Goal: Task Accomplishment & Management: Manage account settings

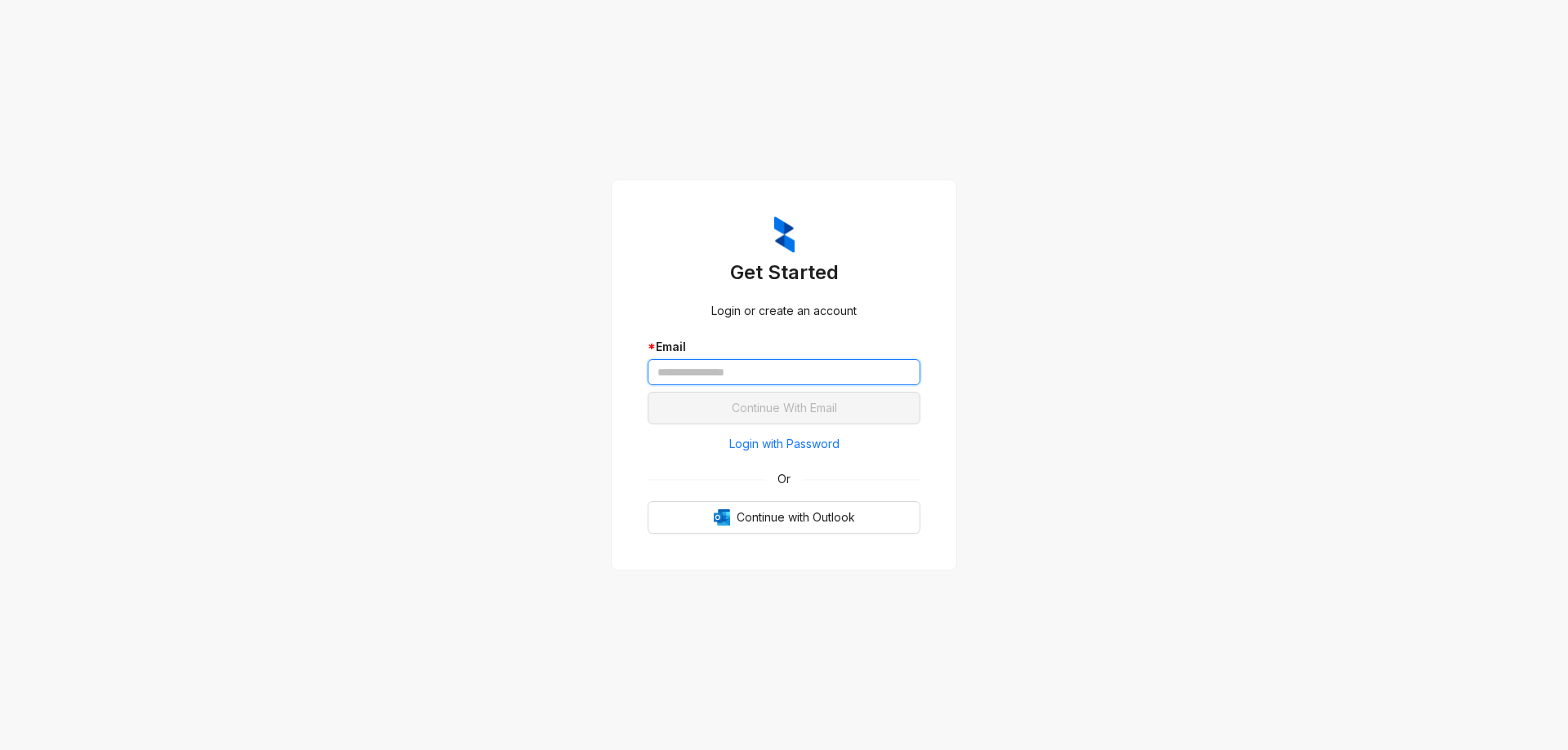
click at [660, 371] on input "text" at bounding box center [784, 372] width 273 height 27
drag, startPoint x: 660, startPoint y: 371, endPoint x: 1142, endPoint y: 280, distance: 490.5
click at [1177, 271] on div "Get Started Login or create an account * Email Continue With Email Login with P…" at bounding box center [784, 375] width 1568 height 750
click at [731, 376] on input "text" at bounding box center [784, 372] width 273 height 27
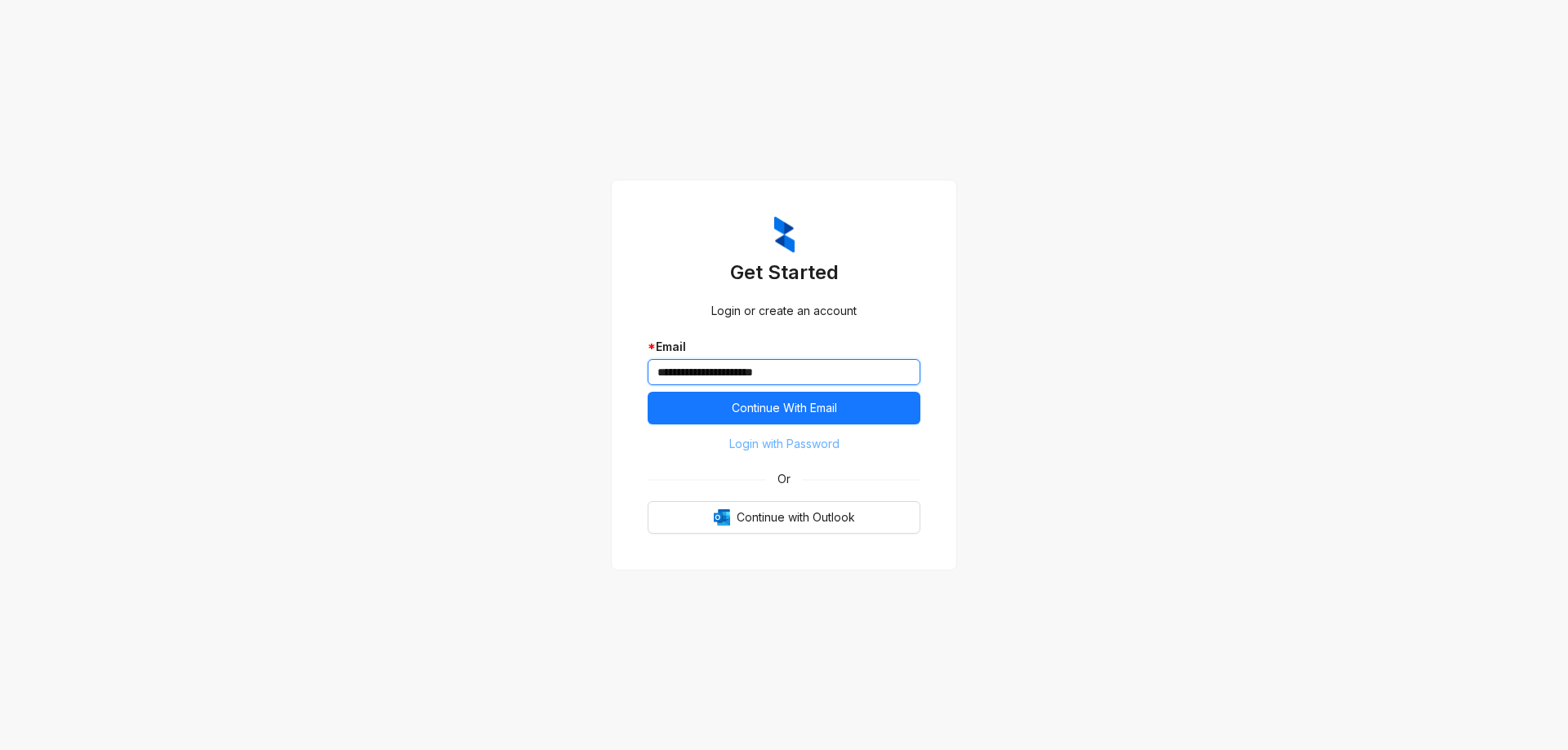
type input "**********"
click at [804, 442] on span "Login with Password" at bounding box center [784, 444] width 110 height 18
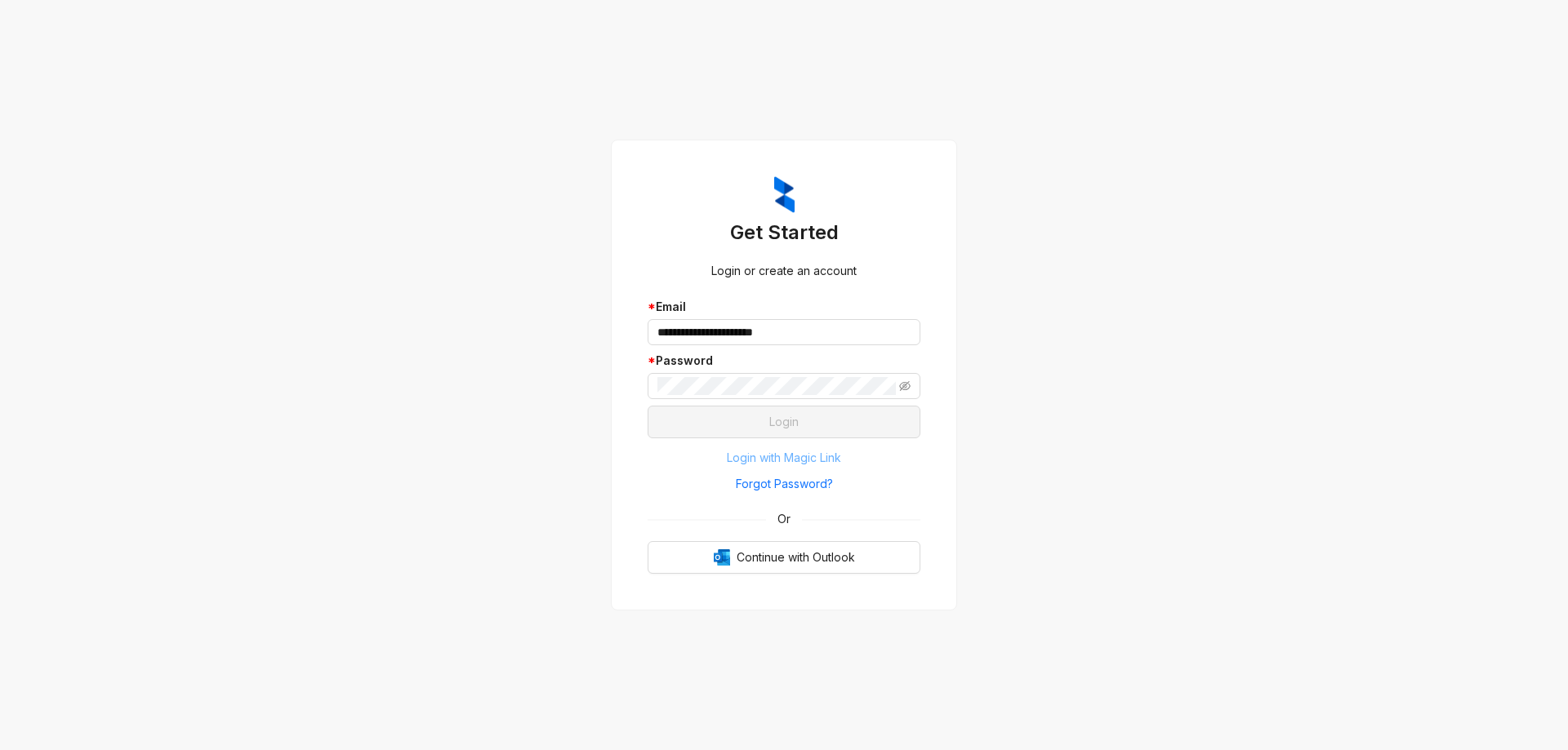
click at [784, 455] on span "Login with Magic Link" at bounding box center [783, 458] width 114 height 18
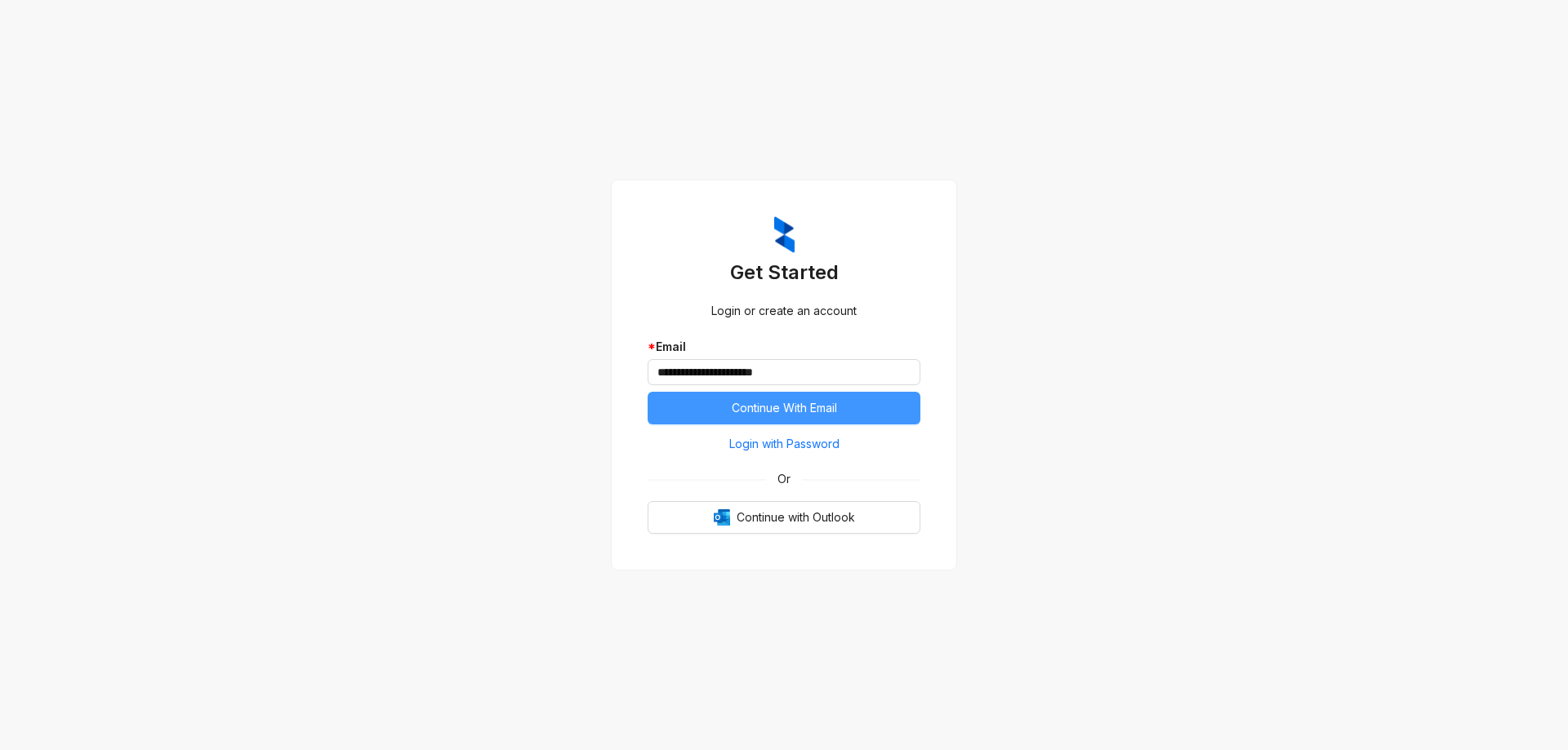
click at [801, 408] on span "Continue With Email" at bounding box center [784, 408] width 105 height 18
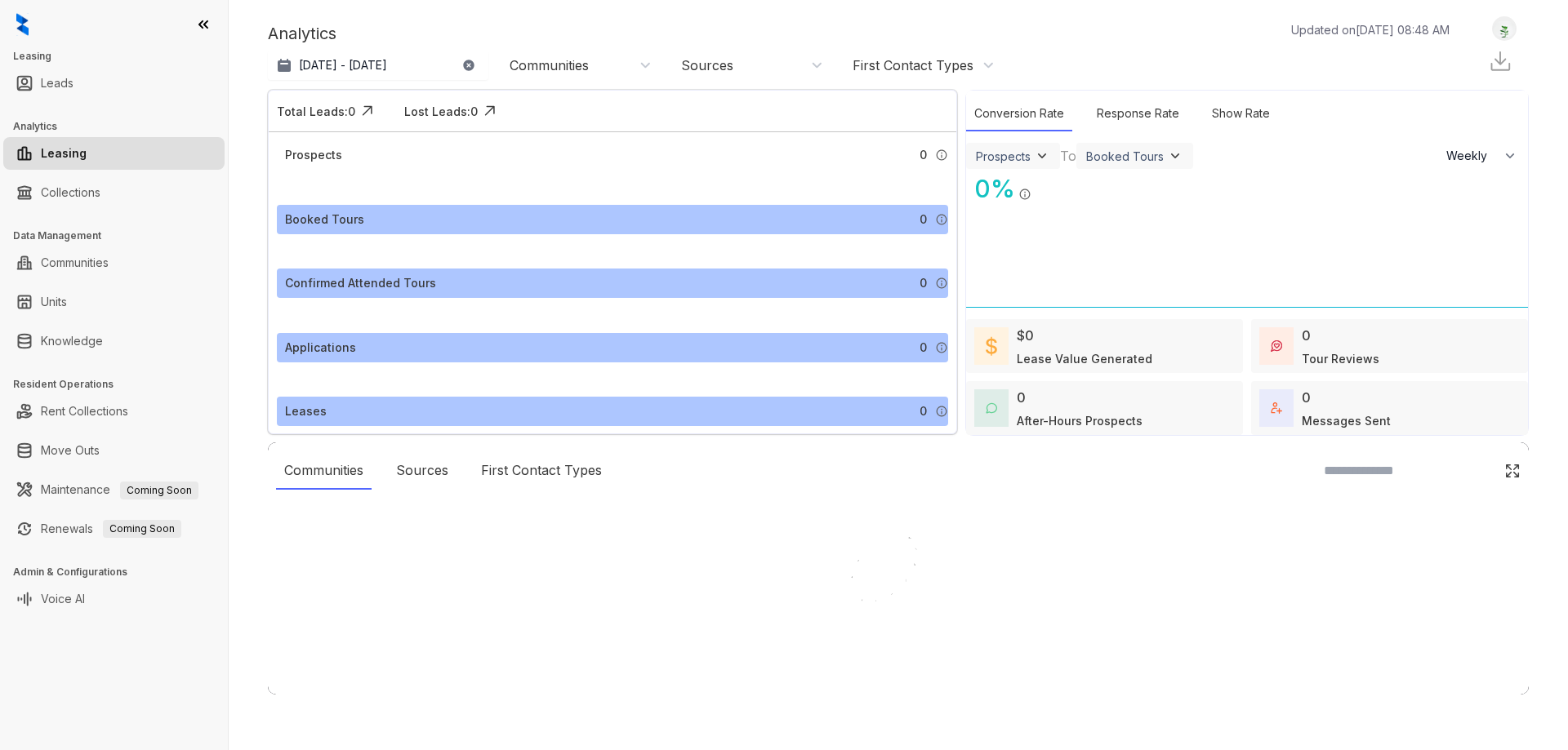
select select "******"
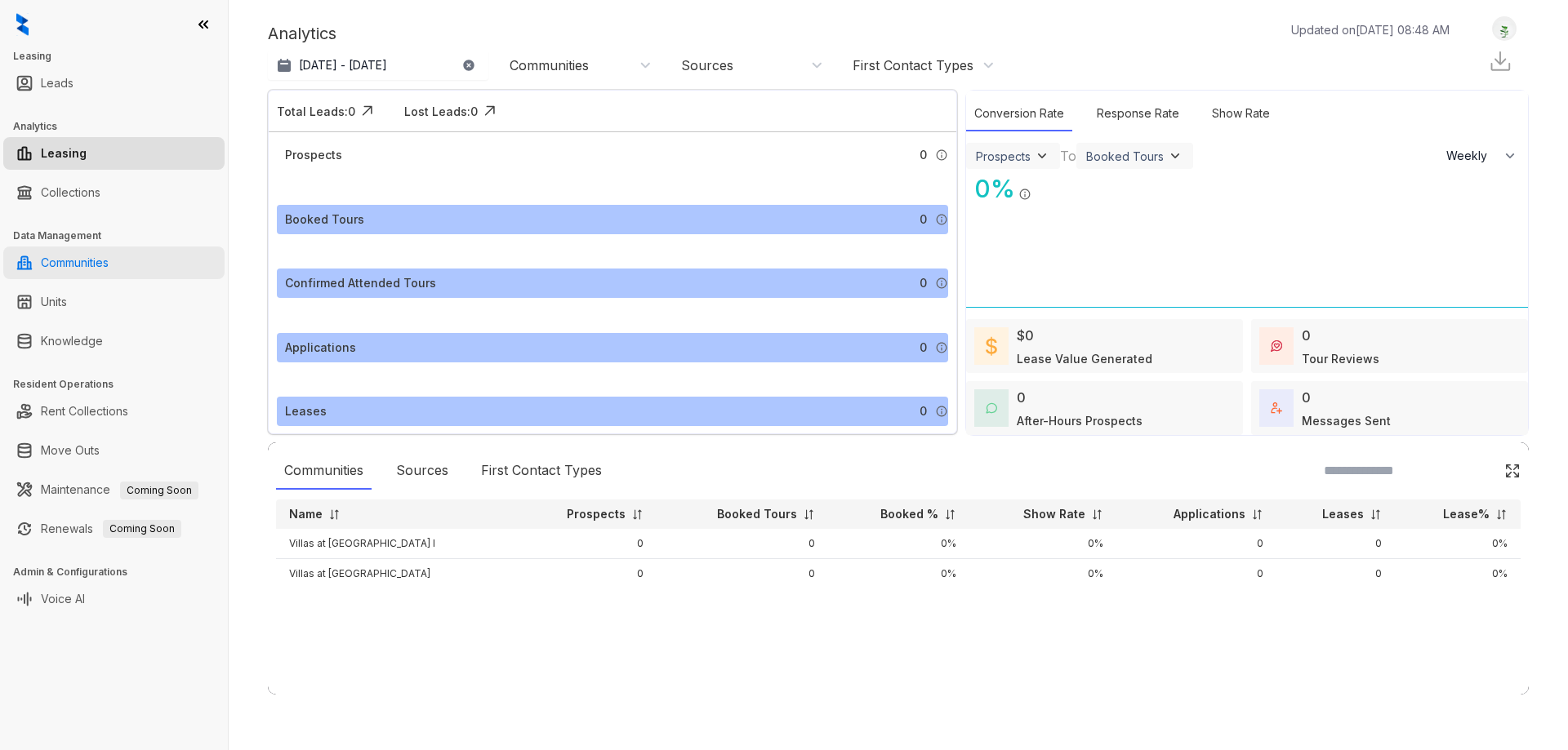
click at [80, 267] on link "Communities" at bounding box center [75, 263] width 68 height 33
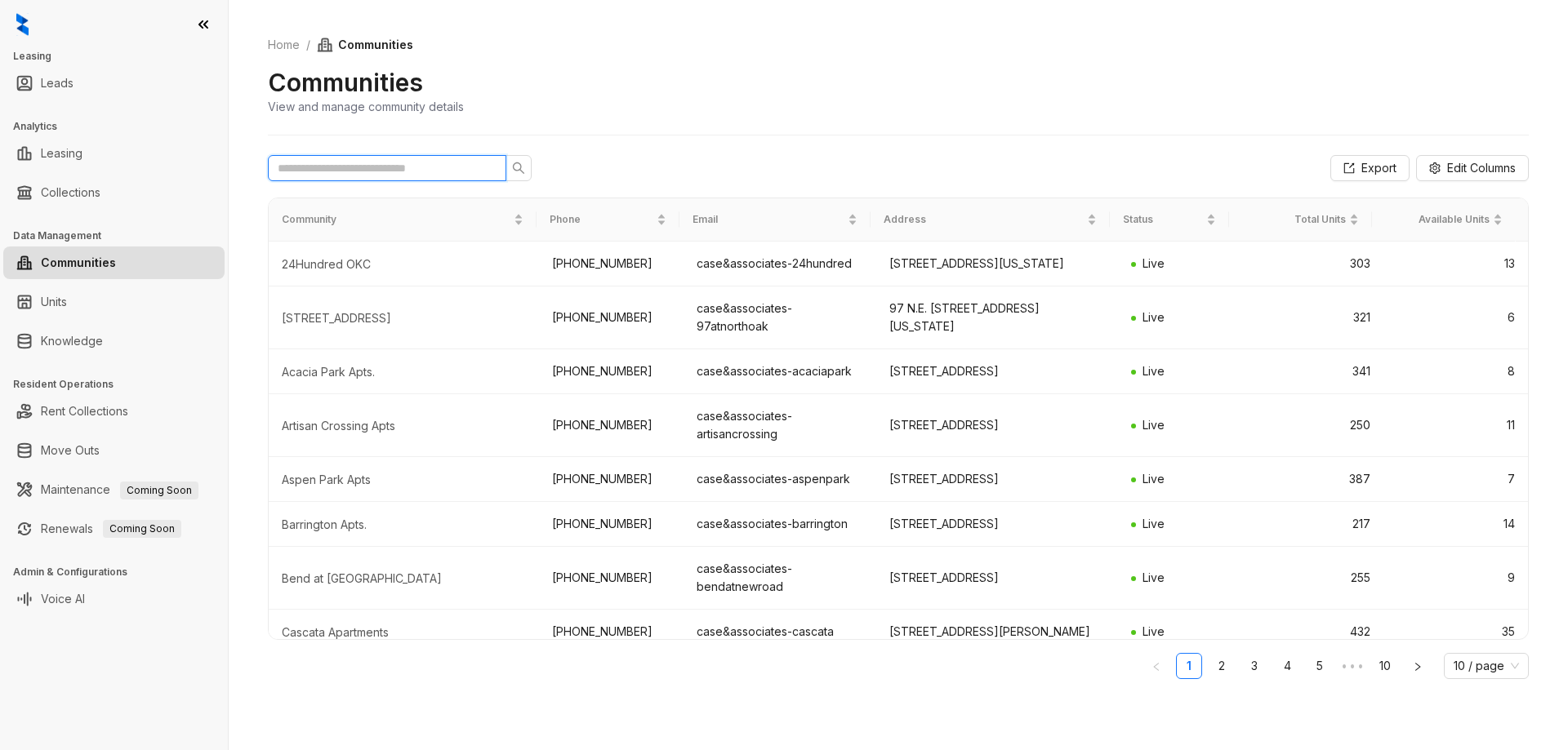
click at [416, 160] on input "text" at bounding box center [380, 168] width 206 height 18
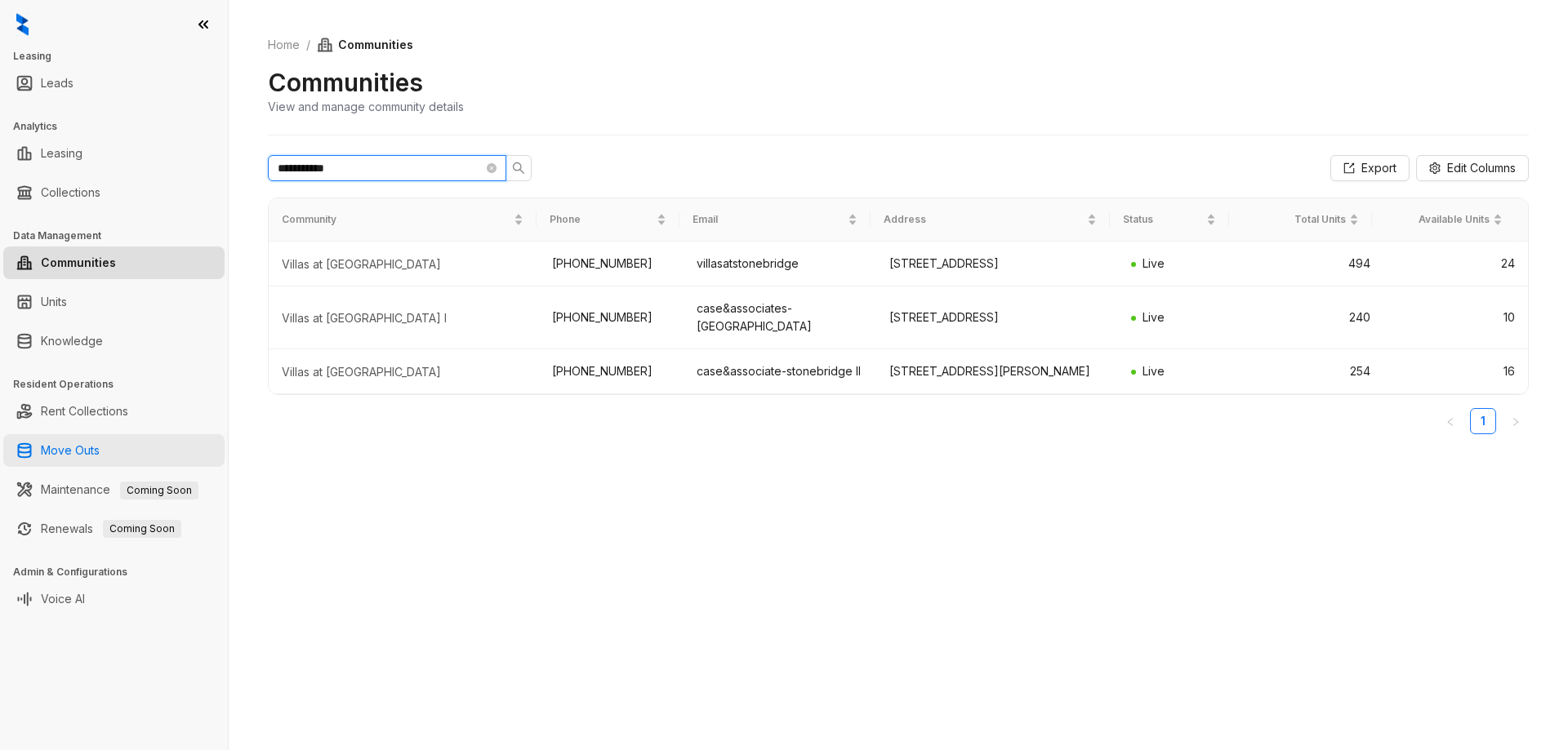
type input "**********"
click at [77, 456] on link "Move Outs" at bounding box center [71, 451] width 59 height 33
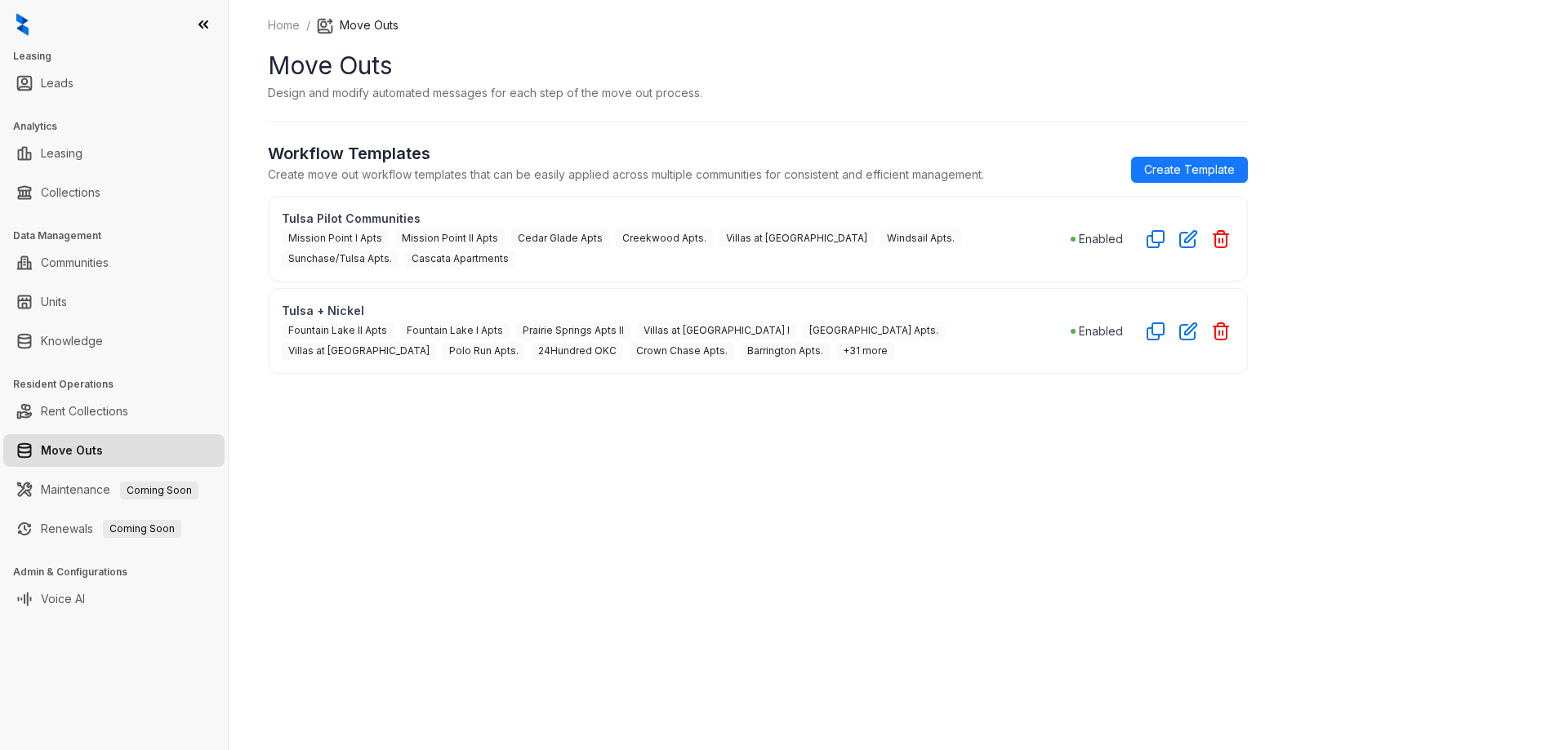
click at [836, 353] on span "+31 more" at bounding box center [865, 352] width 58 height 18
click at [112, 411] on link "Rent Collections" at bounding box center [84, 411] width 87 height 33
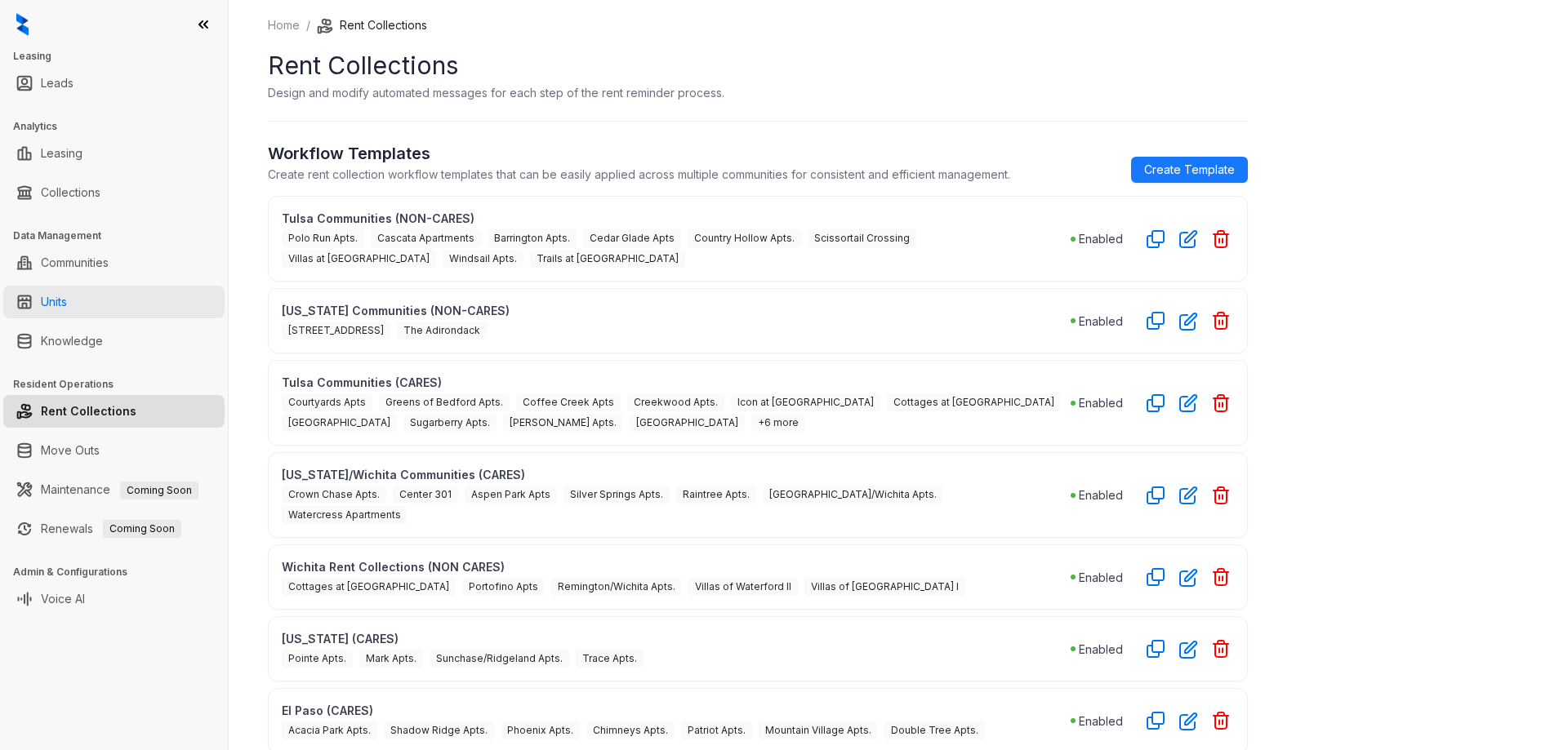
click at [67, 300] on link "Units" at bounding box center [54, 302] width 27 height 33
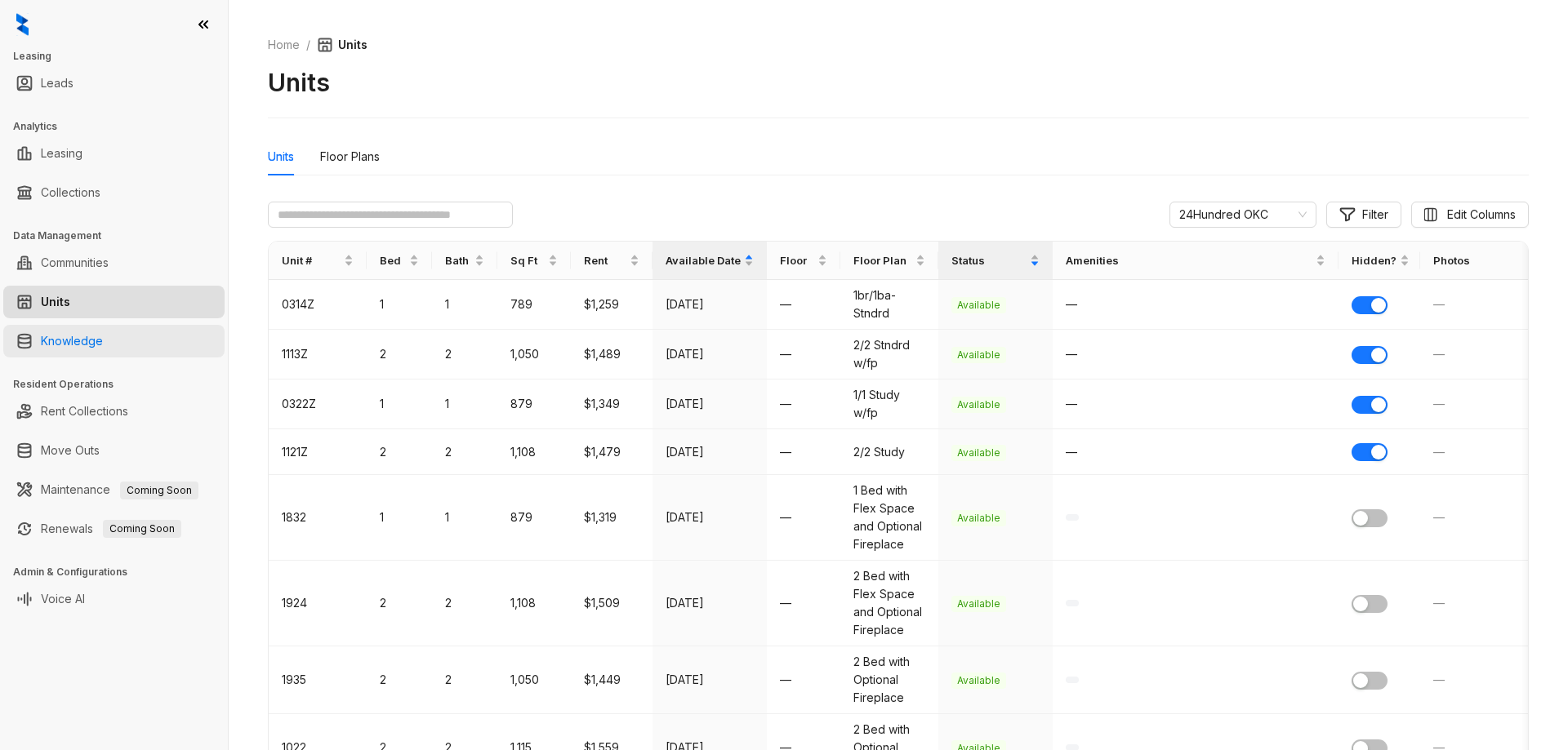
click at [60, 341] on link "Knowledge" at bounding box center [72, 342] width 62 height 33
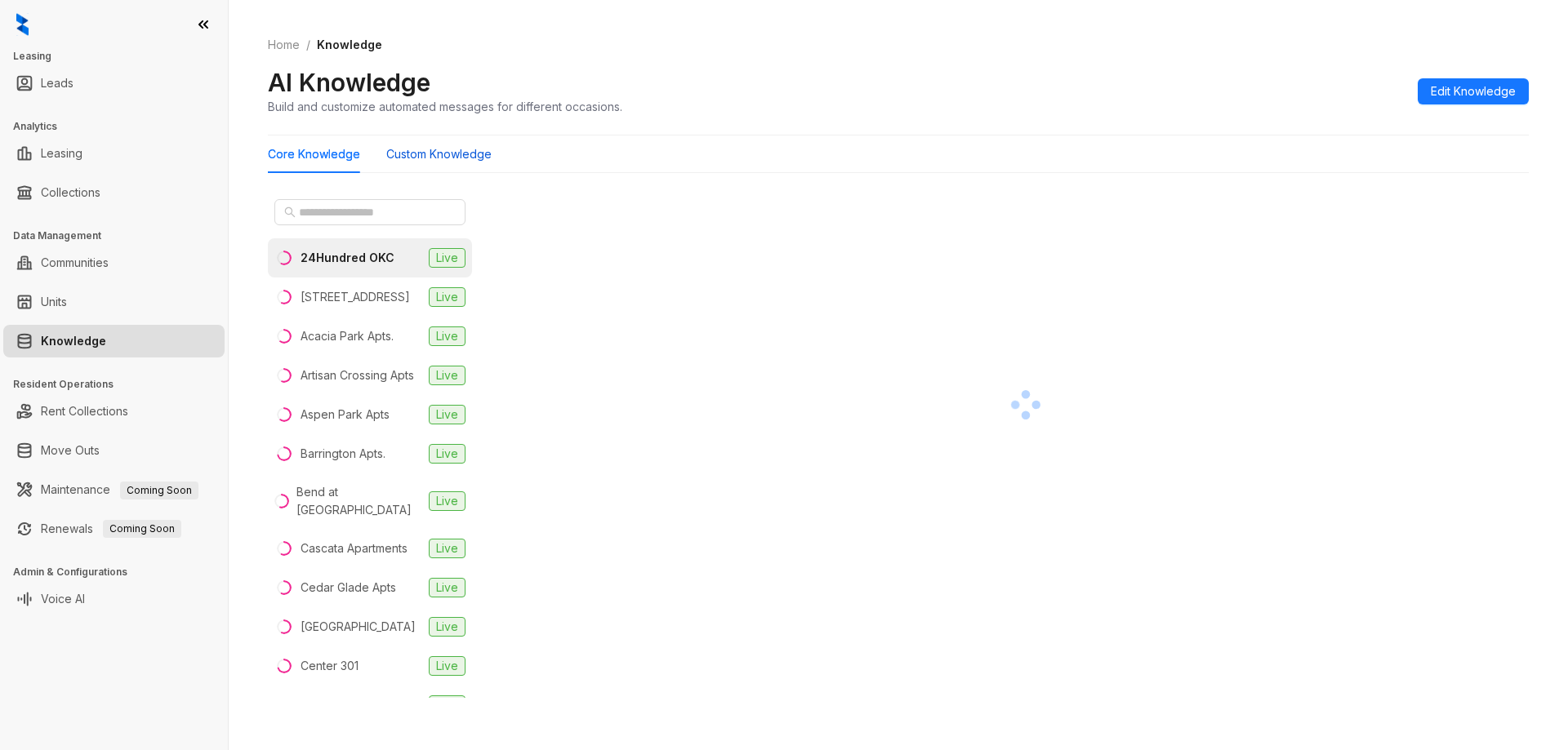
click at [457, 150] on Knowledge "Custom Knowledge" at bounding box center [439, 155] width 105 height 18
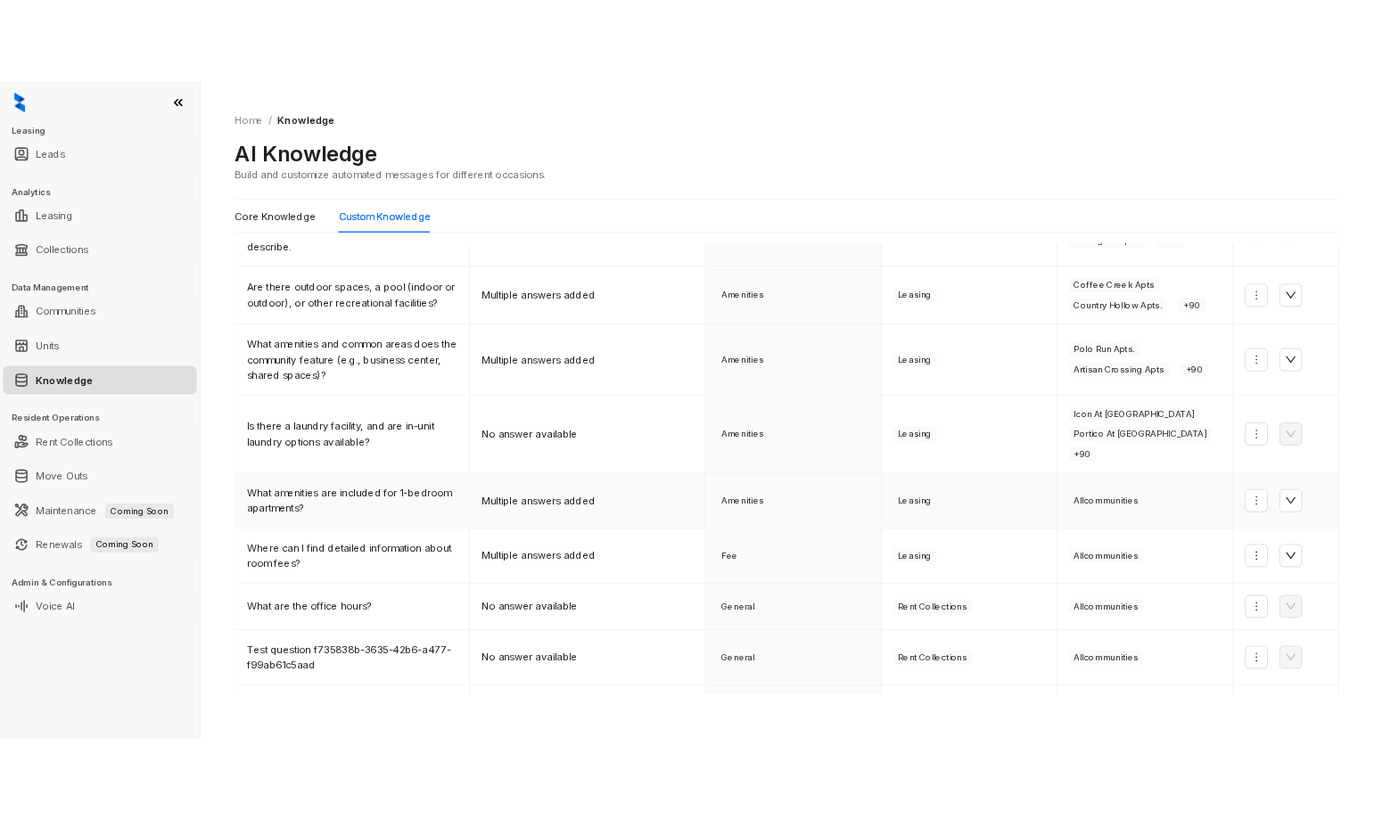
scroll to position [313, 0]
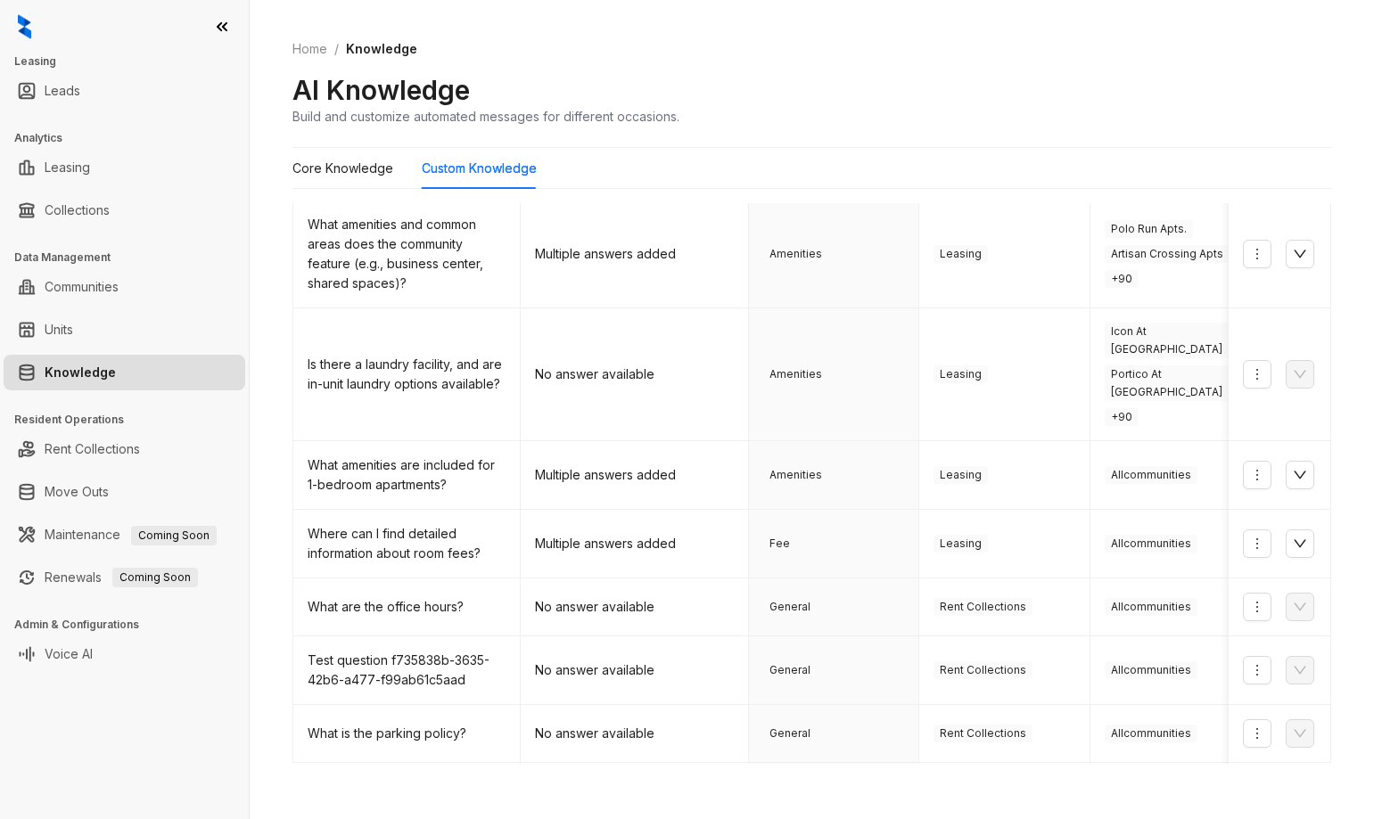
click at [941, 50] on ol "Home / Knowledge" at bounding box center [811, 49] width 1039 height 20
click at [79, 209] on link "Collections" at bounding box center [77, 211] width 65 height 36
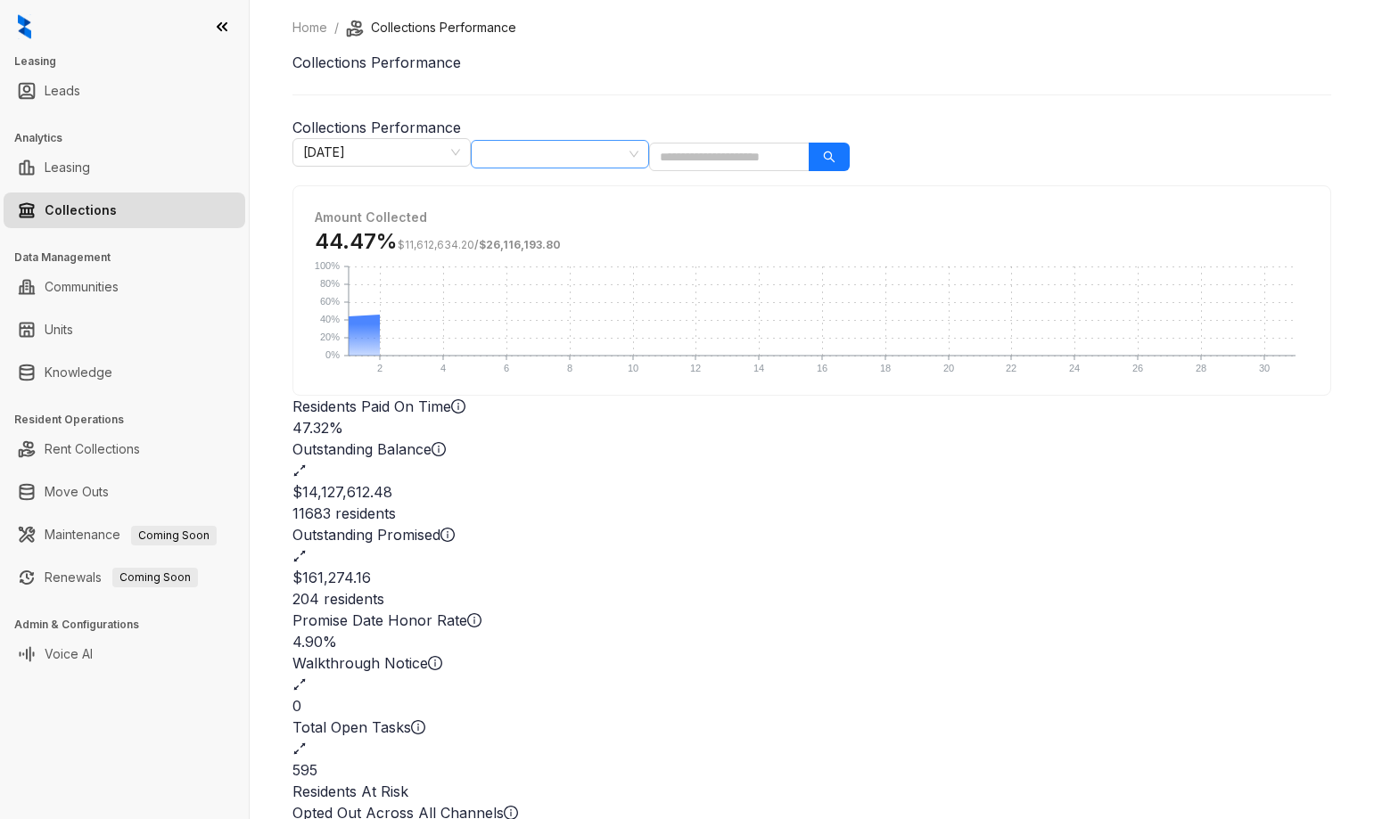
click at [649, 152] on div "All Communities" at bounding box center [560, 154] width 178 height 29
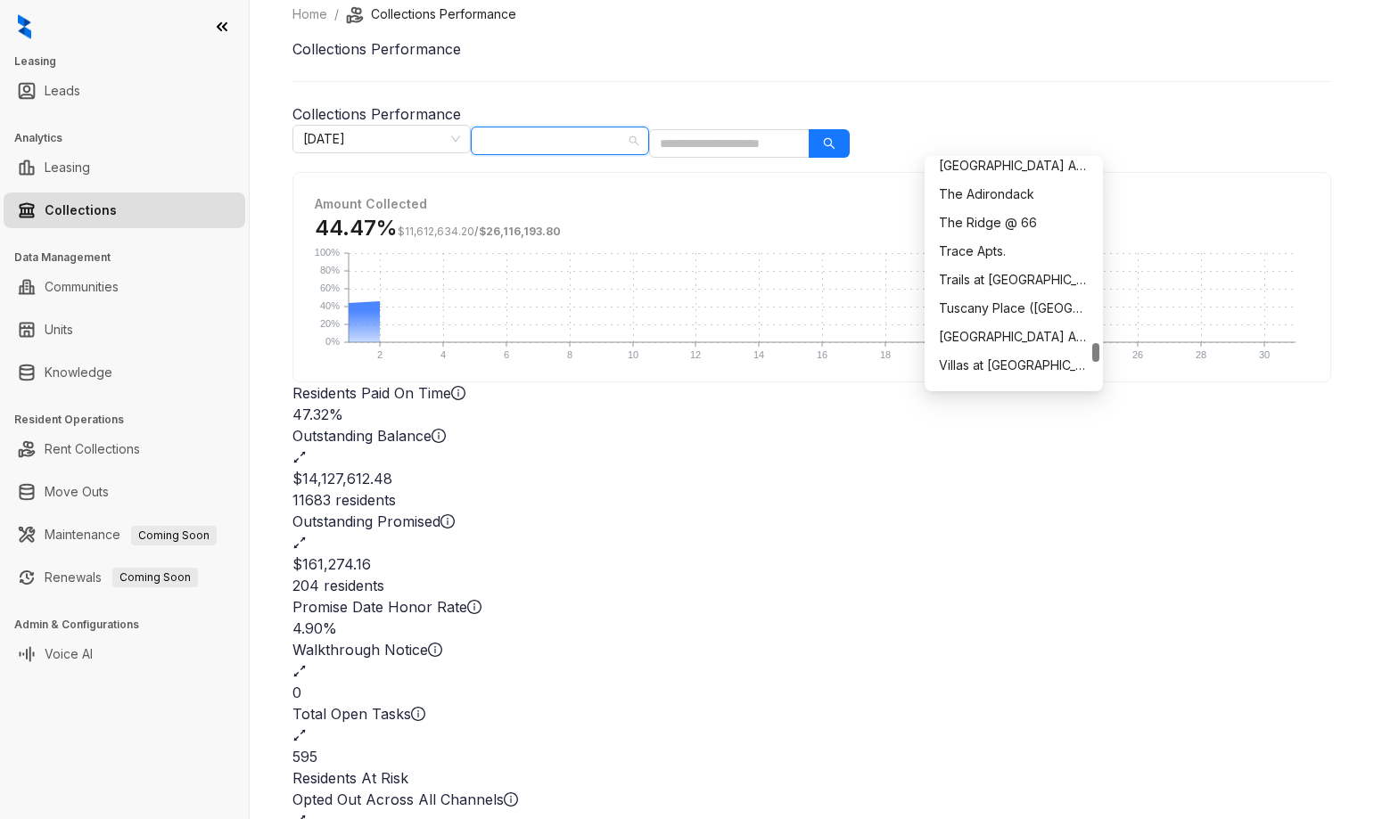
scroll to position [2270, 0]
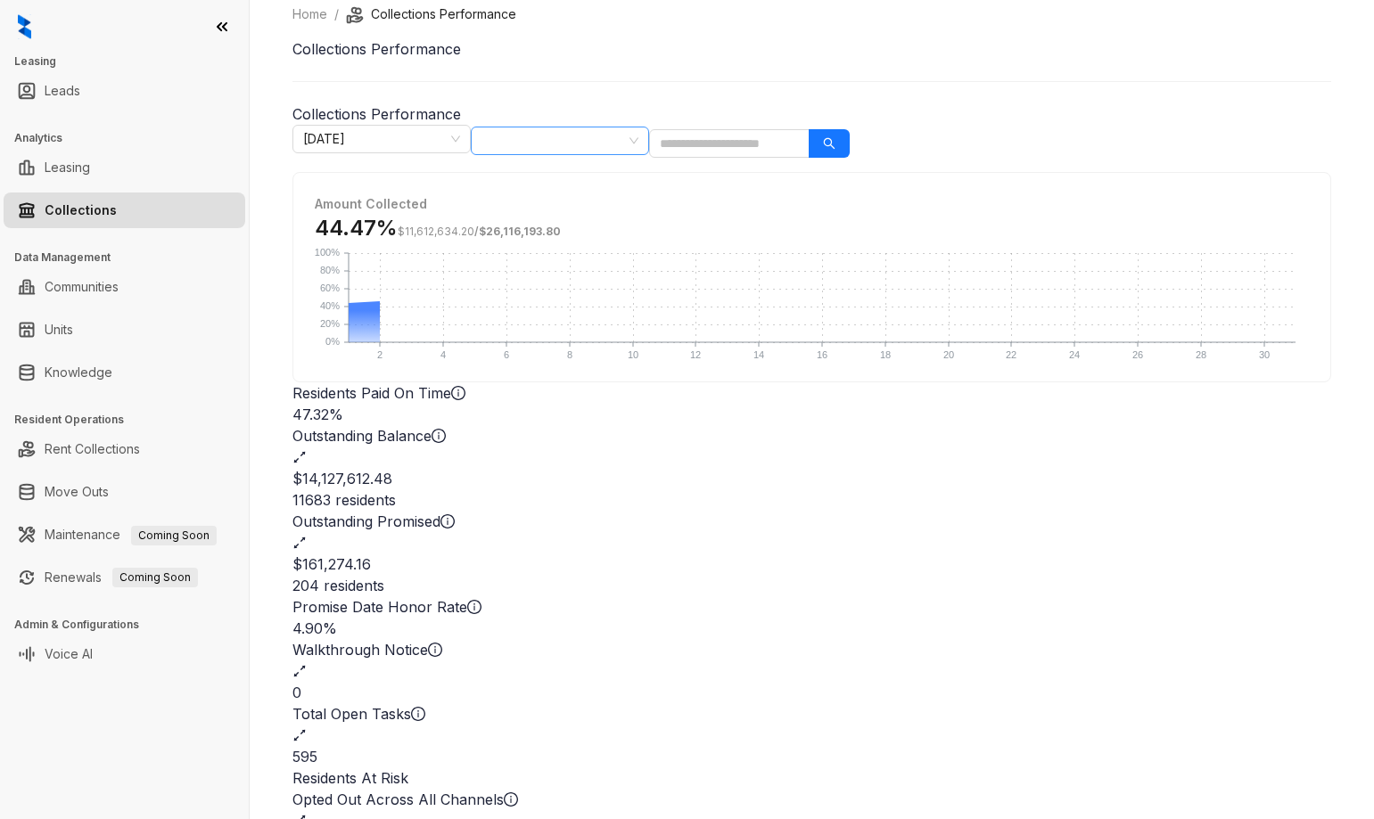
click at [627, 143] on div at bounding box center [550, 140] width 152 height 25
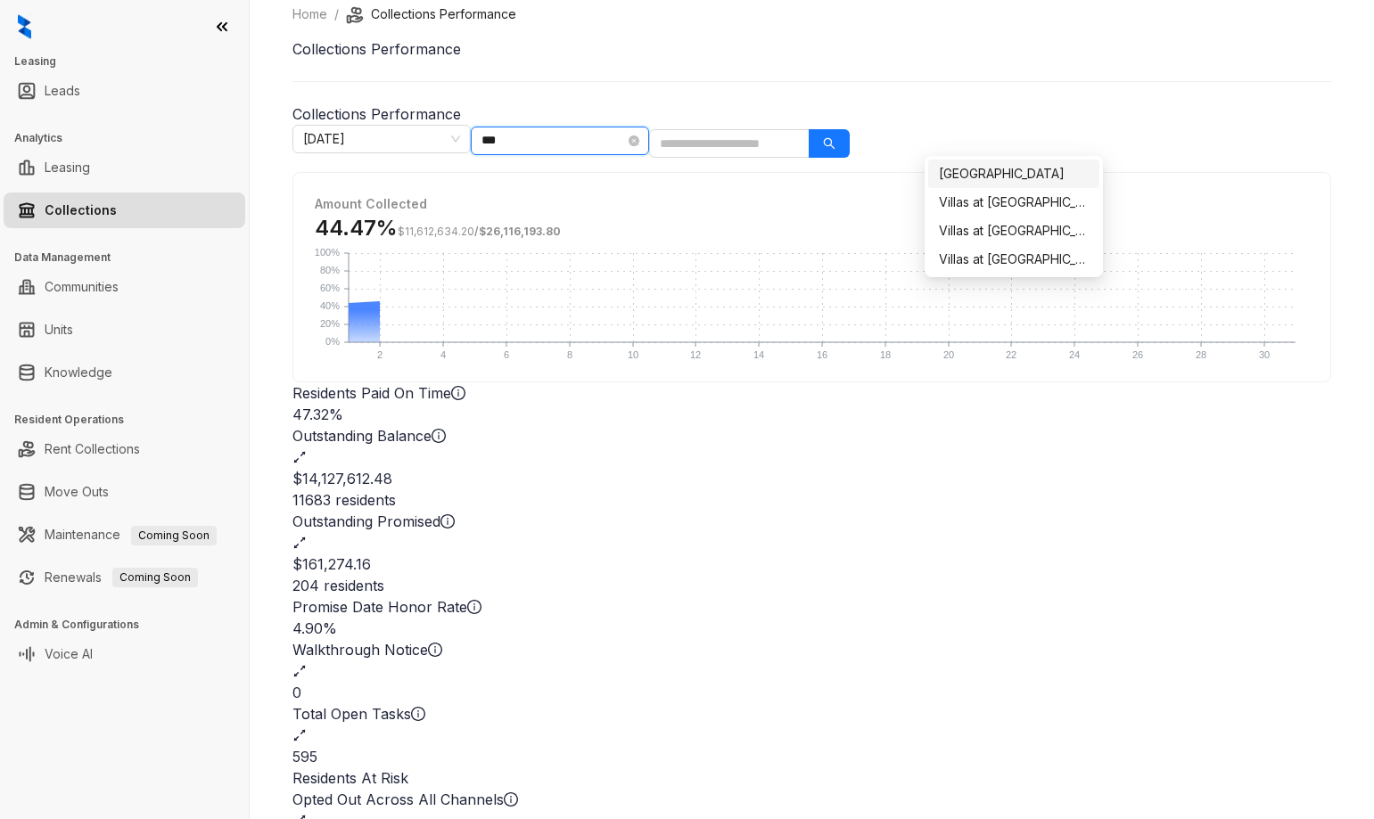
scroll to position [0, 0]
type input "*****"
click at [1013, 209] on div "Villas at [GEOGRAPHIC_DATA]" at bounding box center [1014, 203] width 150 height 20
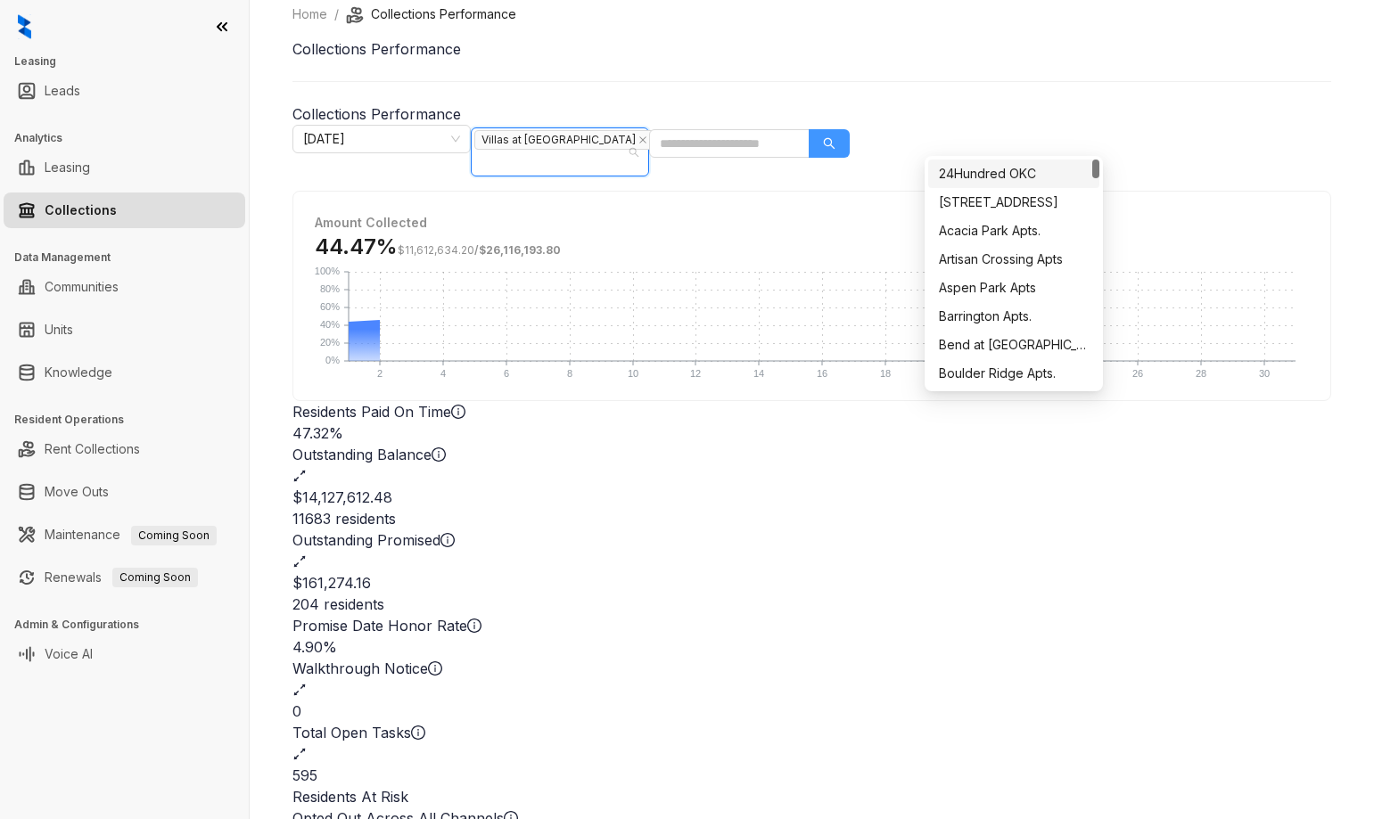
click at [835, 137] on icon "search" at bounding box center [829, 143] width 12 height 12
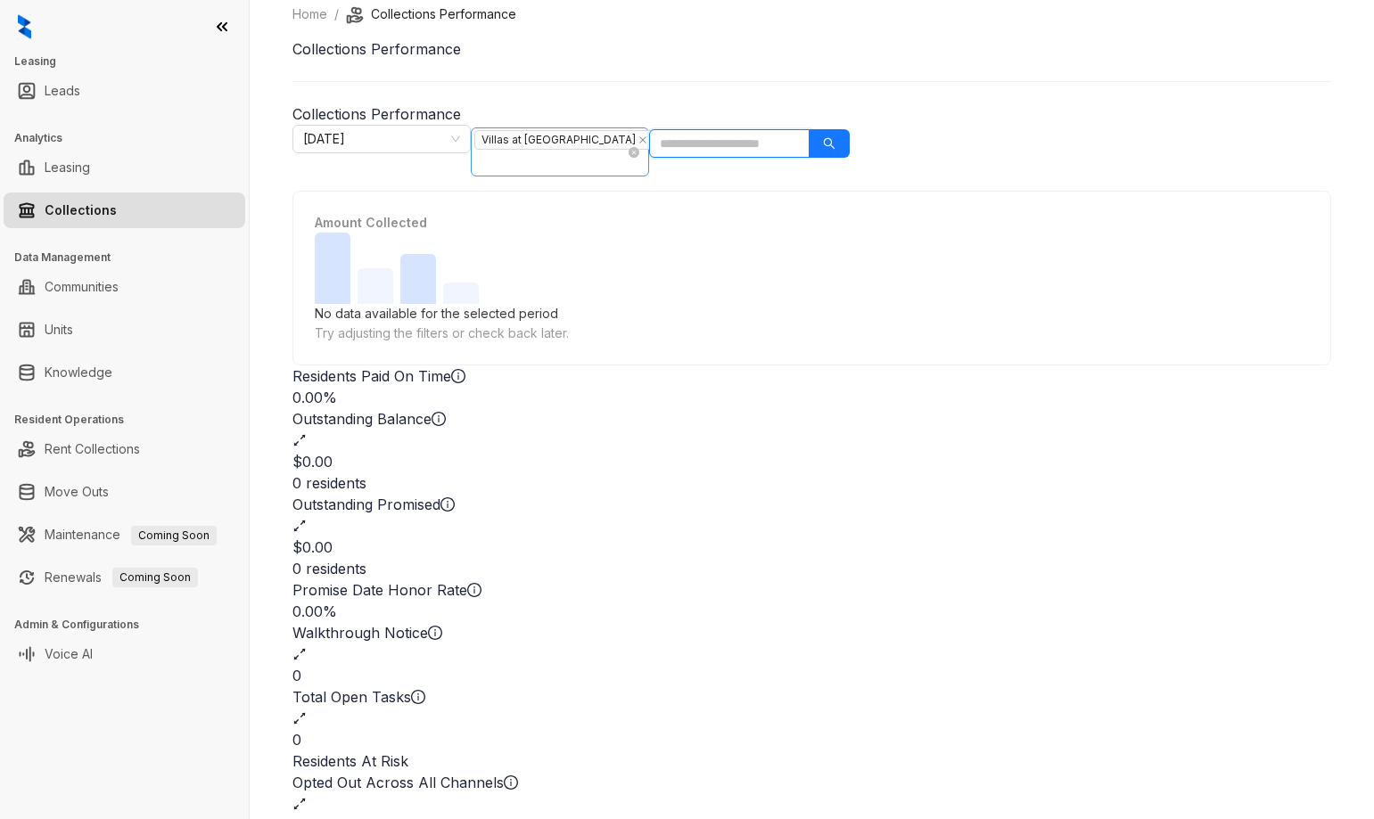
click at [654, 136] on span "Villas at [GEOGRAPHIC_DATA]" at bounding box center [564, 140] width 180 height 20
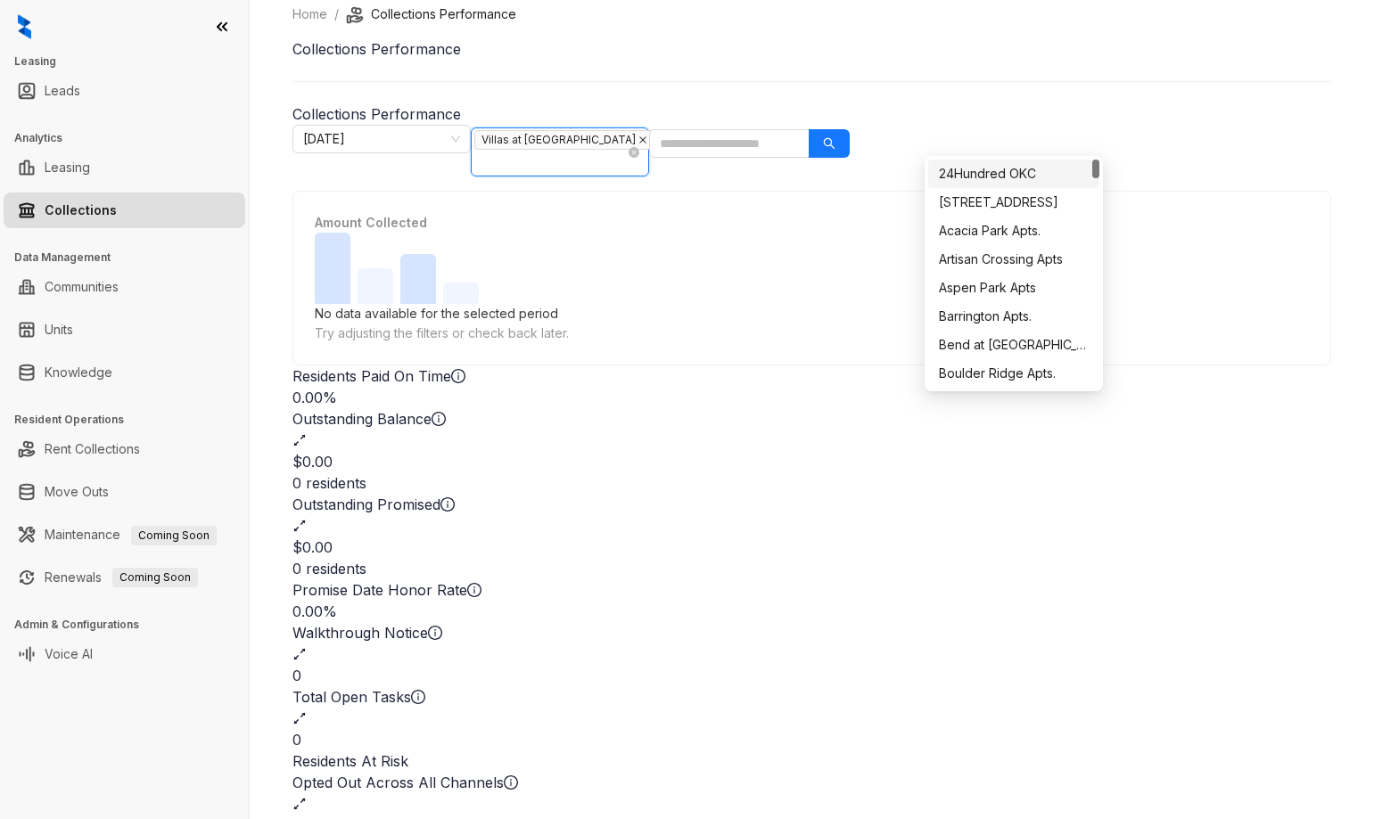
click at [647, 139] on icon "close" at bounding box center [642, 139] width 9 height 9
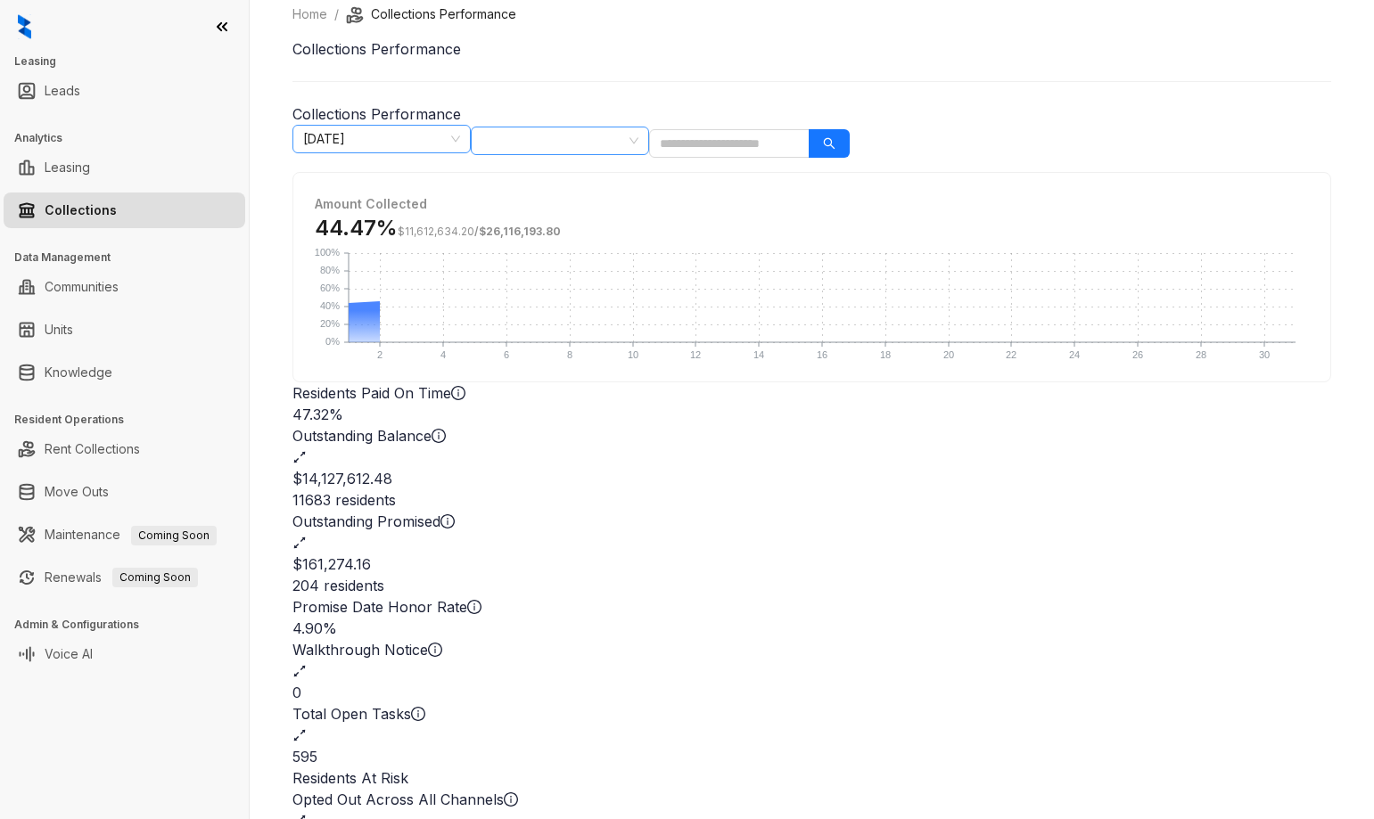
click at [460, 135] on span "[DATE]" at bounding box center [381, 139] width 157 height 27
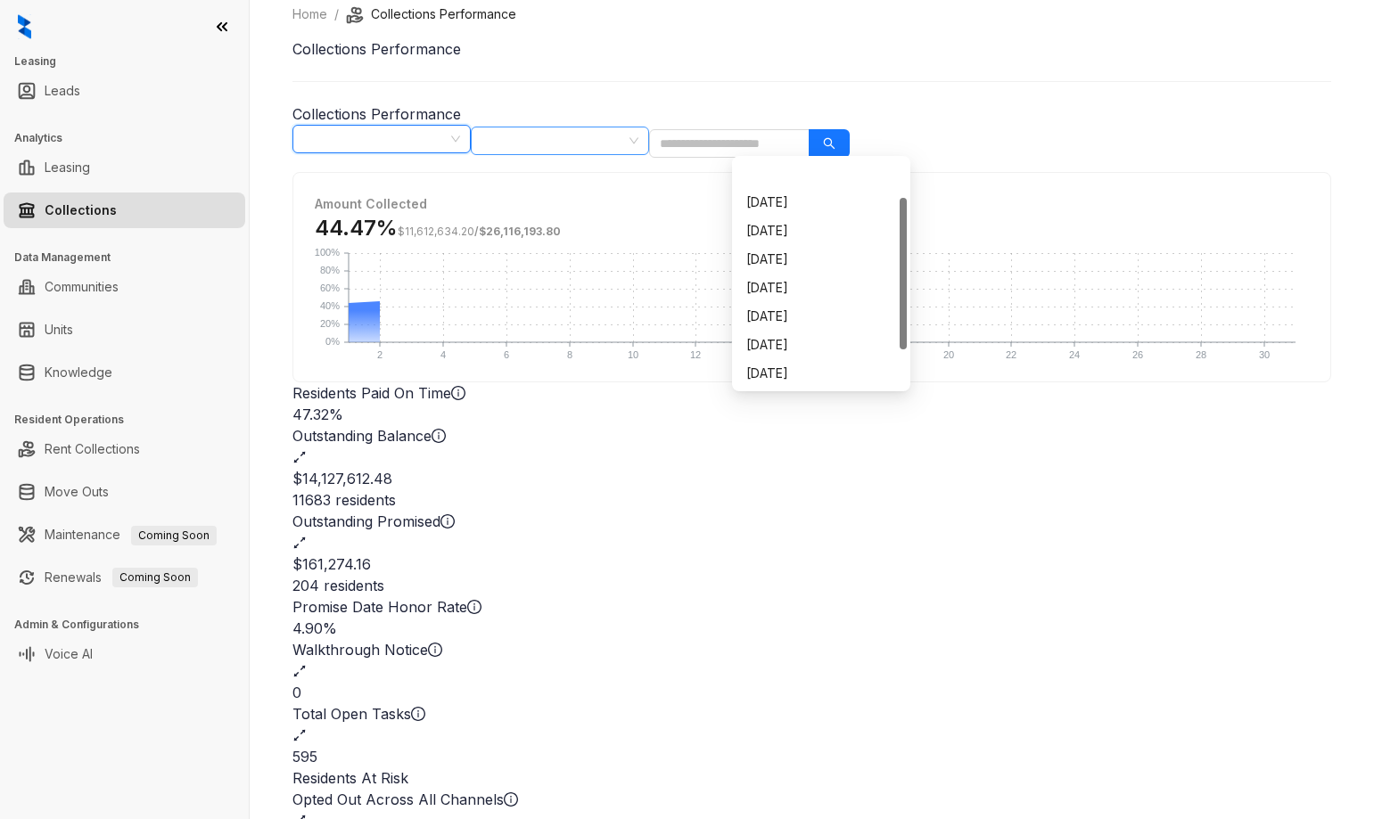
scroll to position [57, 0]
click at [812, 354] on div "[DATE]" at bounding box center [821, 345] width 150 height 20
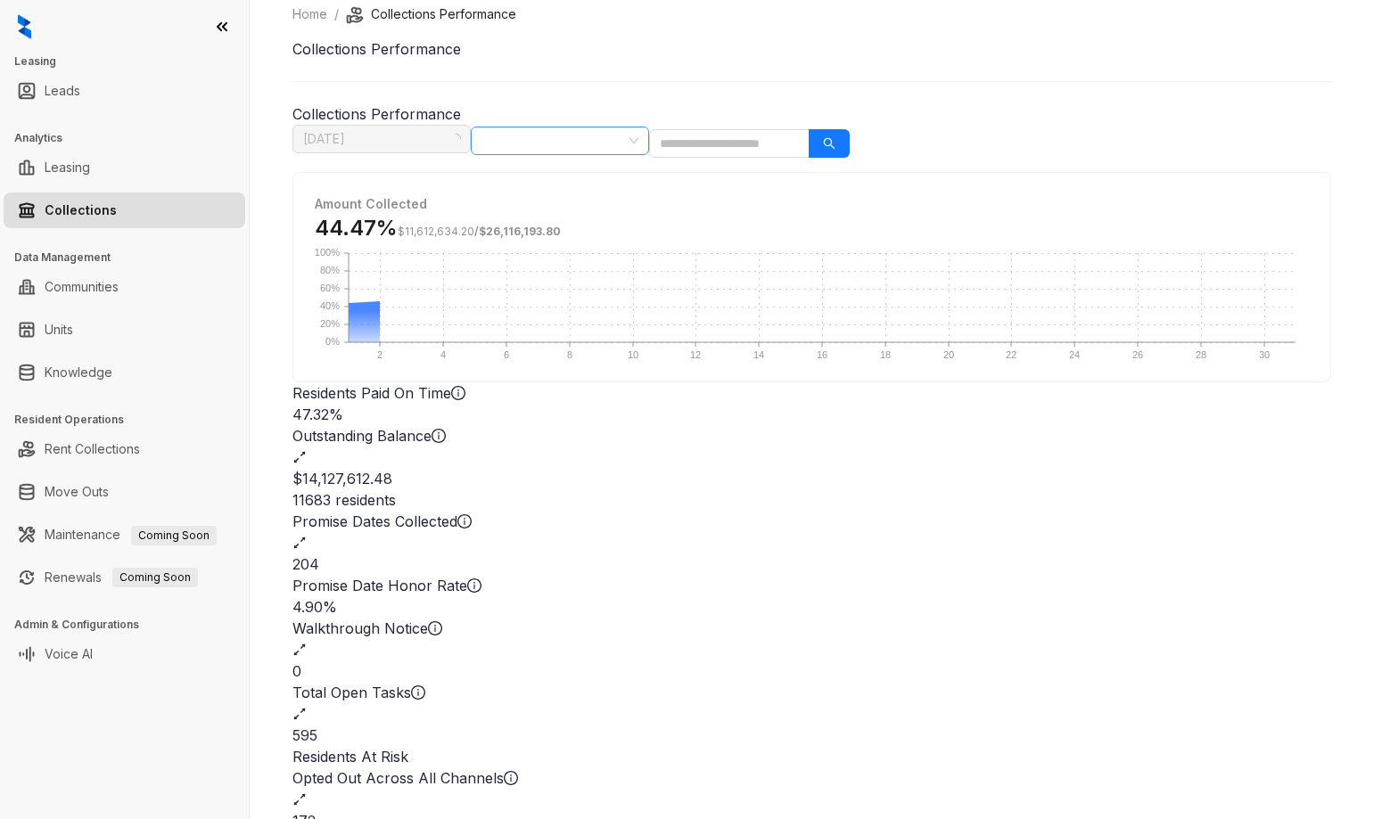
click at [627, 137] on div at bounding box center [550, 140] width 152 height 25
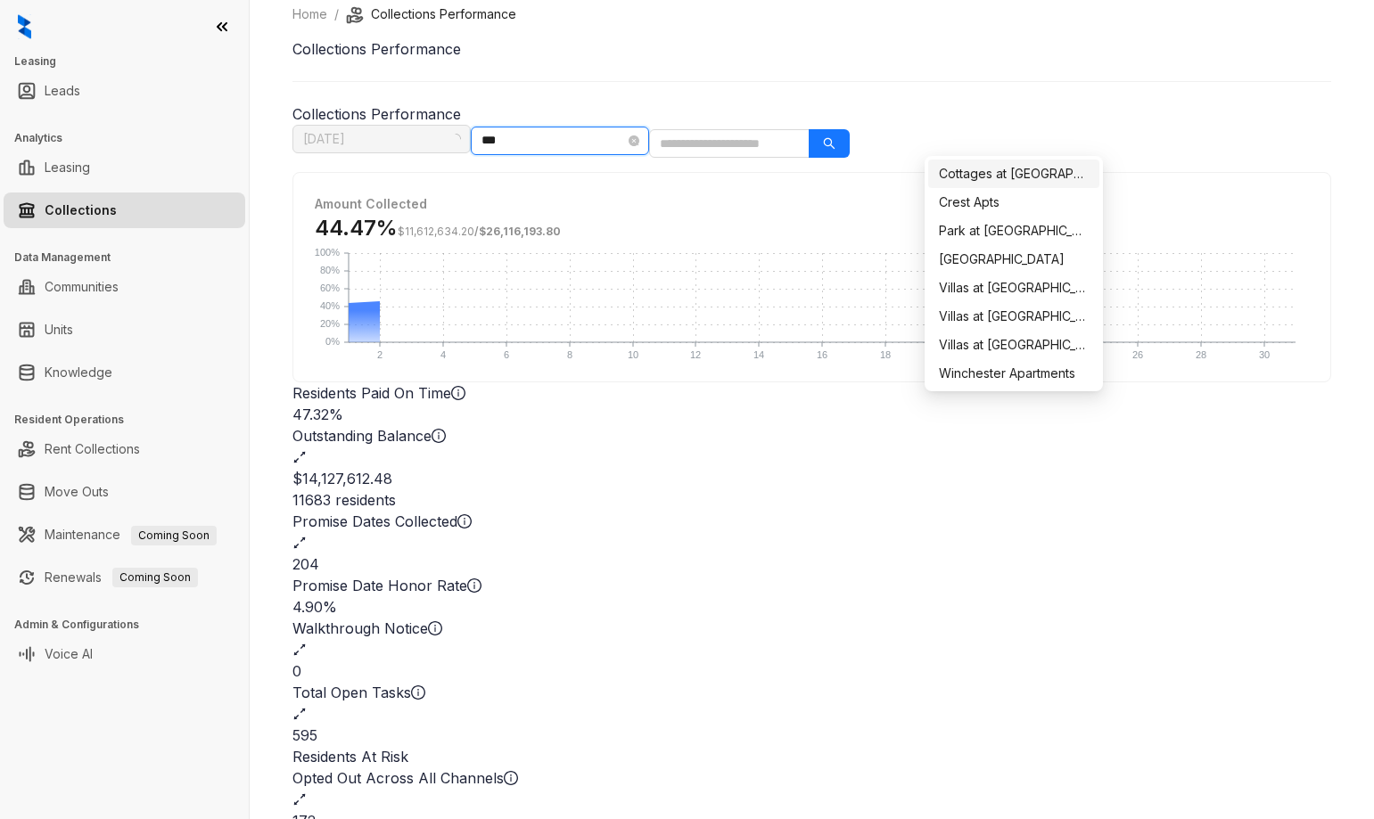
scroll to position [0, 0]
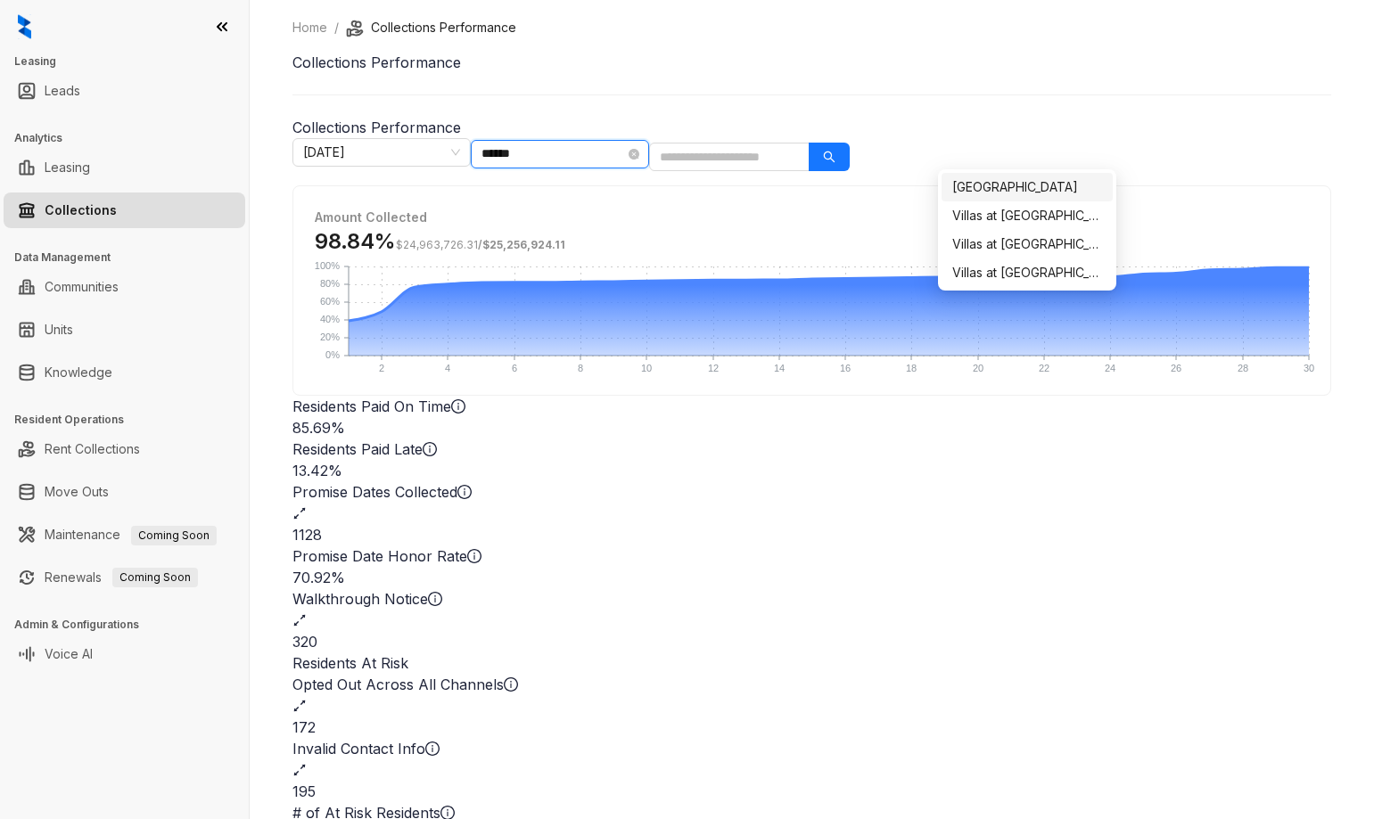
type input "*******"
click at [971, 187] on div "Villas at [GEOGRAPHIC_DATA]" at bounding box center [1027, 187] width 150 height 20
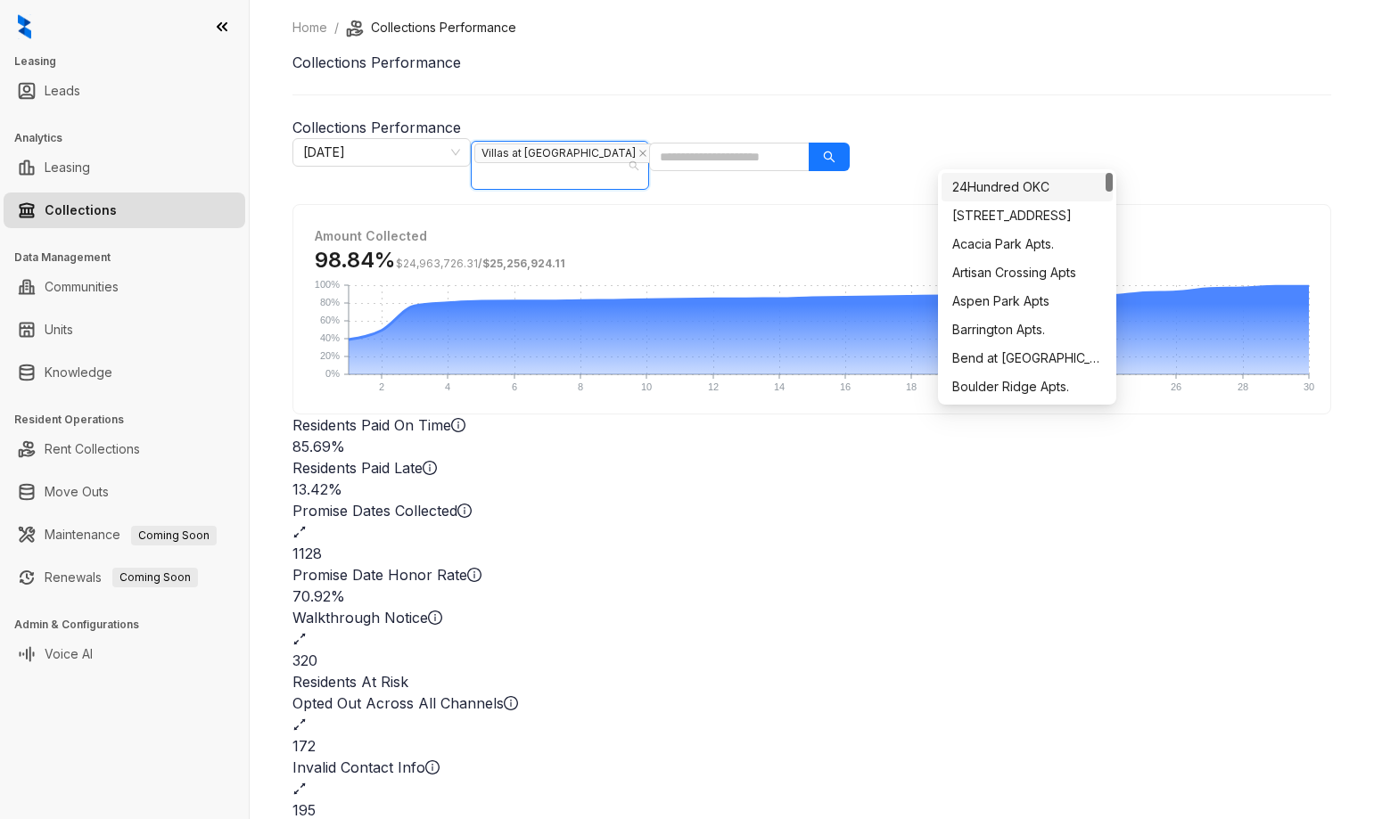
click at [1186, 73] on h1 "Collections Performance" at bounding box center [811, 62] width 1039 height 21
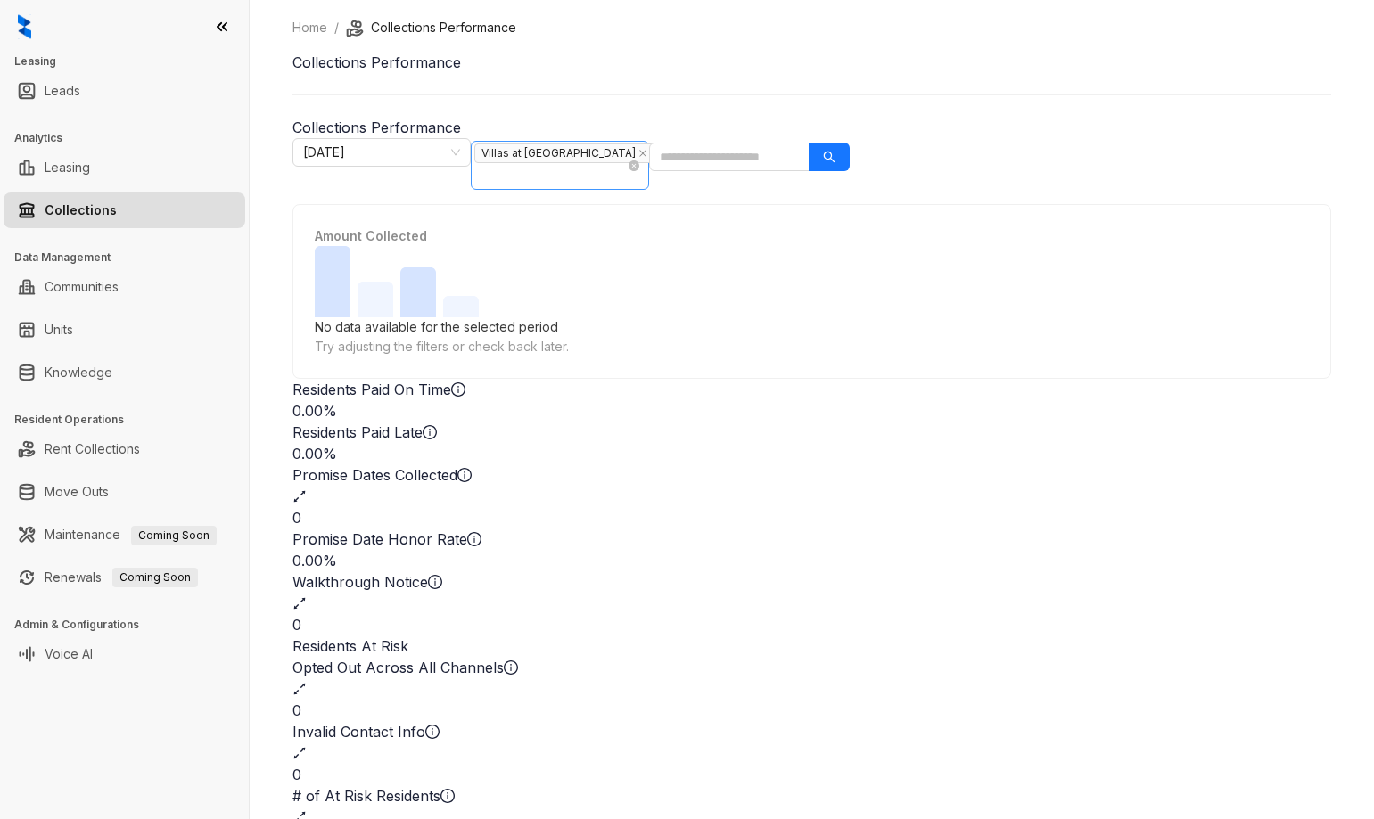
click at [661, 152] on span "Villas at [GEOGRAPHIC_DATA]" at bounding box center [567, 153] width 187 height 21
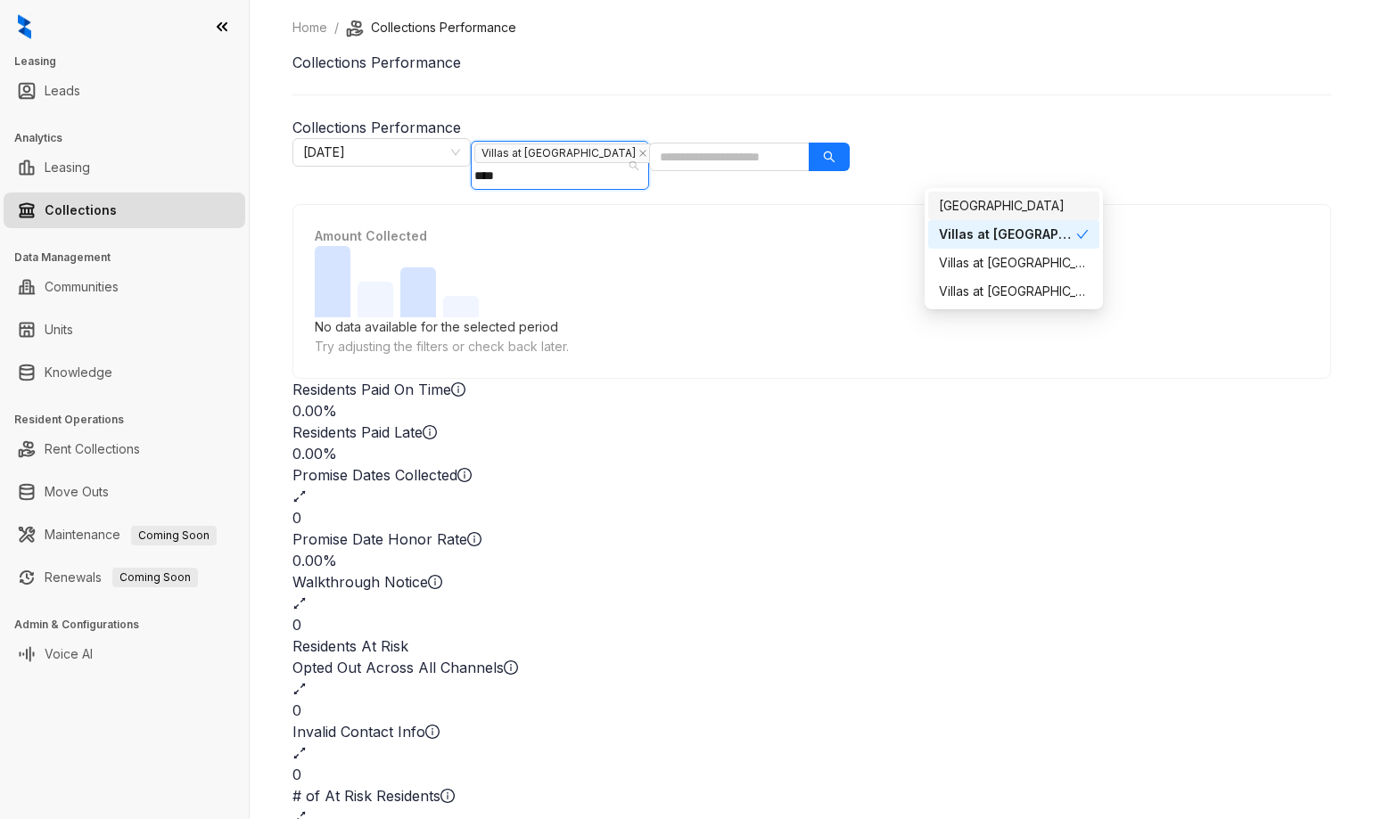
type input "*****"
click at [1045, 293] on div "Villas at [GEOGRAPHIC_DATA]" at bounding box center [1014, 292] width 150 height 20
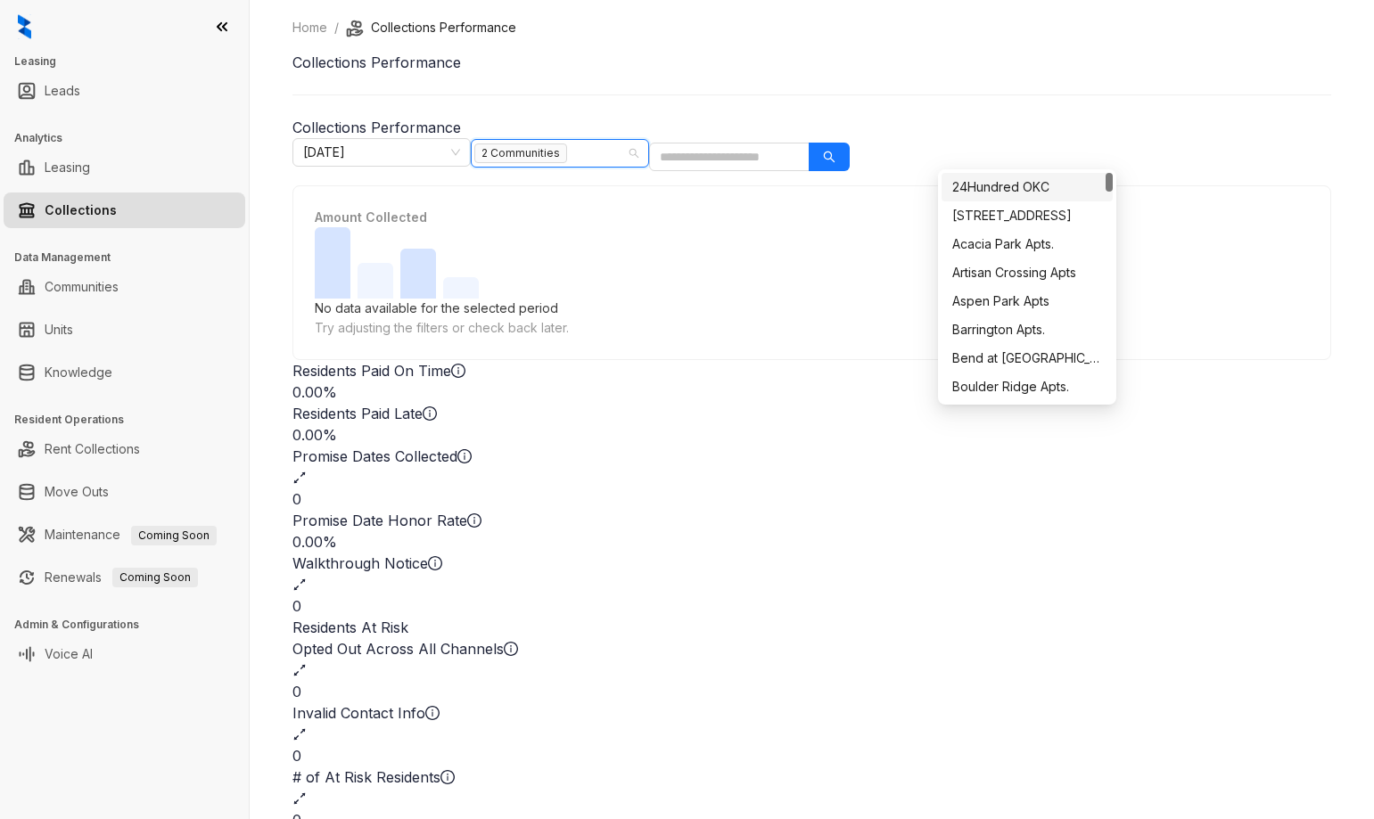
click at [1119, 68] on h1 "Collections Performance" at bounding box center [811, 62] width 1039 height 21
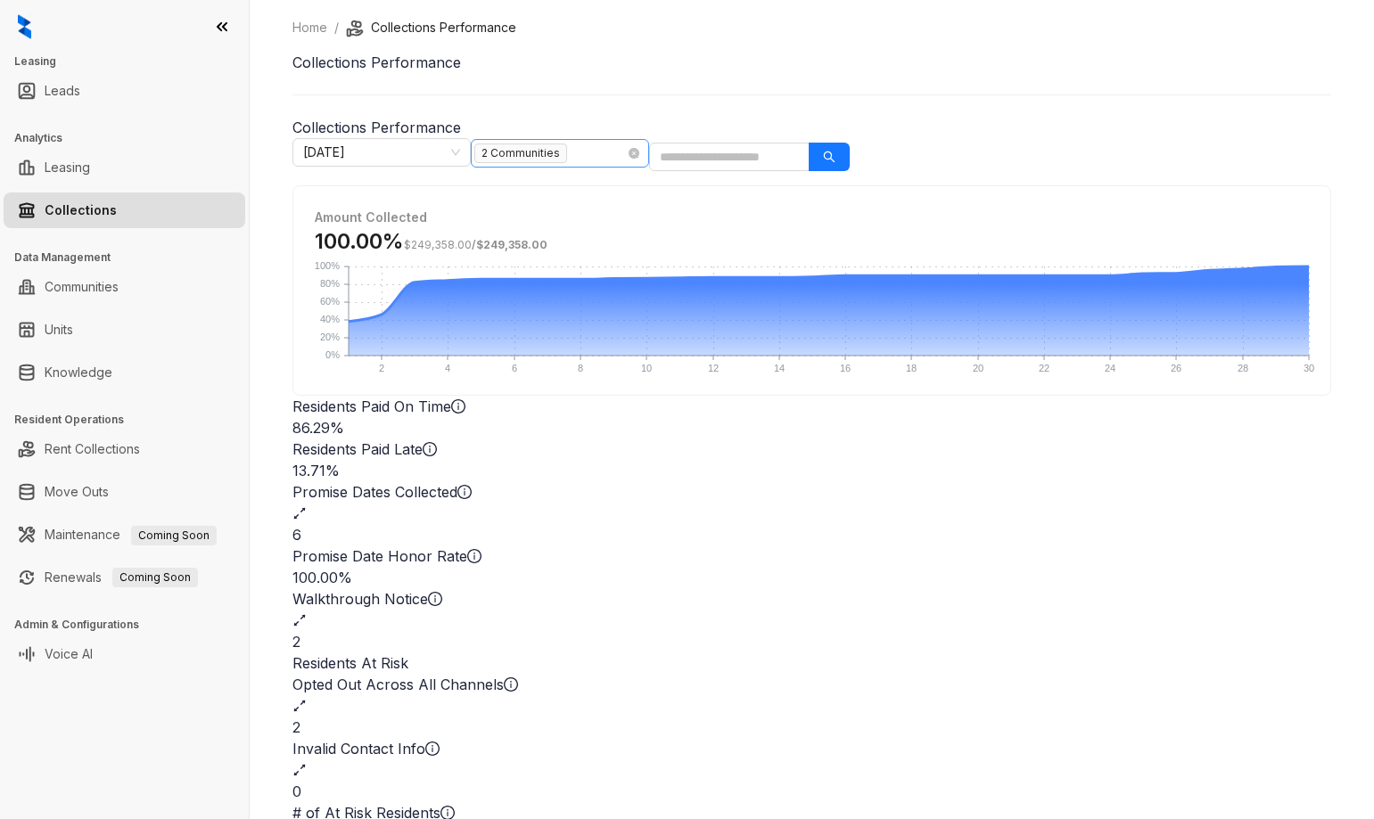
click at [567, 152] on span "2 Communities" at bounding box center [520, 154] width 93 height 20
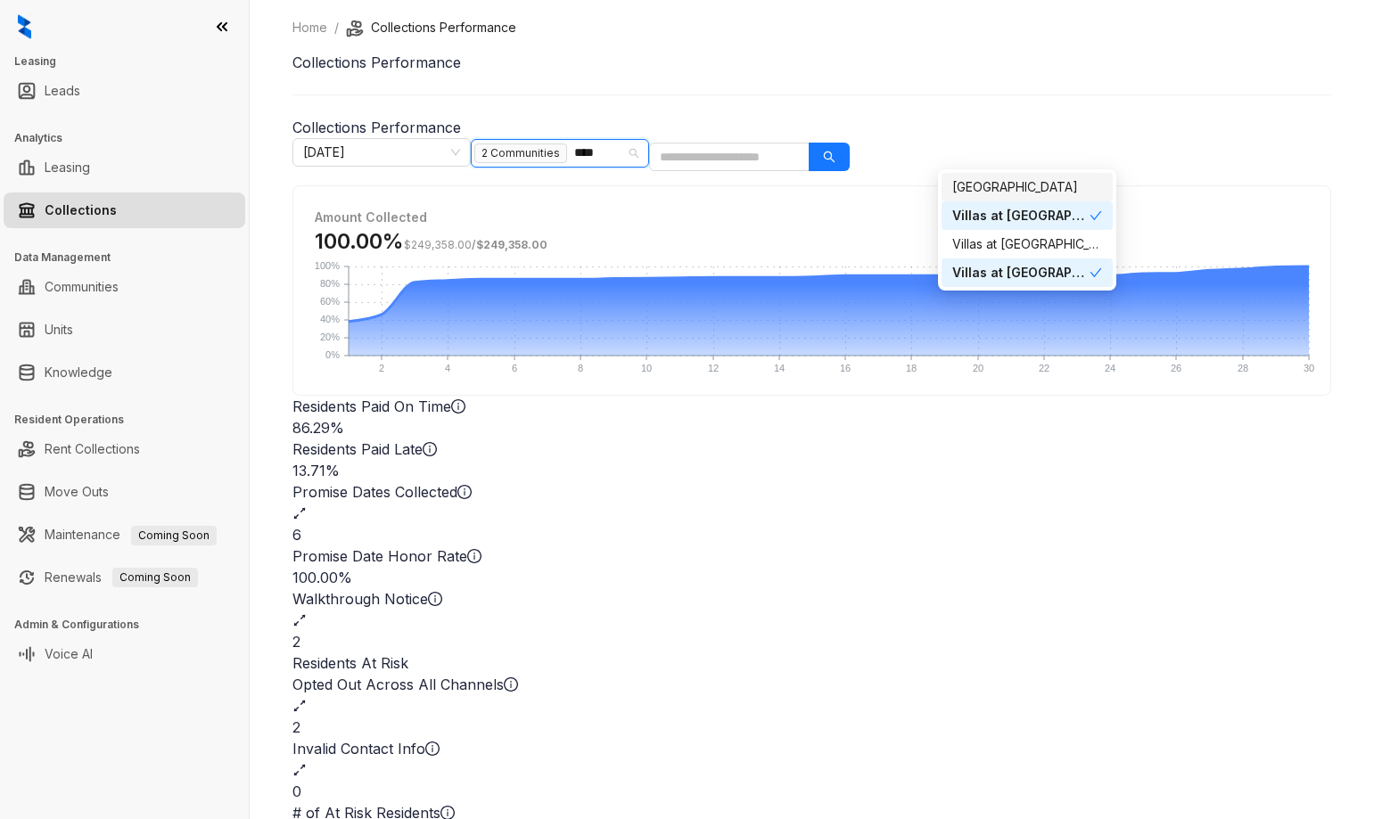
type input "*****"
click at [1082, 218] on div "Villas at [GEOGRAPHIC_DATA]" at bounding box center [1020, 216] width 137 height 20
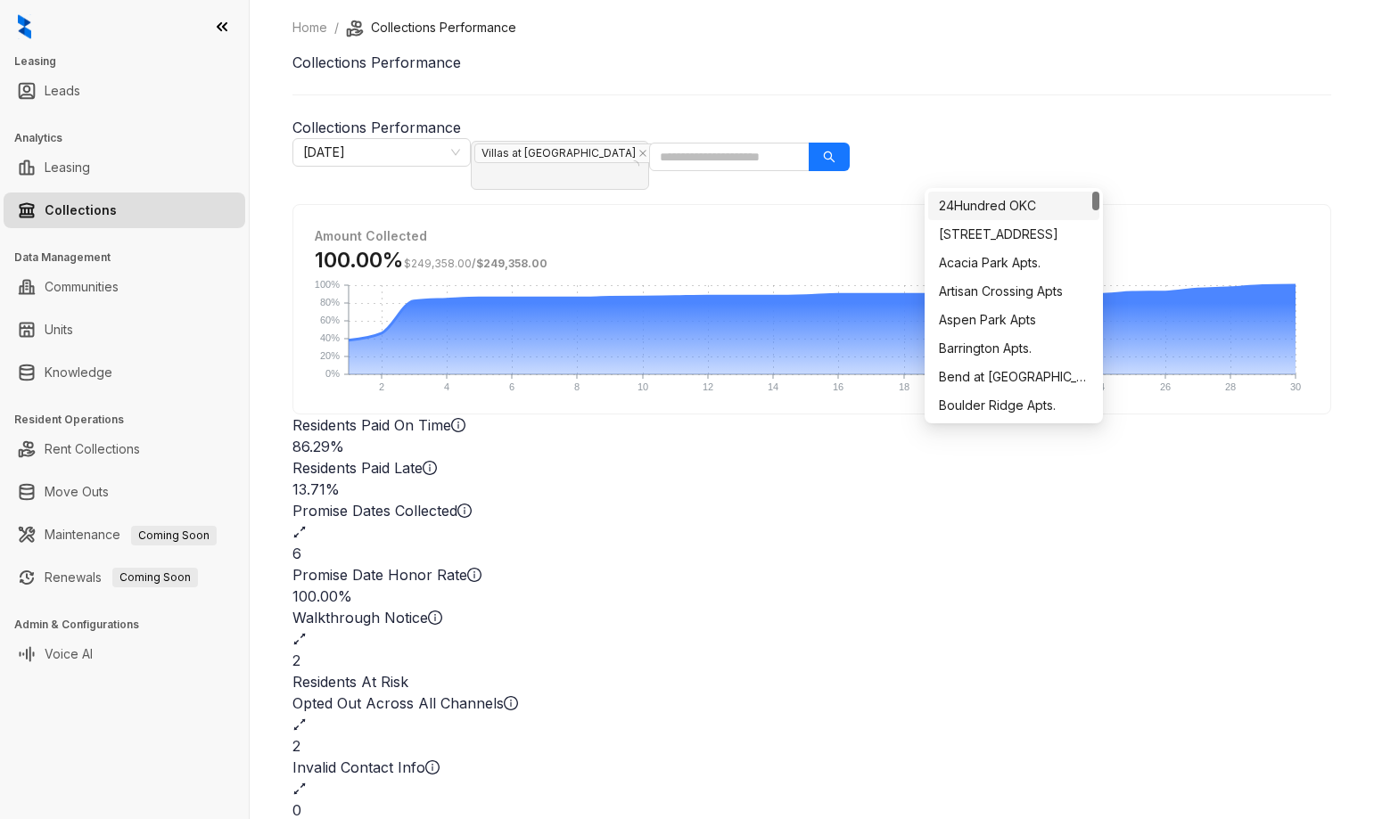
click at [1115, 73] on h1 "Collections Performance" at bounding box center [811, 62] width 1039 height 21
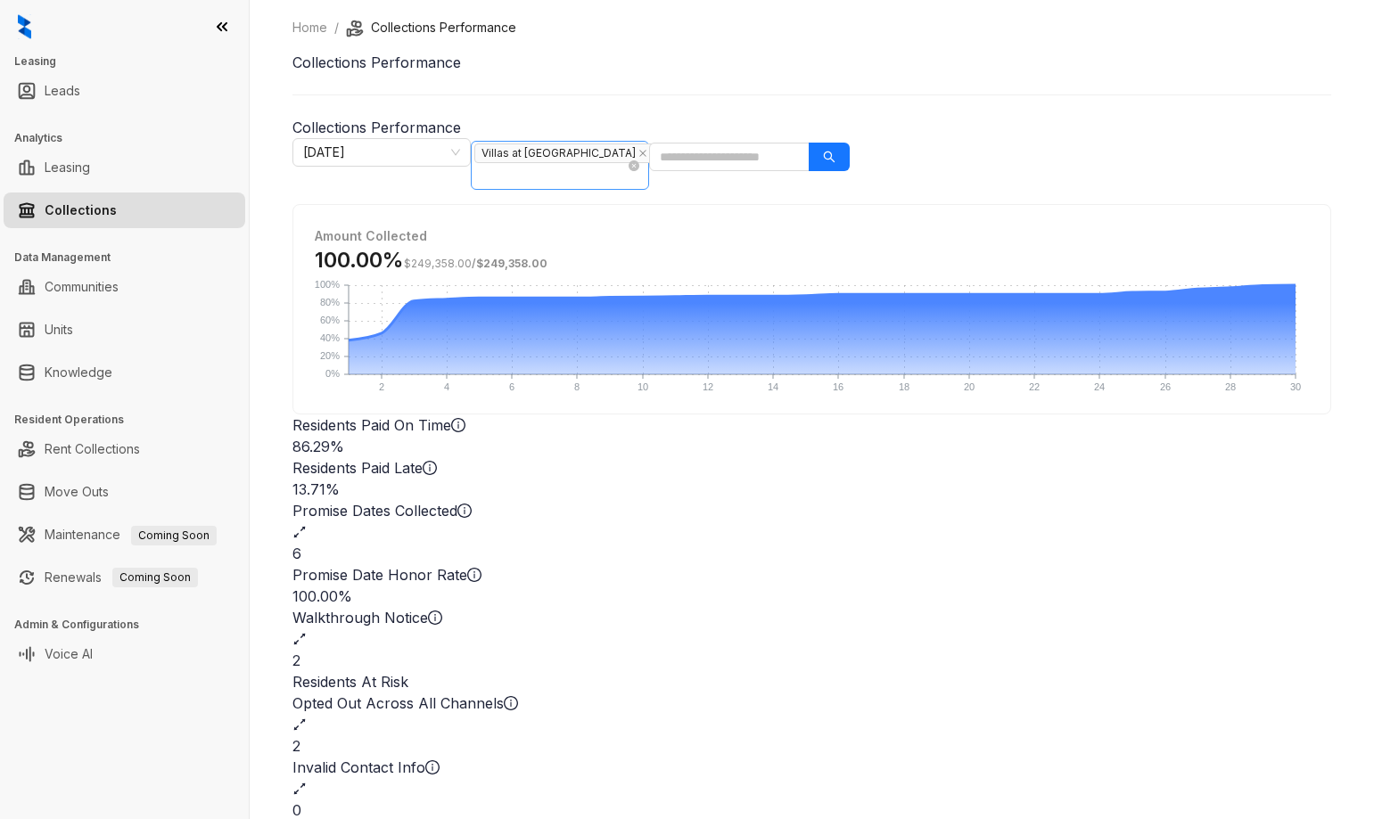
click at [627, 169] on div "Villas at [GEOGRAPHIC_DATA]" at bounding box center [550, 165] width 152 height 45
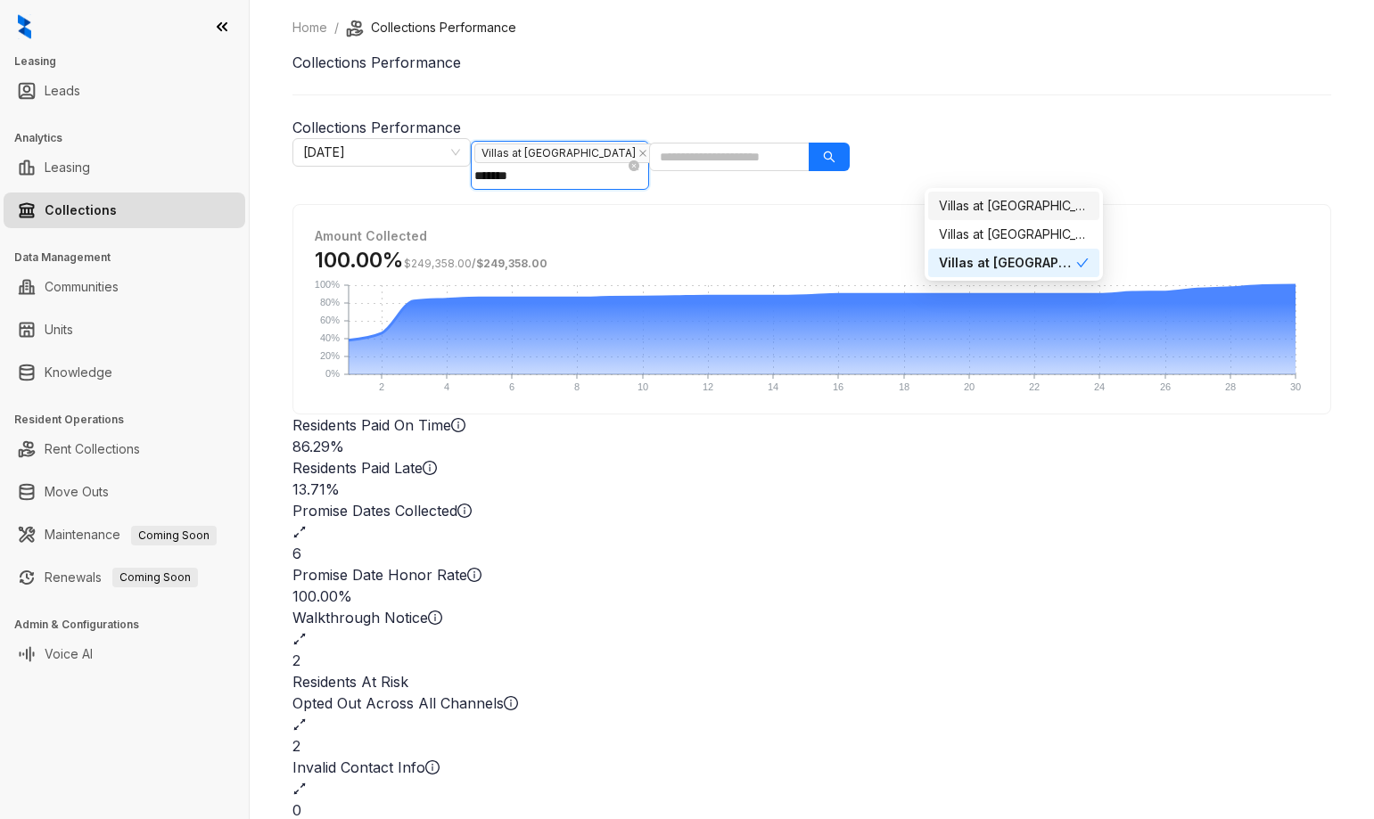
type input "********"
click at [1036, 234] on div "Villas at [GEOGRAPHIC_DATA] I" at bounding box center [1014, 235] width 150 height 20
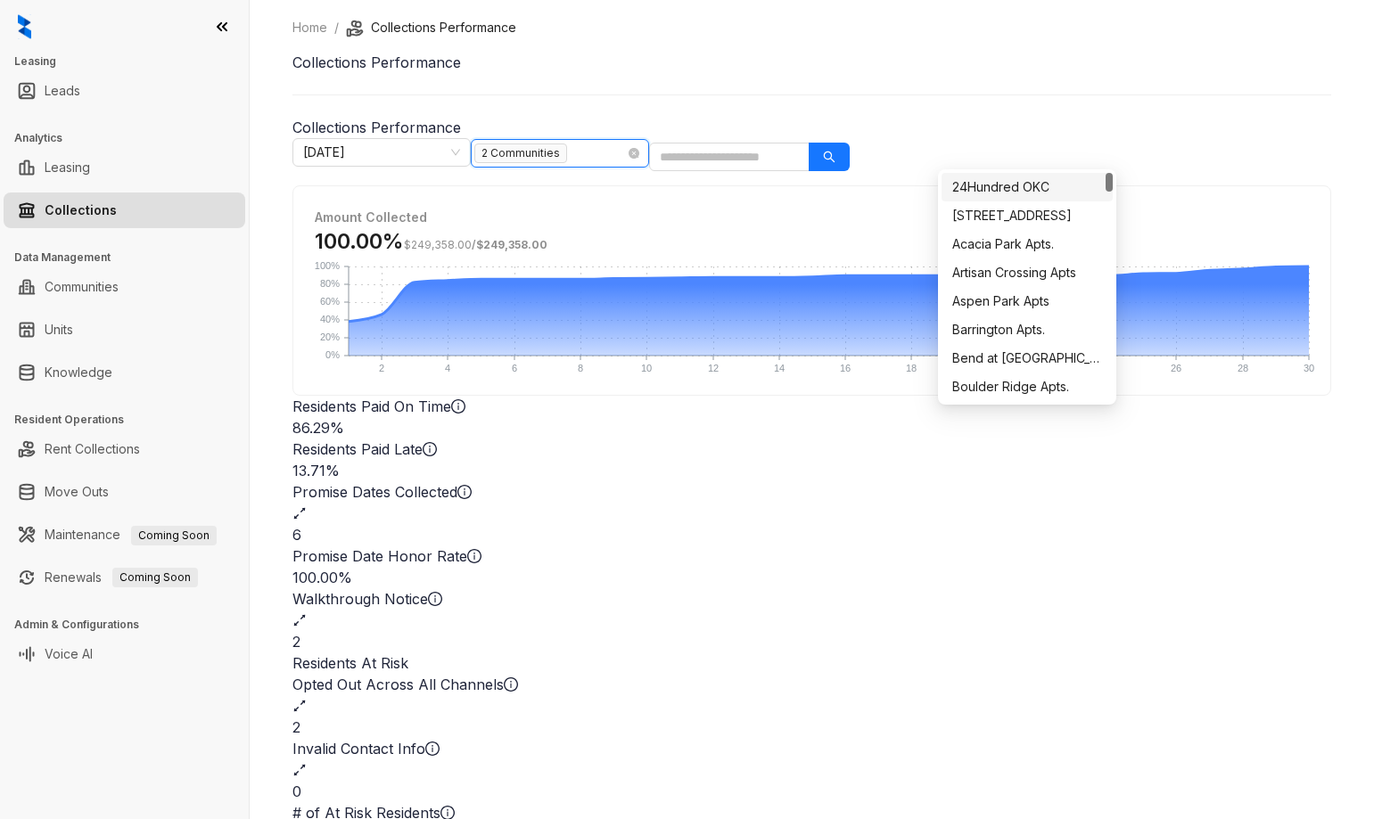
click at [567, 149] on span "2 Communities" at bounding box center [520, 154] width 93 height 20
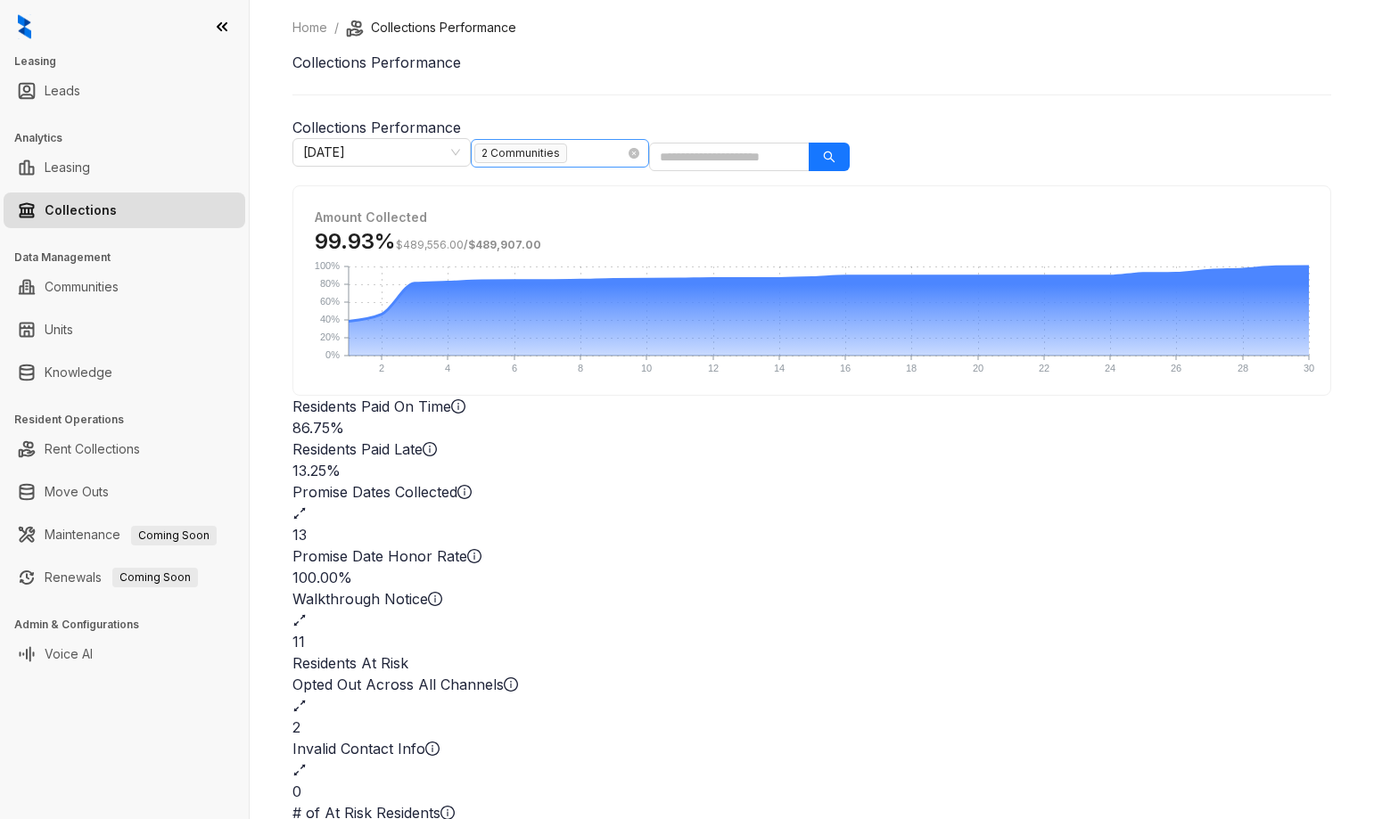
click at [627, 152] on div "2 Communities" at bounding box center [550, 153] width 152 height 25
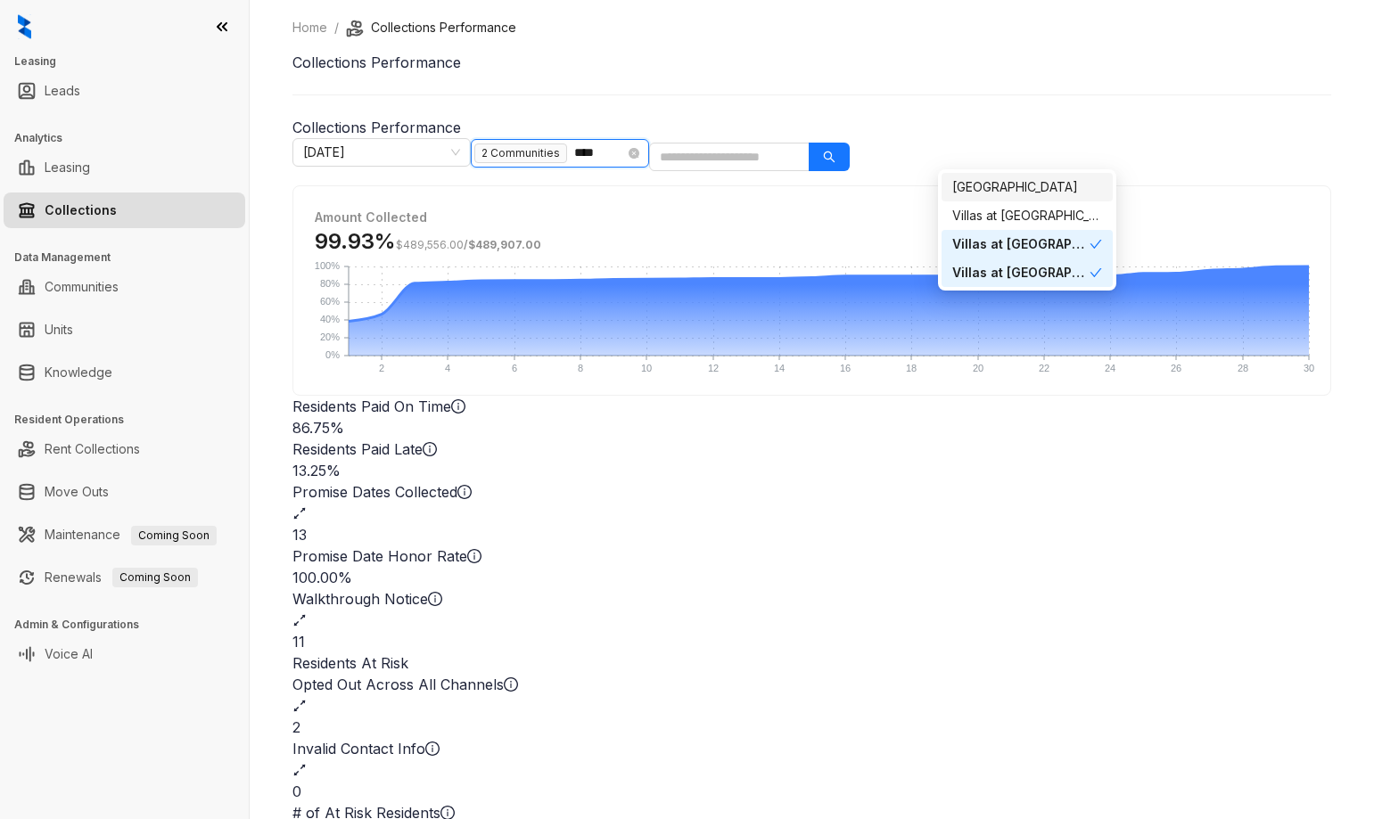
type input "*****"
click at [1043, 273] on div "Villas at [GEOGRAPHIC_DATA]" at bounding box center [1020, 273] width 137 height 20
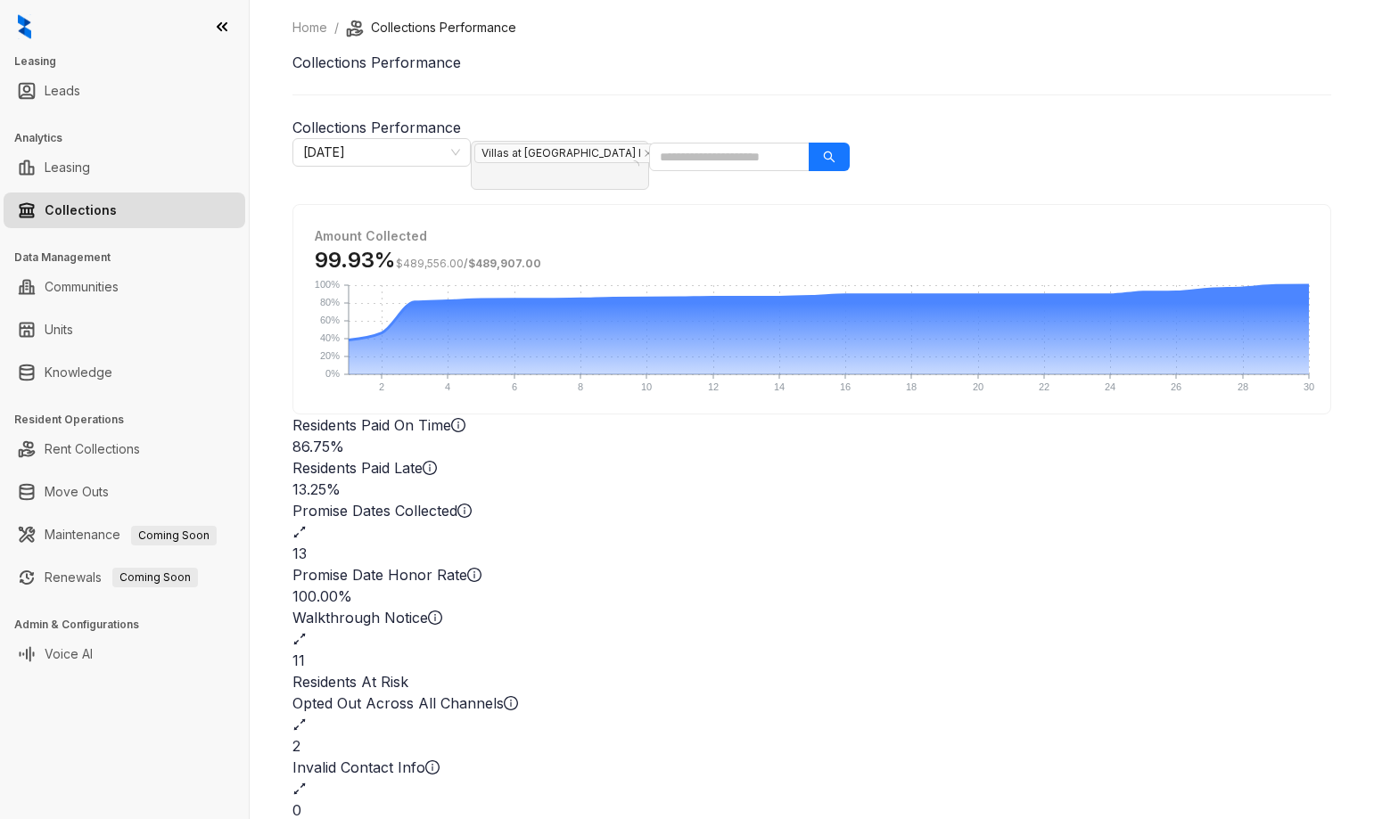
click at [1109, 94] on div "Home / Collections Performance Collections Performance Collections Performance …" at bounding box center [811, 451] width 1039 height 867
click at [1086, 543] on div "7" at bounding box center [811, 553] width 1039 height 21
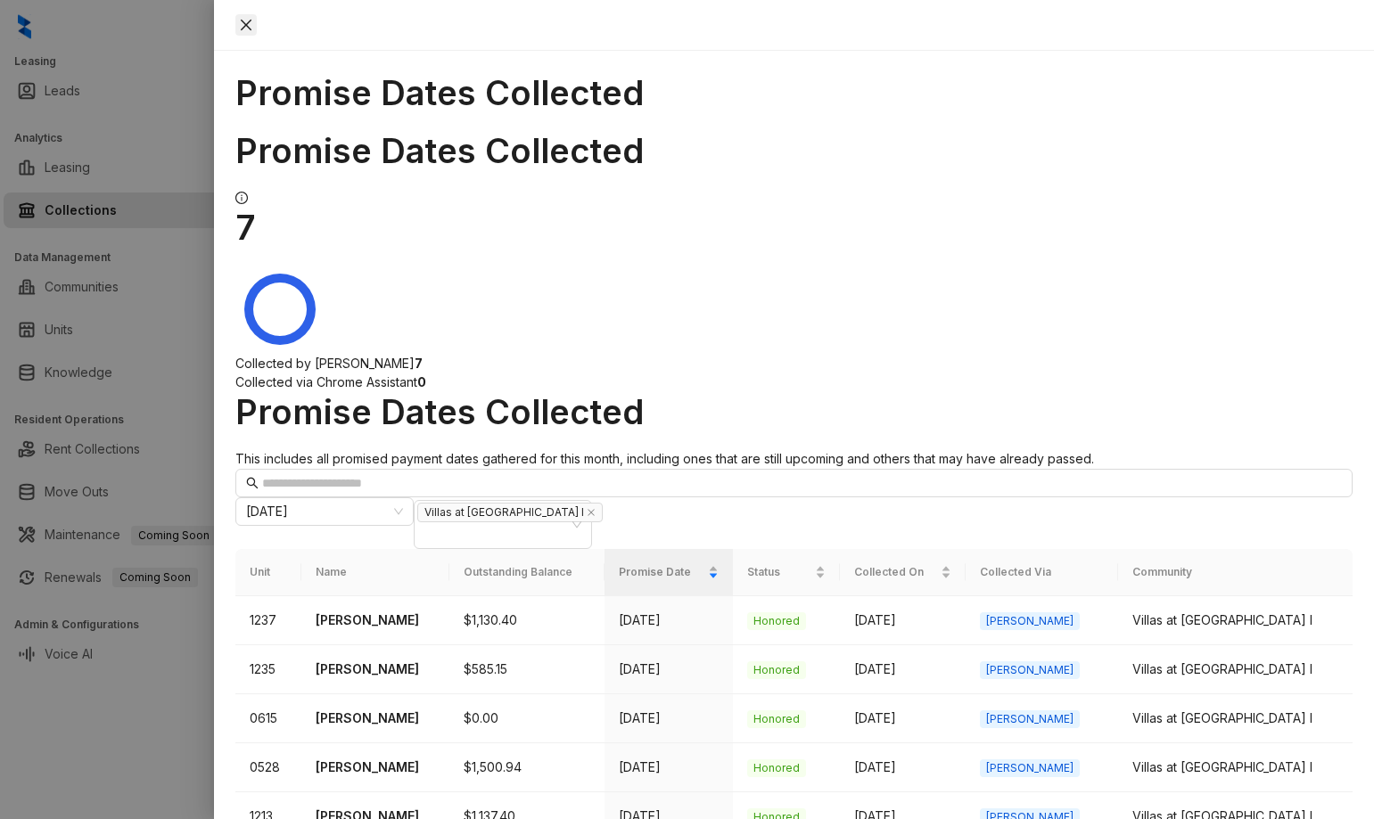
click at [251, 25] on icon "close" at bounding box center [246, 25] width 11 height 11
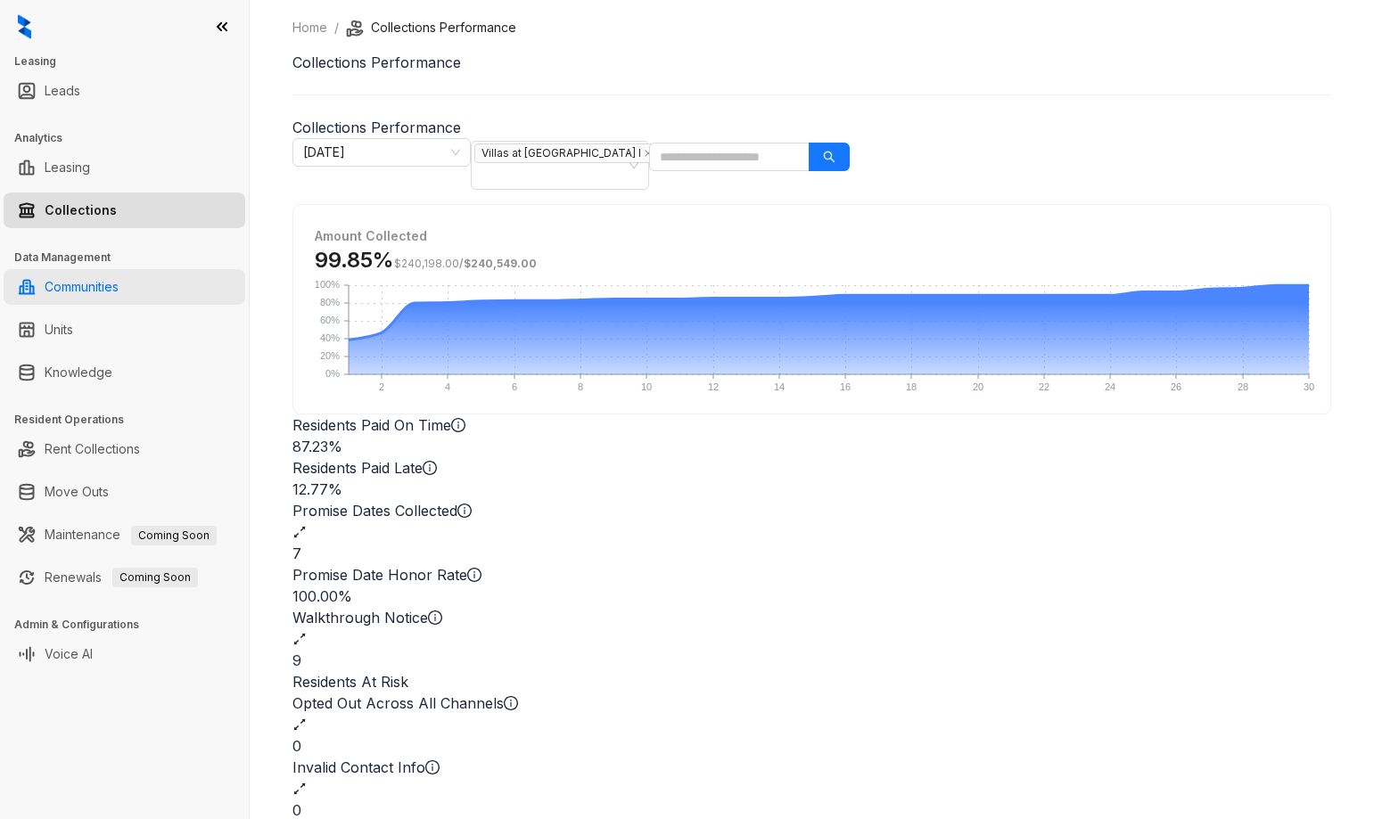
click at [97, 290] on link "Communities" at bounding box center [82, 287] width 74 height 36
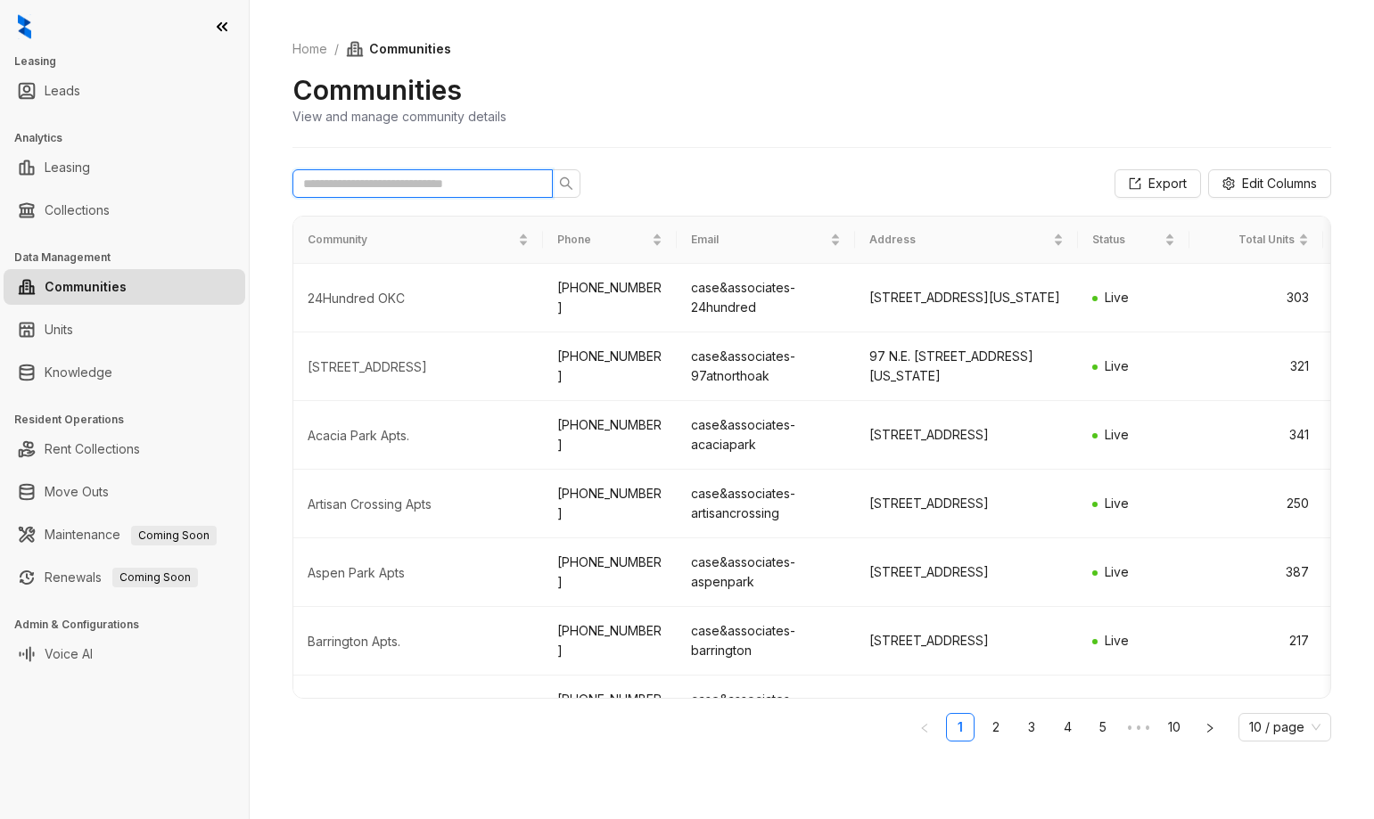
click at [419, 184] on input "text" at bounding box center [415, 184] width 225 height 20
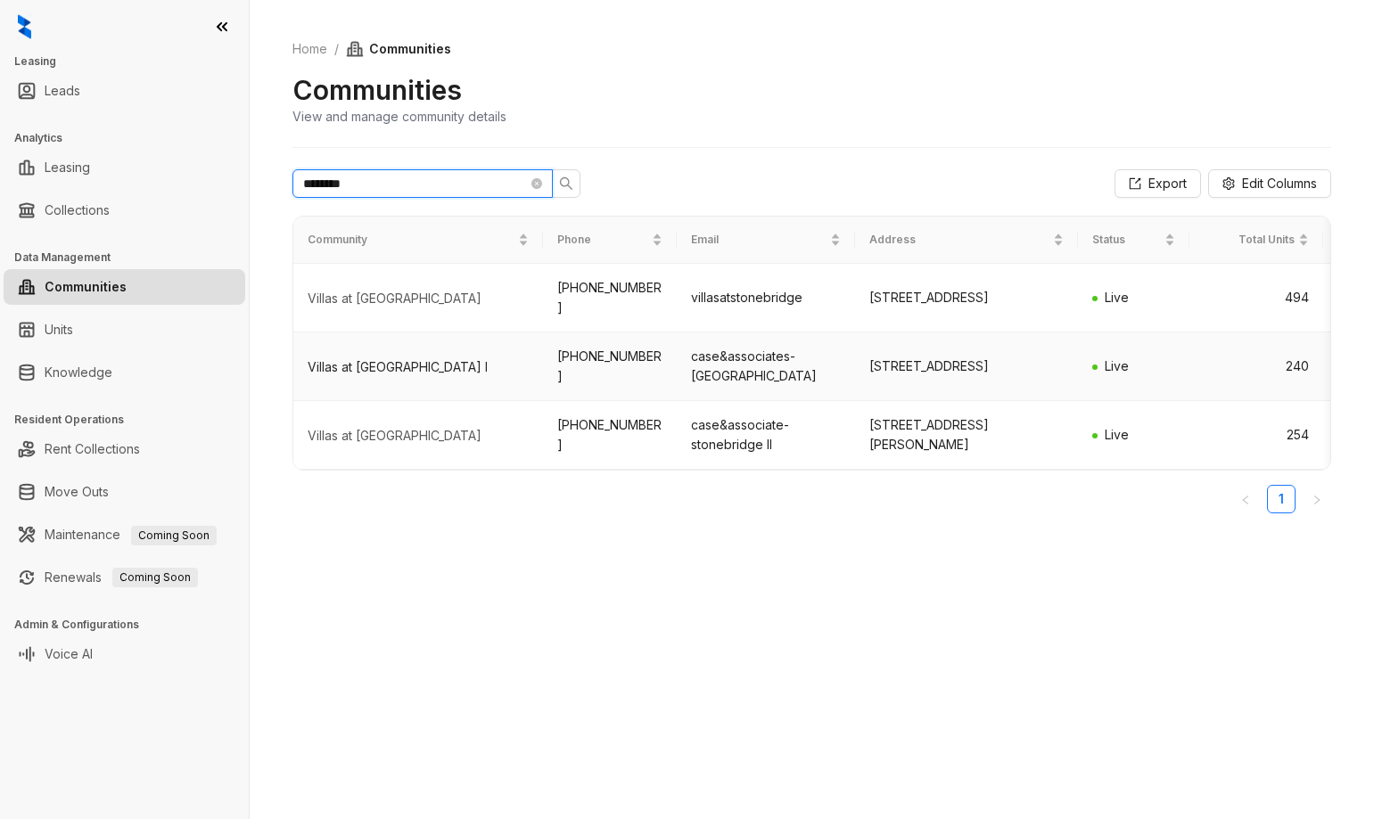
type input "********"
click at [384, 367] on div "Villas at [GEOGRAPHIC_DATA] I" at bounding box center [418, 367] width 221 height 18
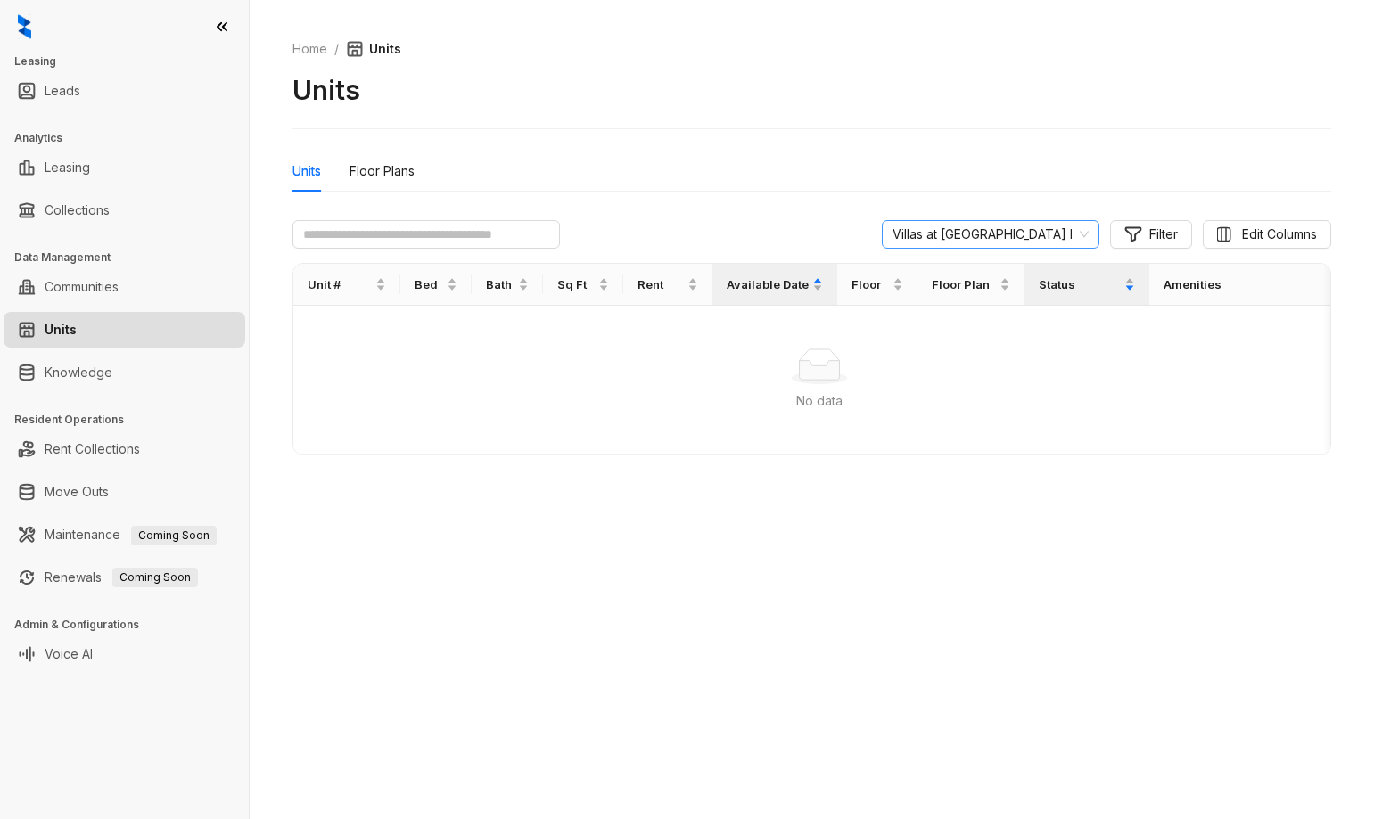
click at [1085, 236] on span "Villas at [GEOGRAPHIC_DATA] I" at bounding box center [990, 234] width 196 height 27
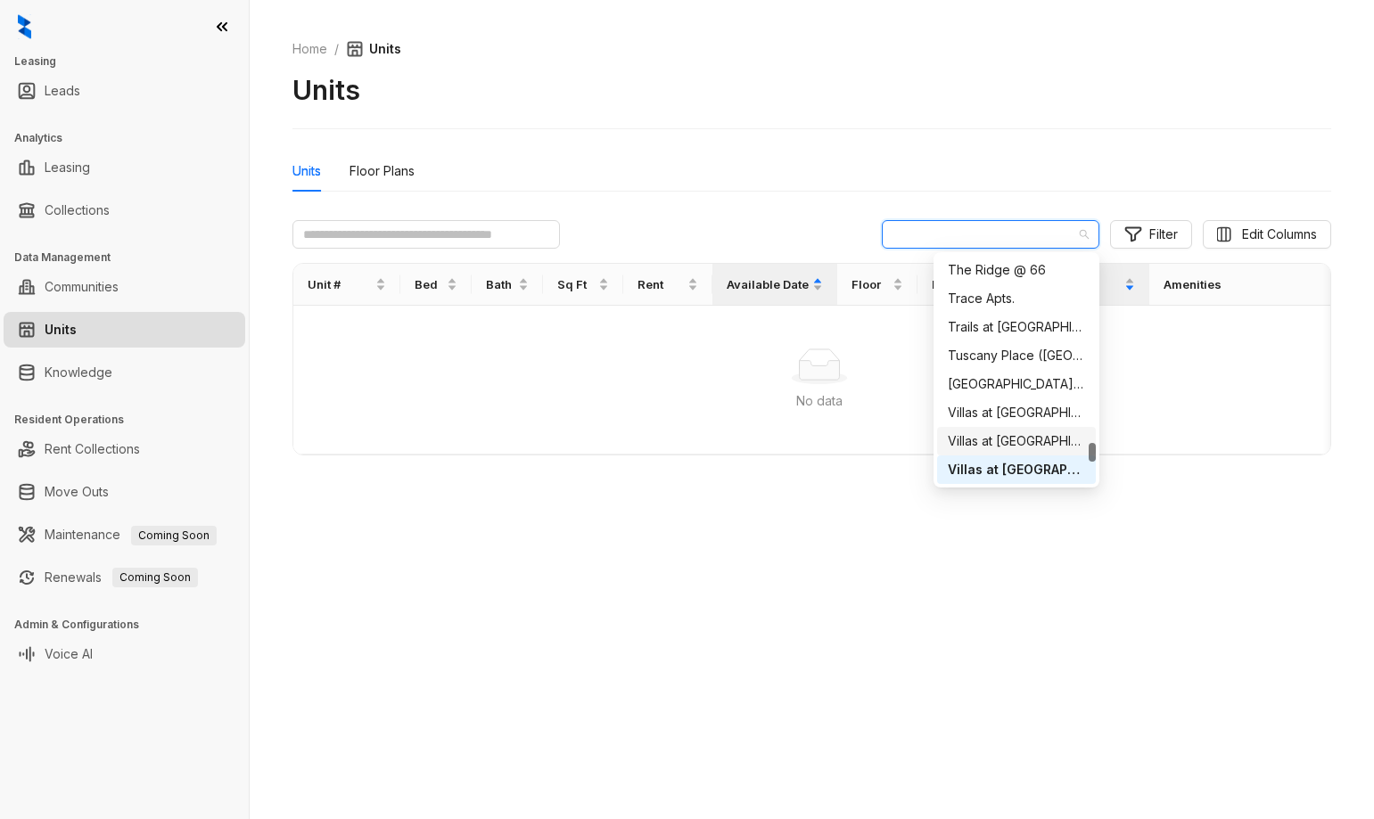
click at [1036, 443] on div "Villas at [GEOGRAPHIC_DATA]" at bounding box center [1016, 441] width 137 height 20
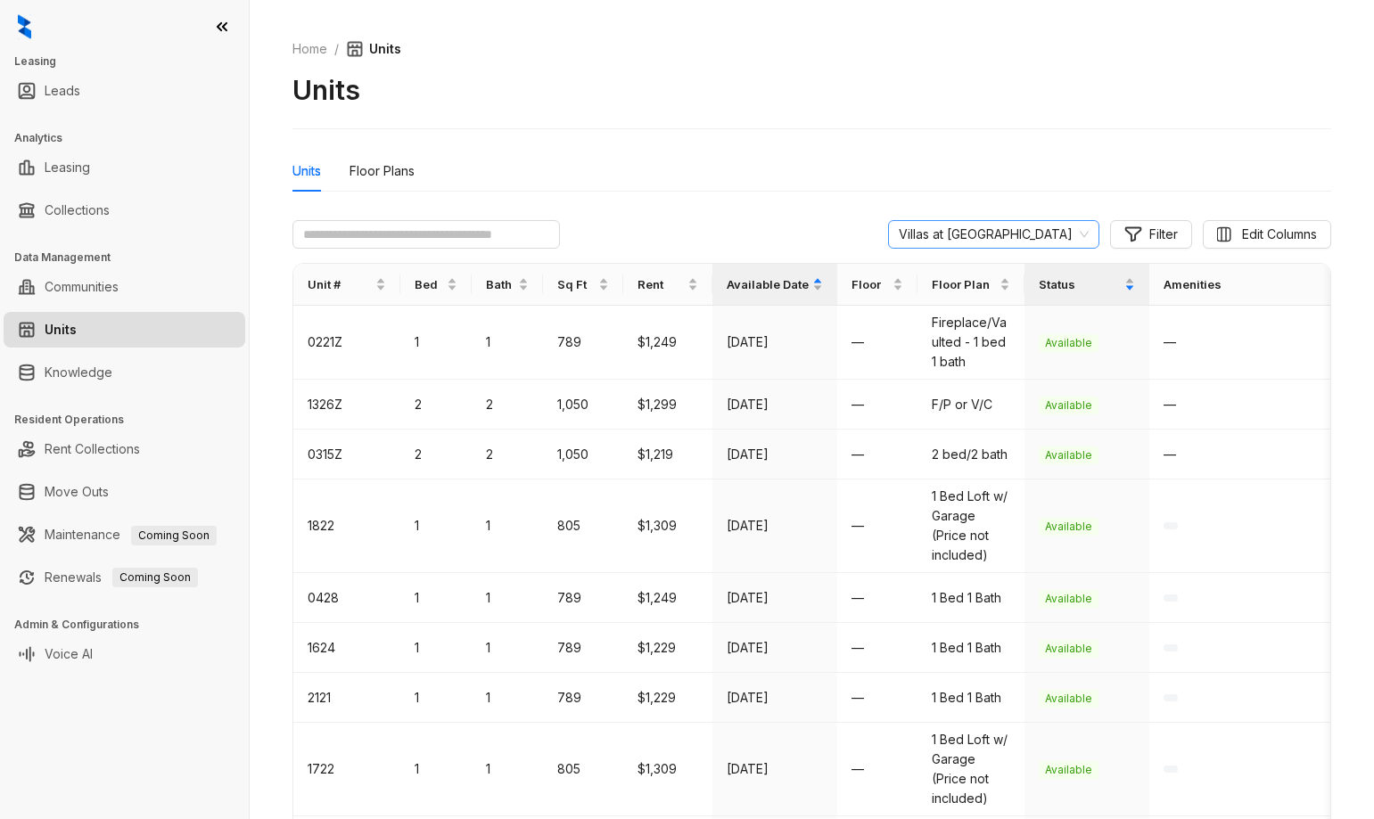
click at [1017, 234] on span "Villas at [GEOGRAPHIC_DATA]" at bounding box center [994, 234] width 190 height 27
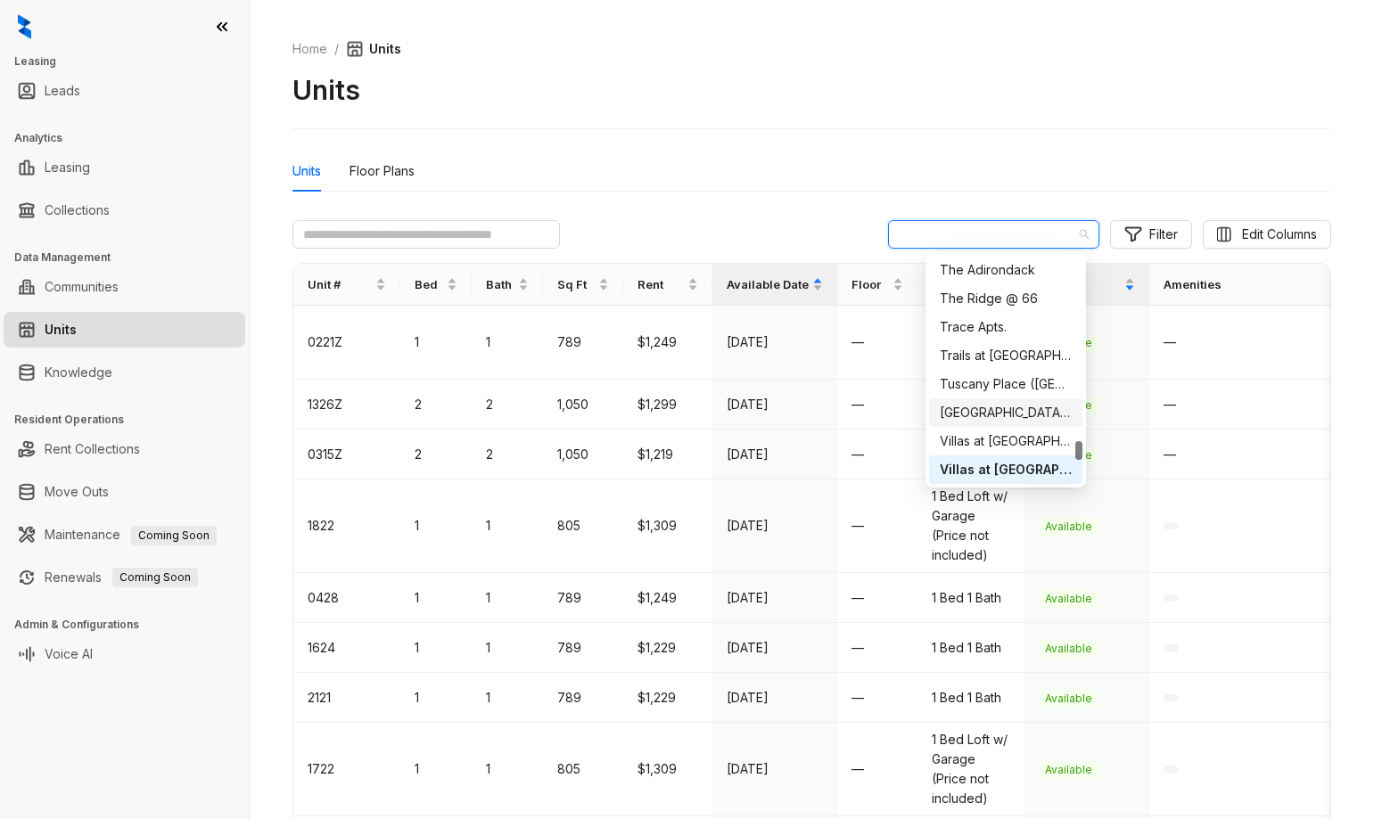
scroll to position [2266, 0]
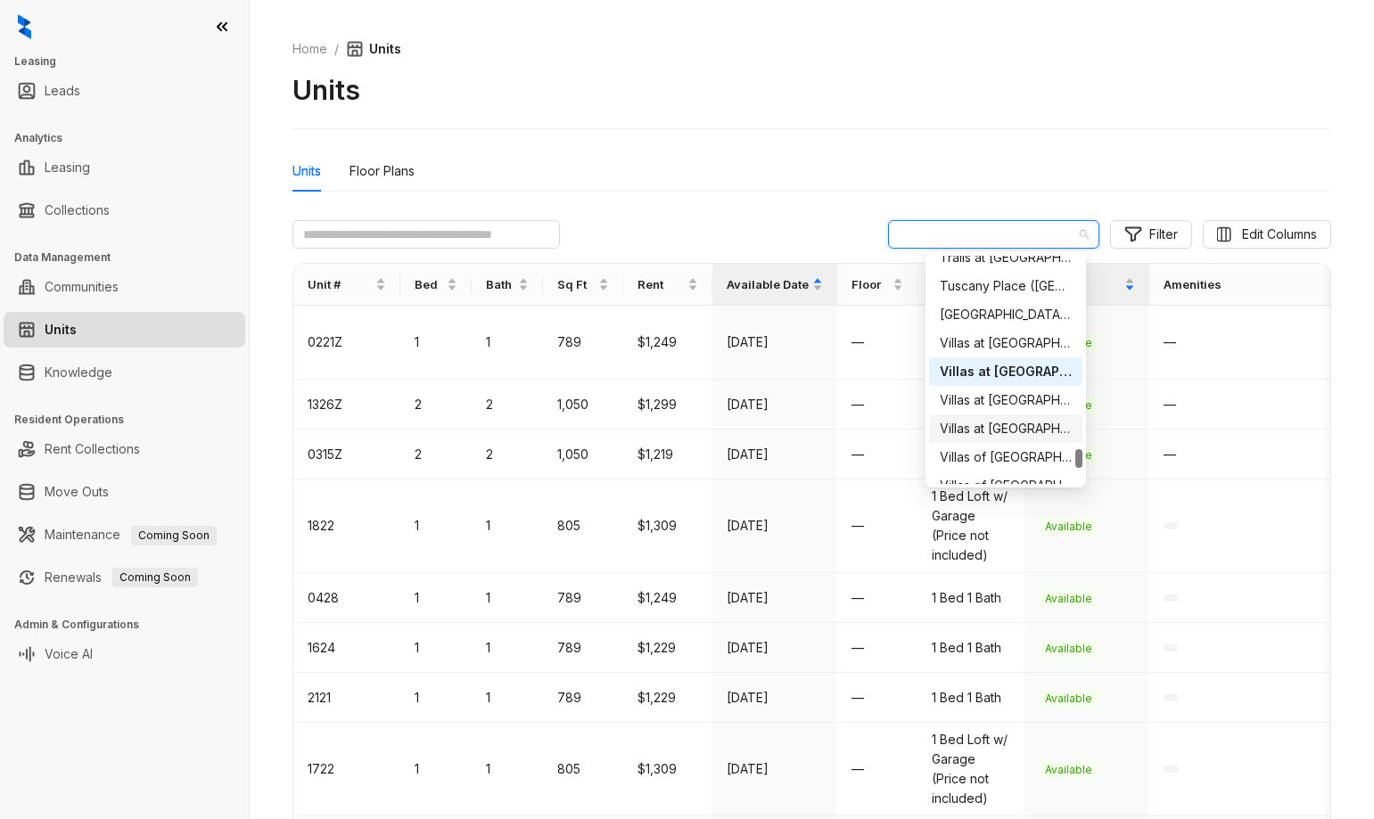
click at [1006, 427] on div "Villas at [GEOGRAPHIC_DATA]" at bounding box center [1006, 429] width 132 height 20
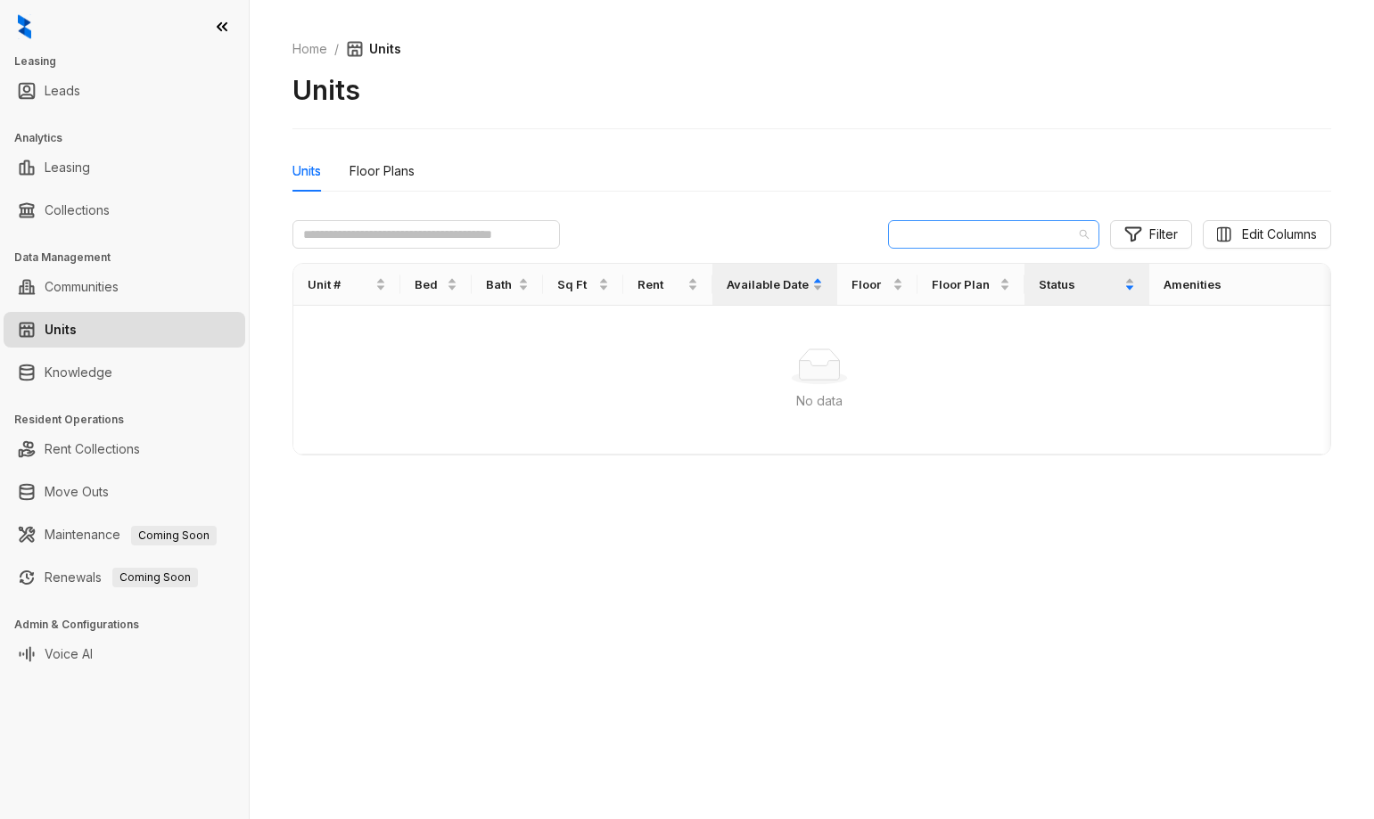
click at [1006, 237] on span "Villas at [GEOGRAPHIC_DATA]" at bounding box center [994, 234] width 190 height 27
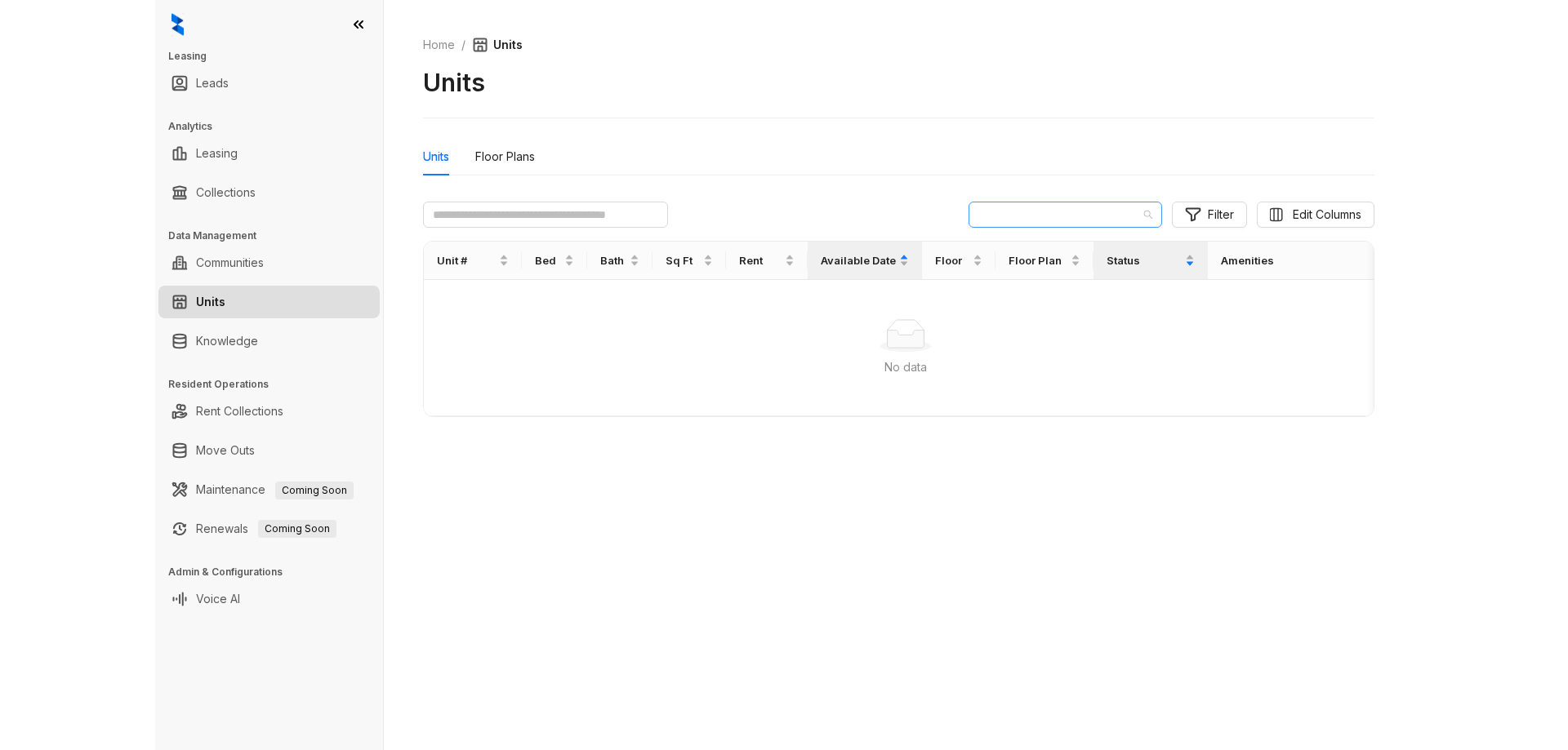
scroll to position [2038, 0]
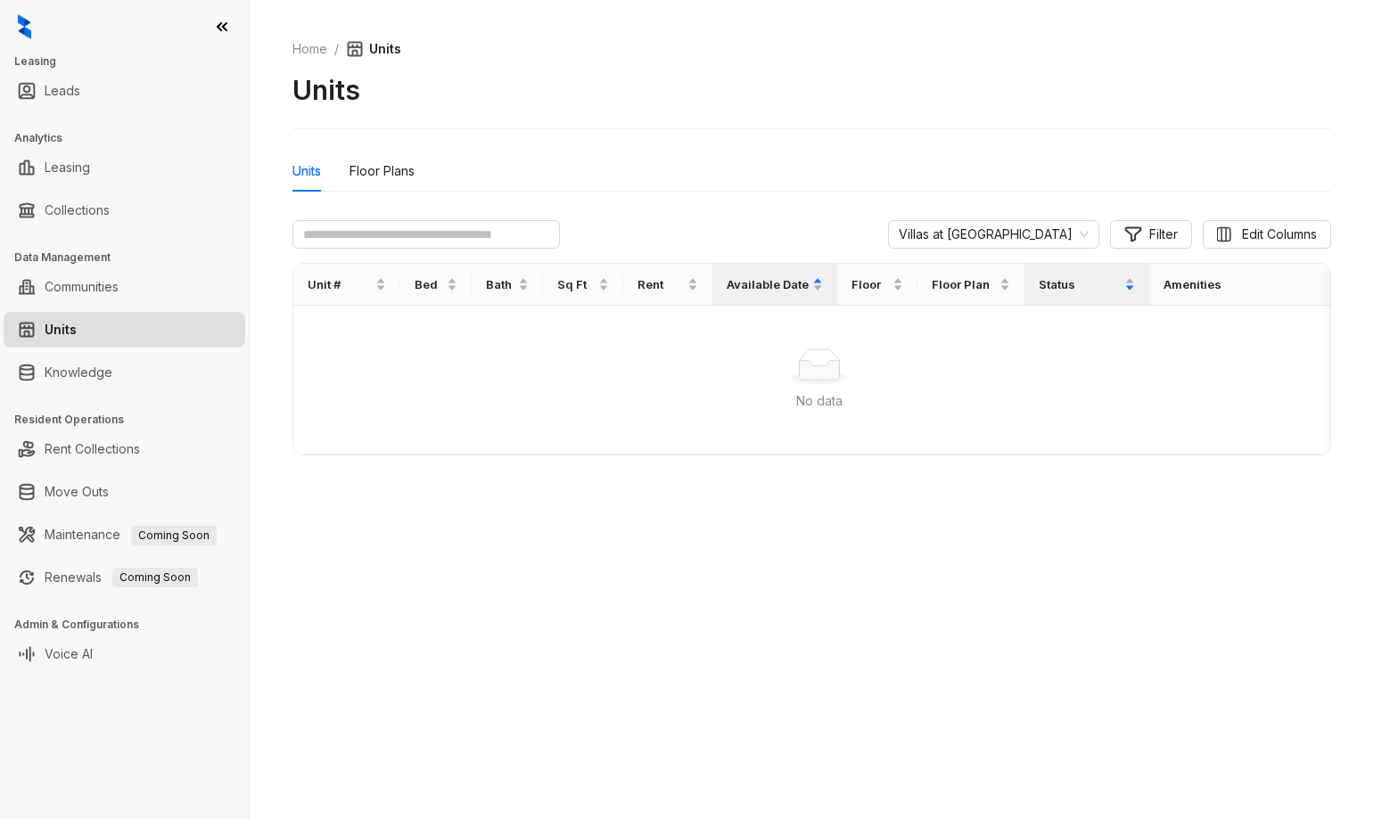
click at [777, 98] on div "Units" at bounding box center [811, 90] width 1039 height 34
click at [102, 290] on link "Communities" at bounding box center [82, 287] width 74 height 36
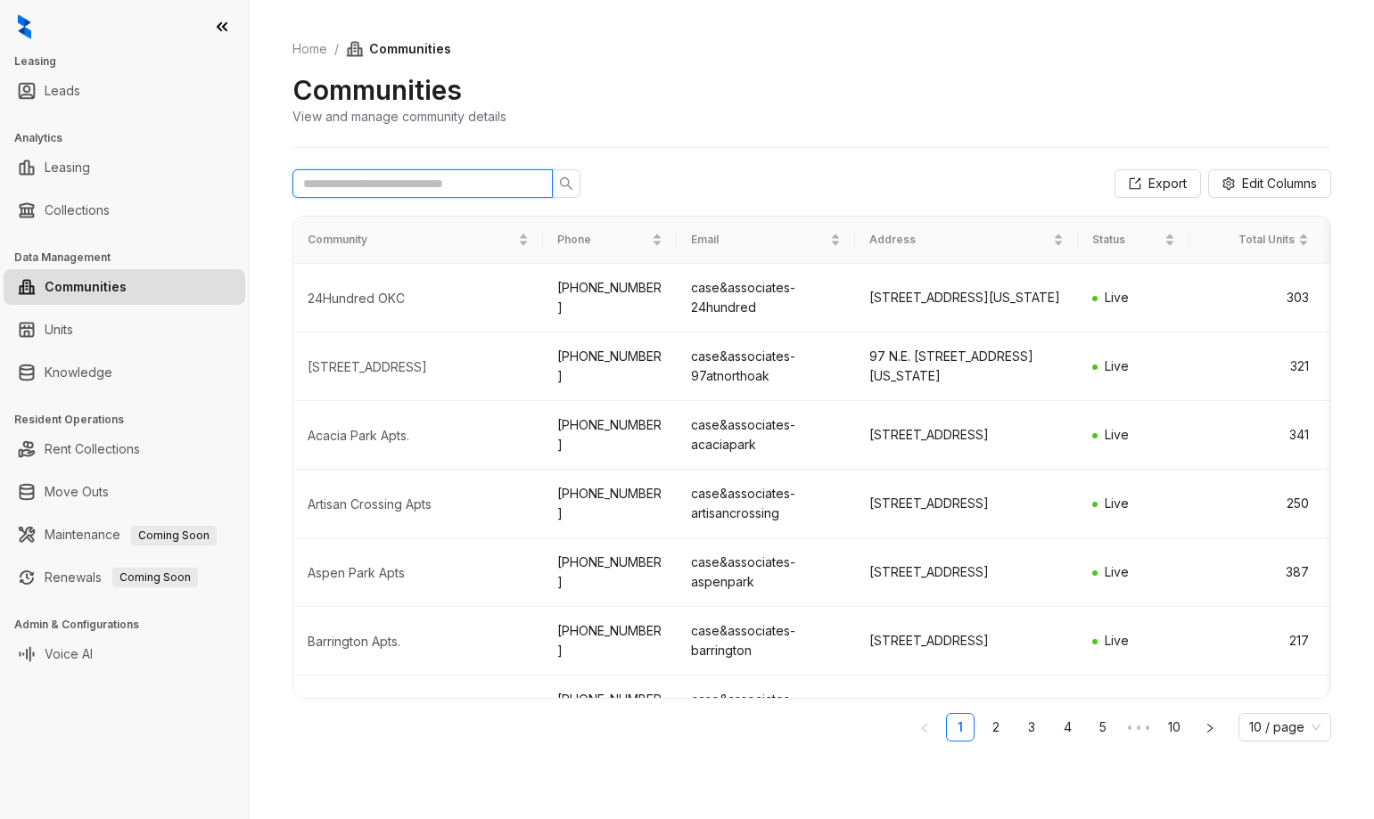
click at [447, 181] on input "text" at bounding box center [415, 184] width 225 height 20
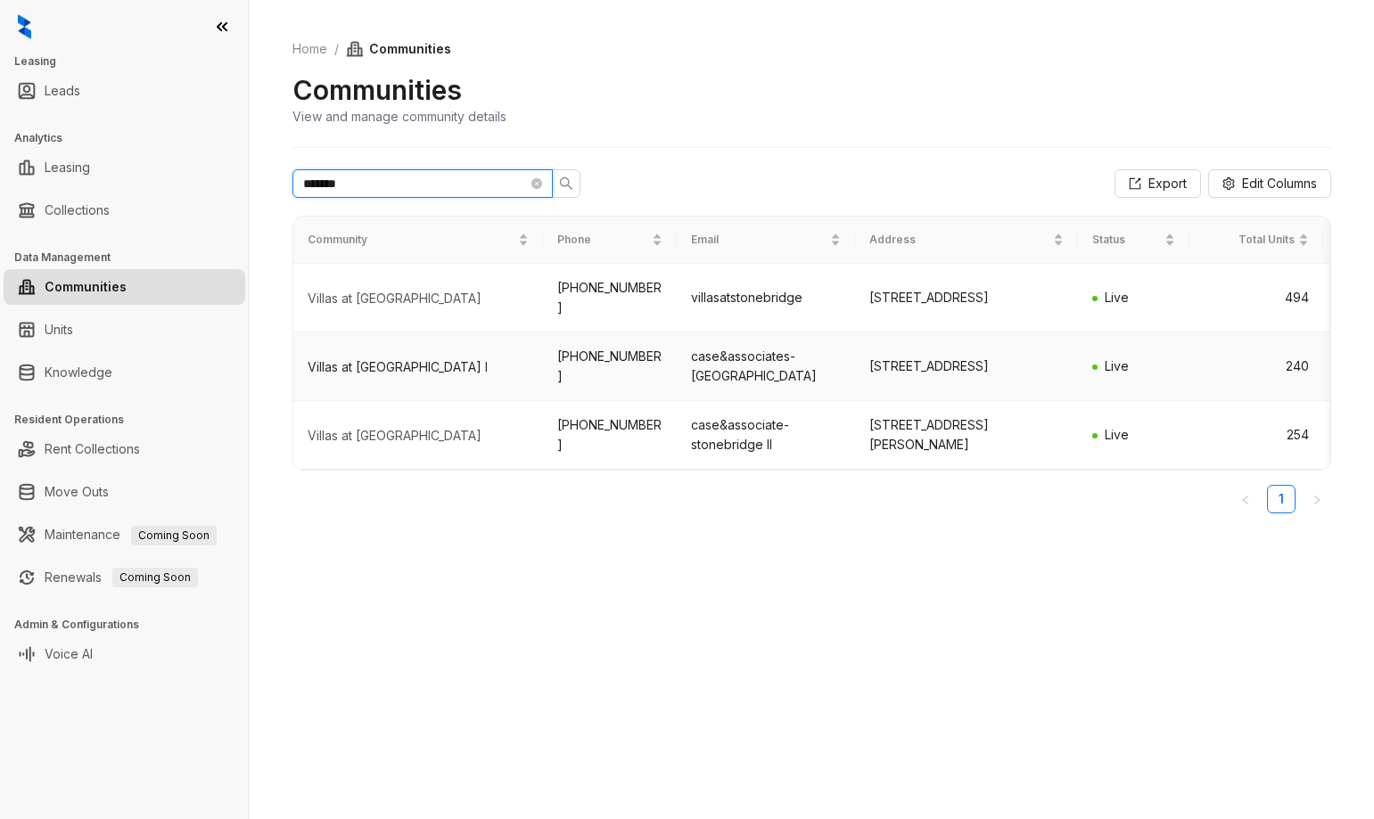
type input "*******"
click at [422, 364] on div "Villas at [GEOGRAPHIC_DATA] I" at bounding box center [418, 367] width 221 height 18
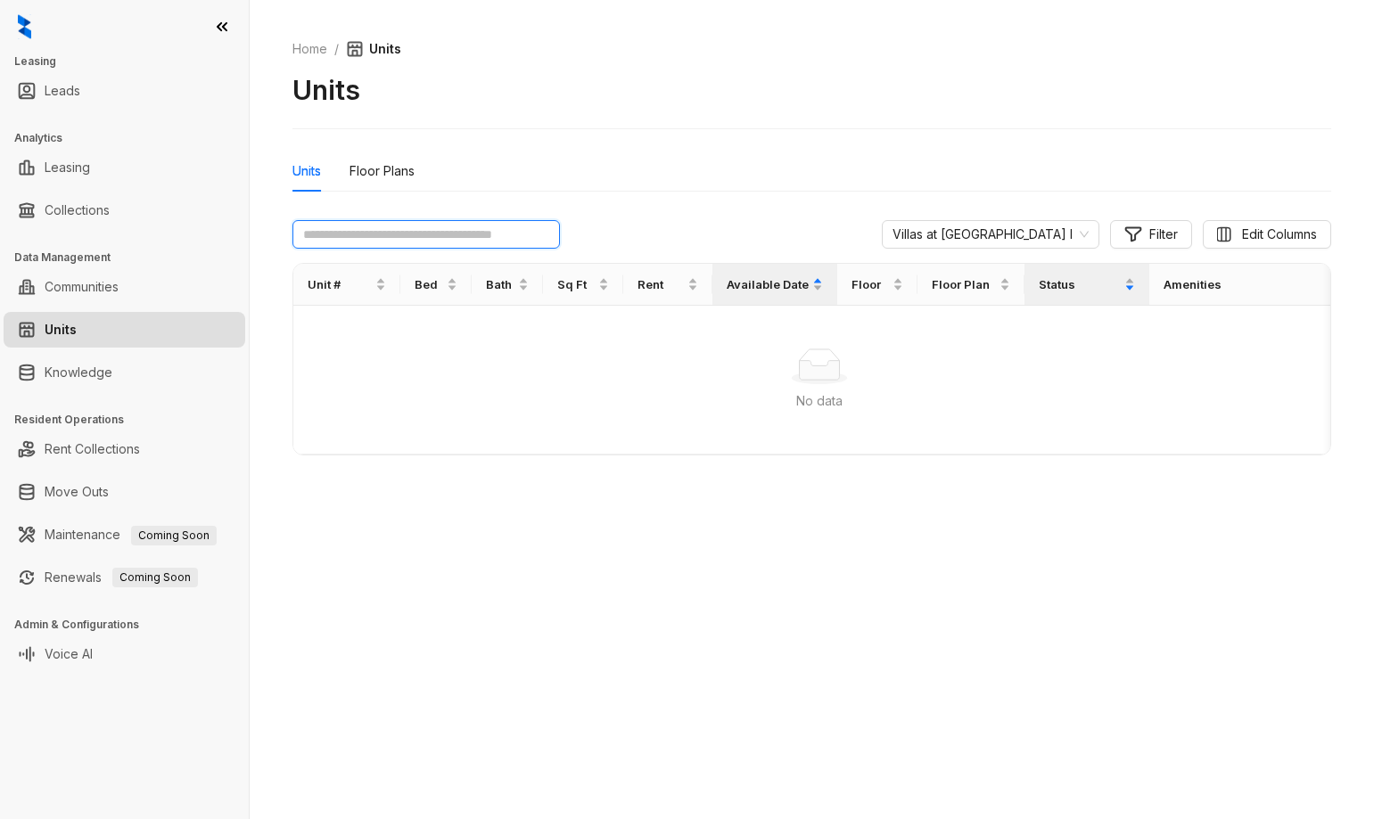
click at [427, 234] on input "text" at bounding box center [425, 234] width 267 height 29
type input "*****"
click at [784, 82] on div "Units" at bounding box center [811, 90] width 1039 height 34
click at [219, 26] on icon at bounding box center [222, 26] width 9 height 7
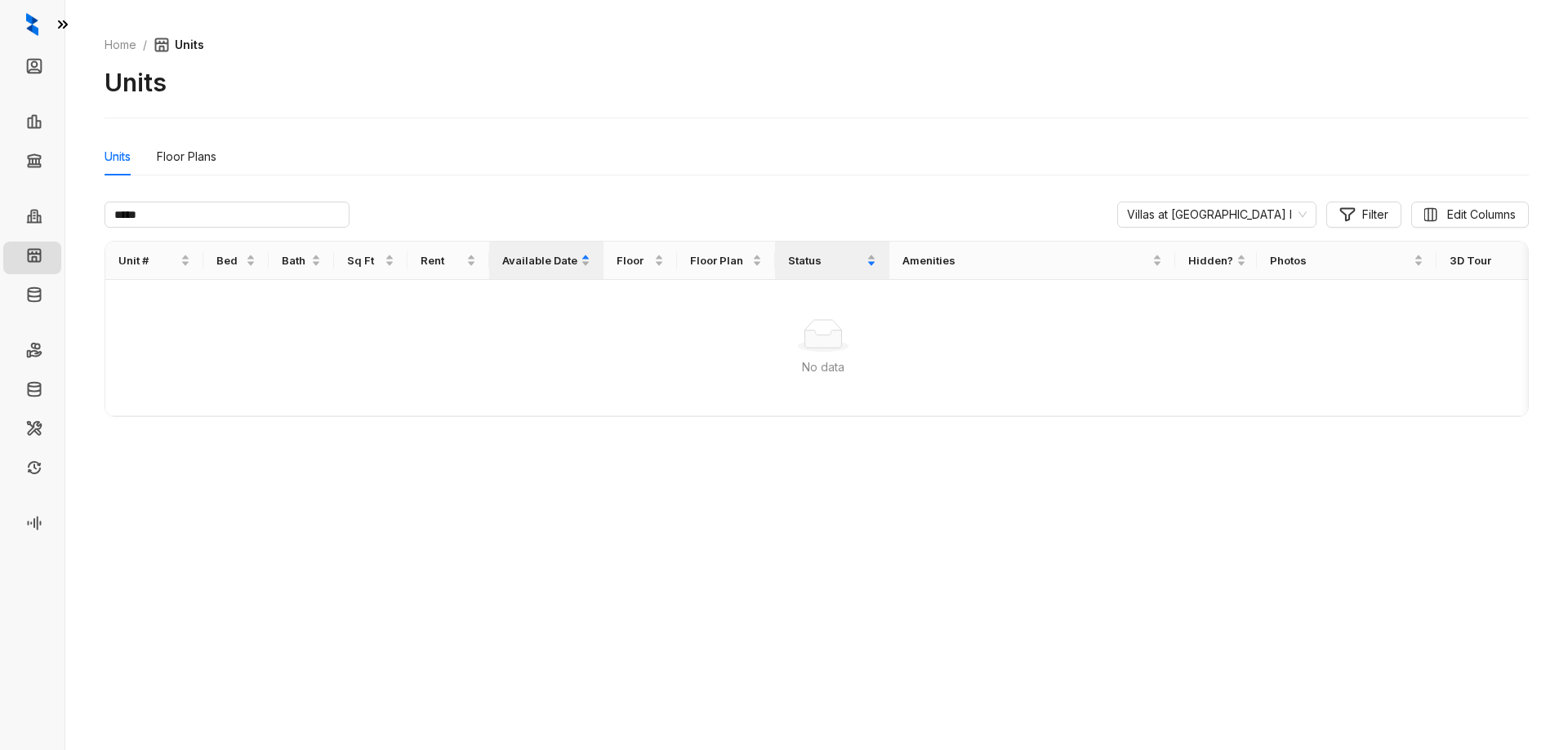
click at [60, 27] on icon at bounding box center [63, 25] width 16 height 16
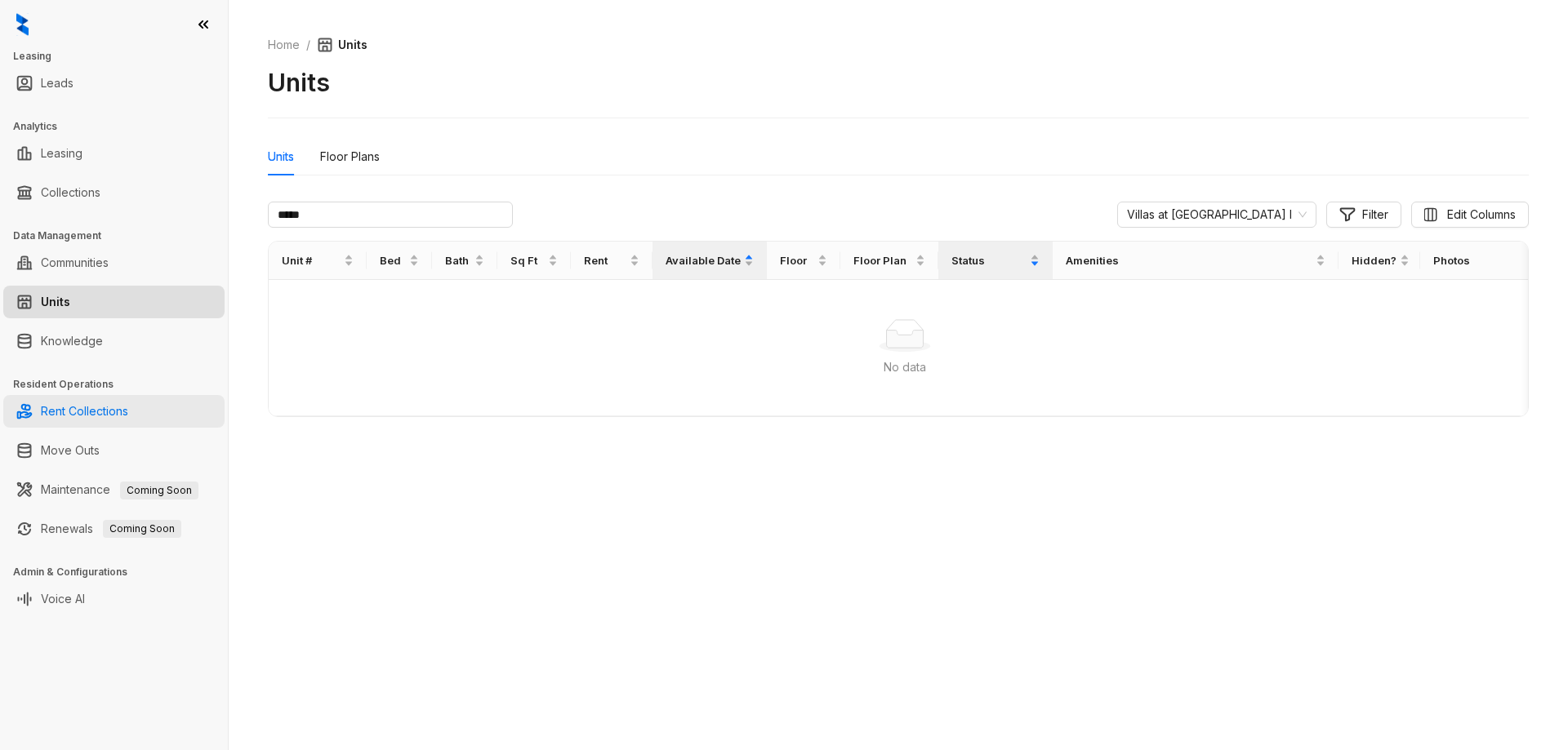
click at [89, 422] on link "Rent Collections" at bounding box center [84, 411] width 87 height 33
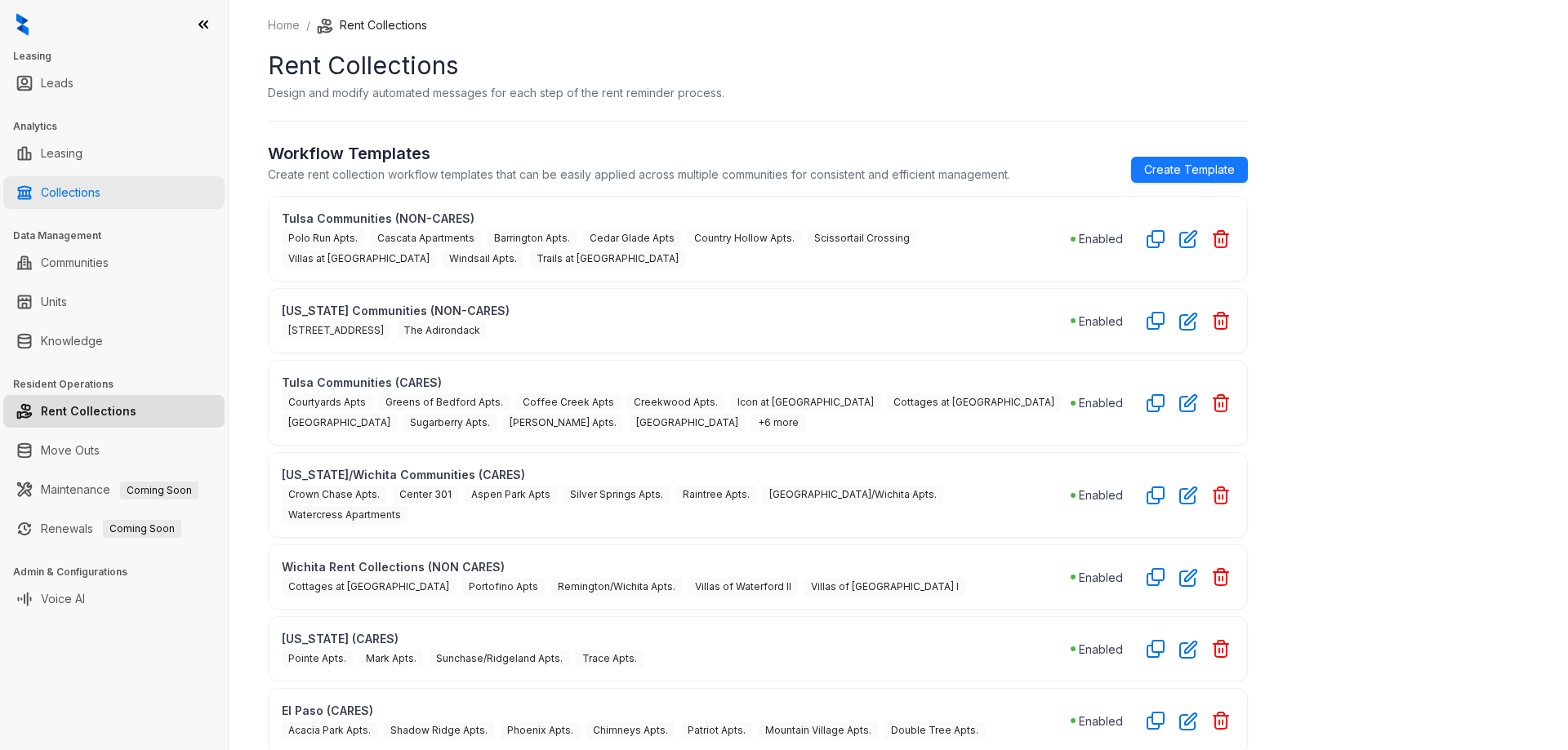
click at [76, 198] on link "Collections" at bounding box center [71, 193] width 60 height 33
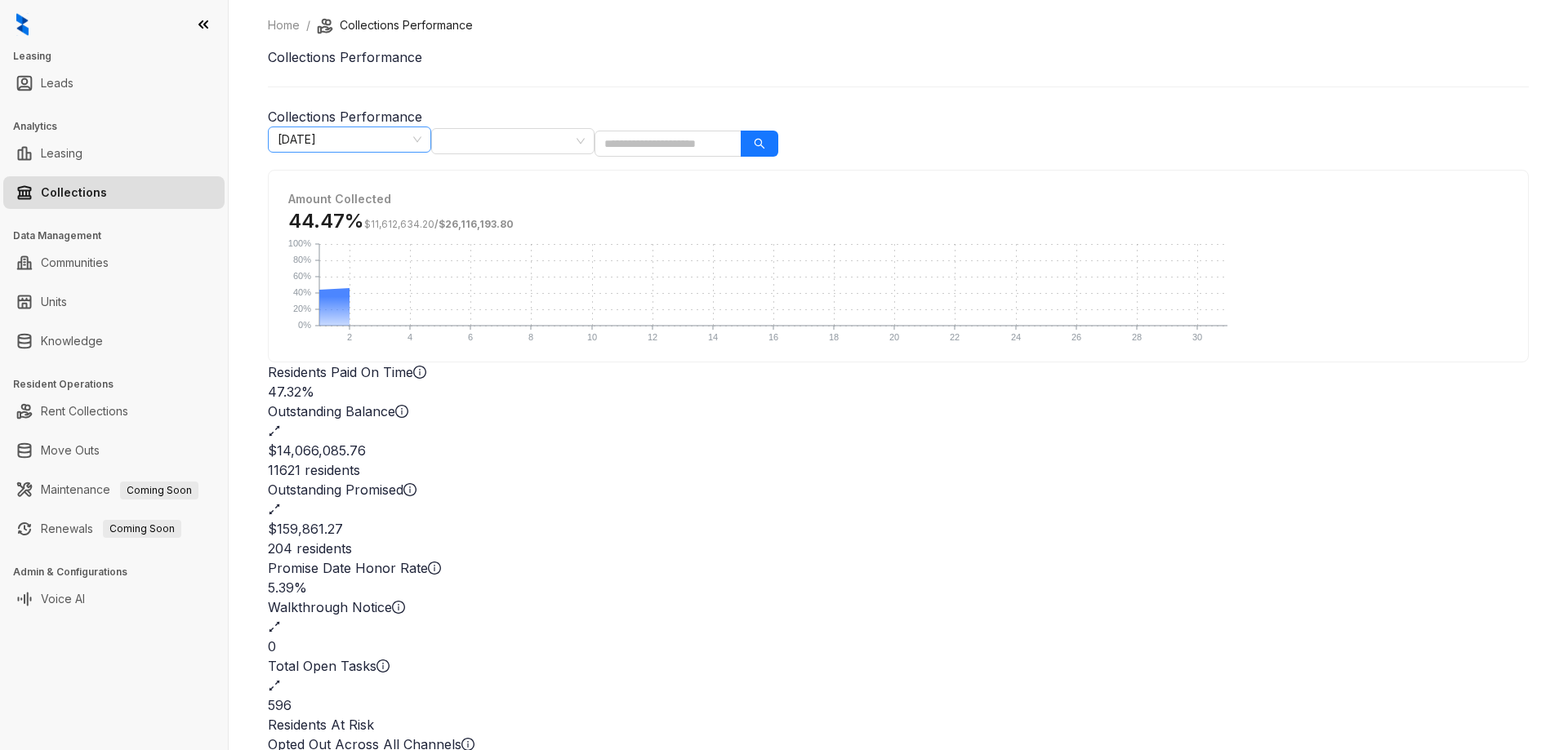
click at [421, 136] on span "[DATE]" at bounding box center [349, 139] width 144 height 25
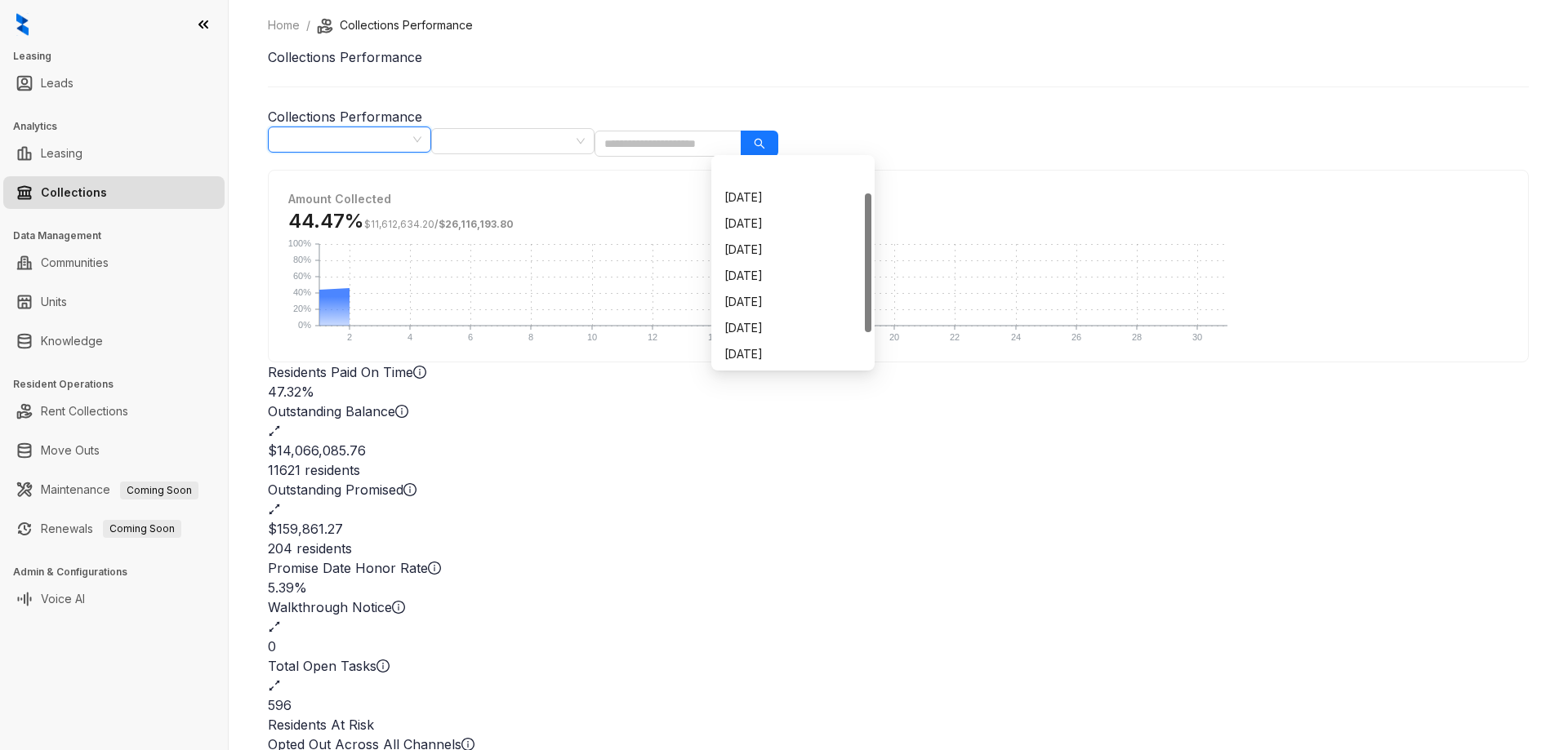
scroll to position [52, 0]
click at [779, 331] on div "[DATE]" at bounding box center [793, 329] width 137 height 18
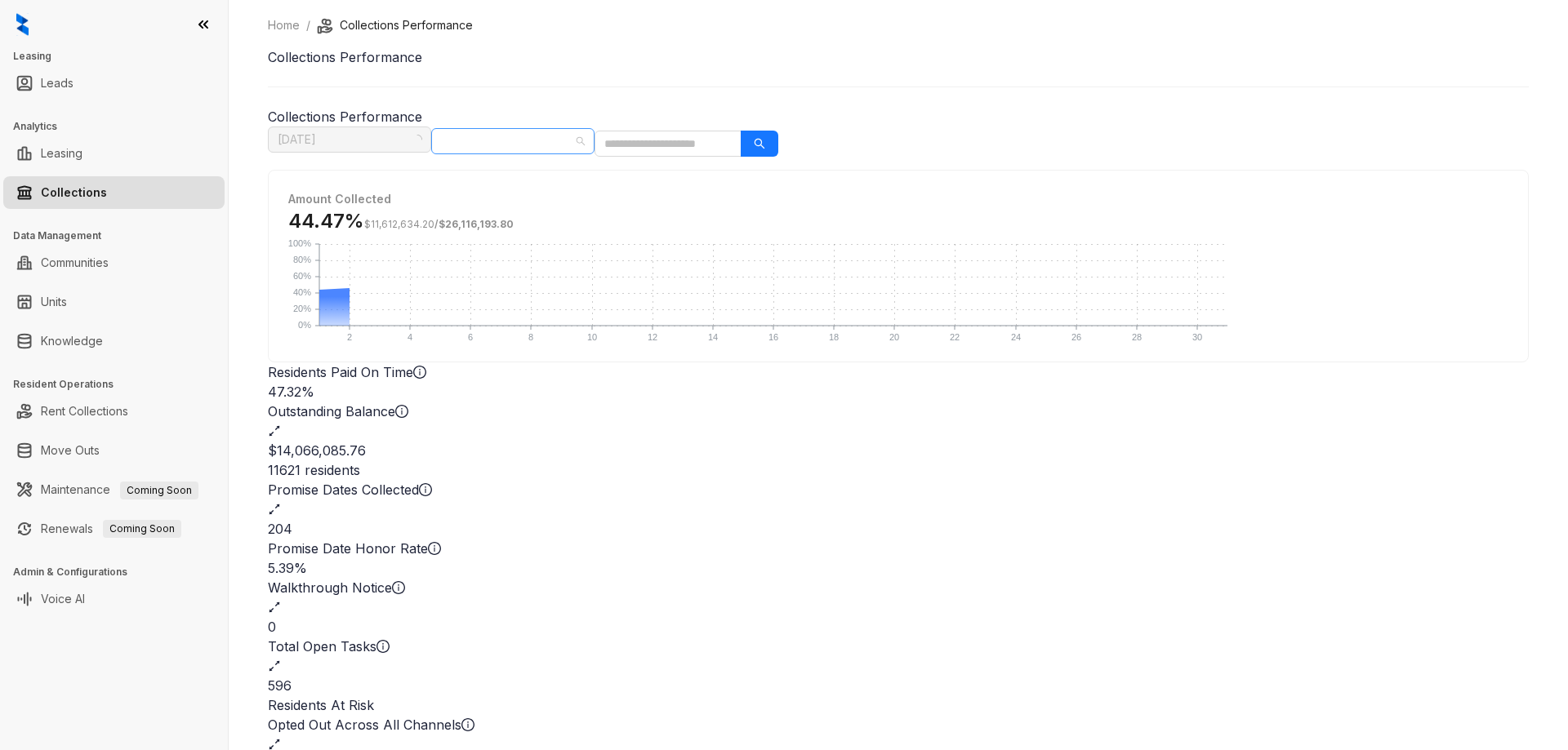
click at [574, 138] on div at bounding box center [504, 141] width 139 height 23
type input "********"
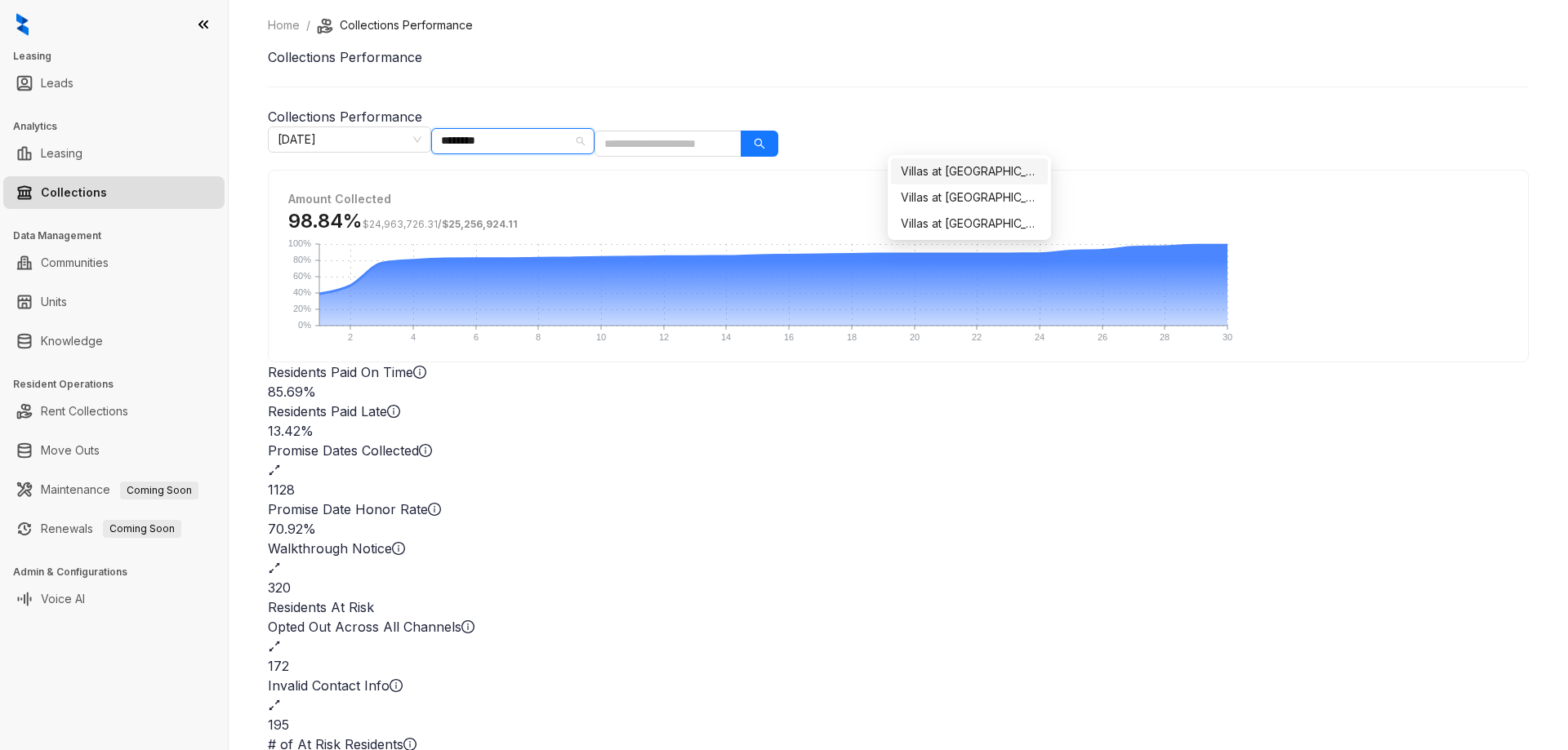
click at [999, 171] on div "Villas at [GEOGRAPHIC_DATA]" at bounding box center [969, 171] width 137 height 18
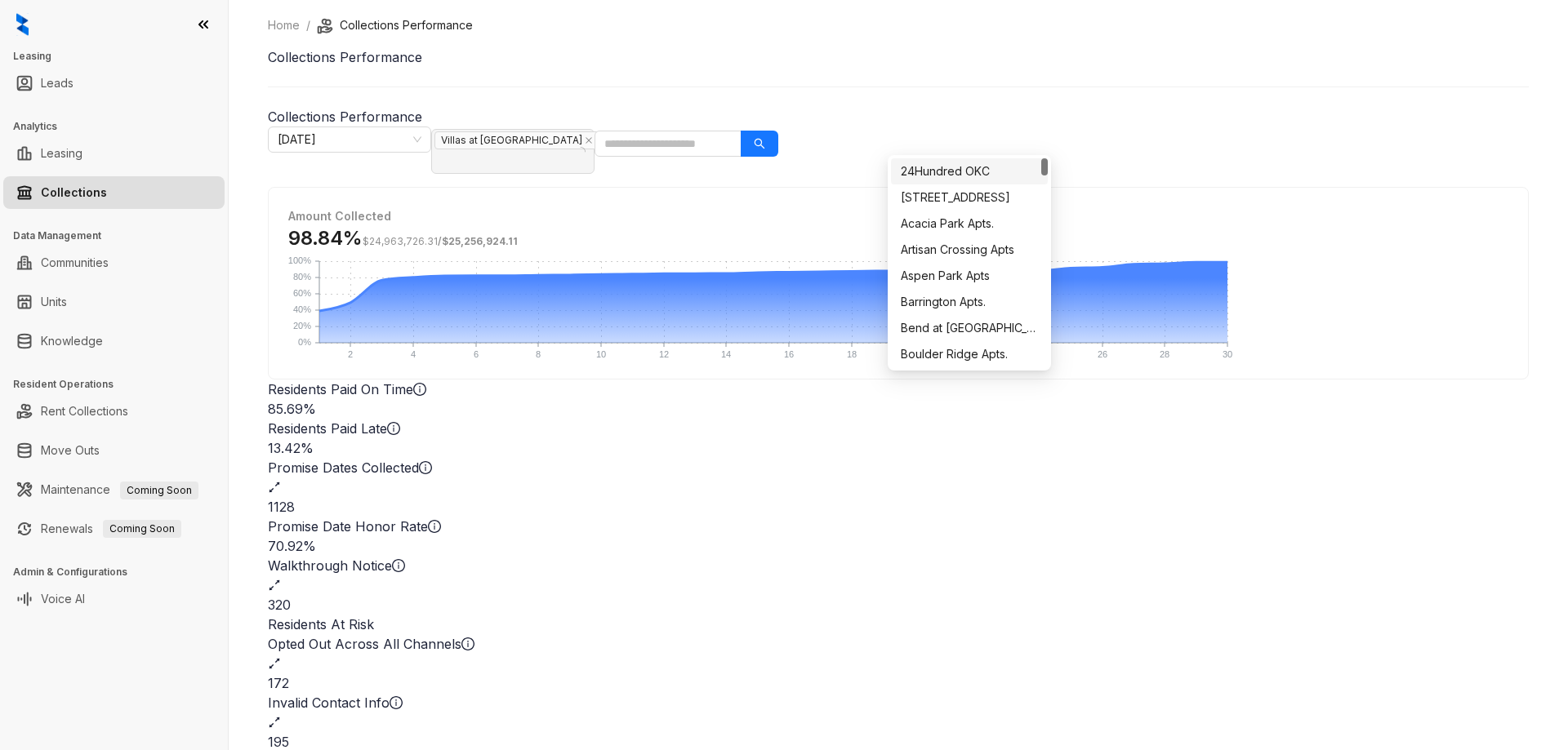
click at [1151, 67] on h1 "Collections Performance" at bounding box center [898, 57] width 1260 height 19
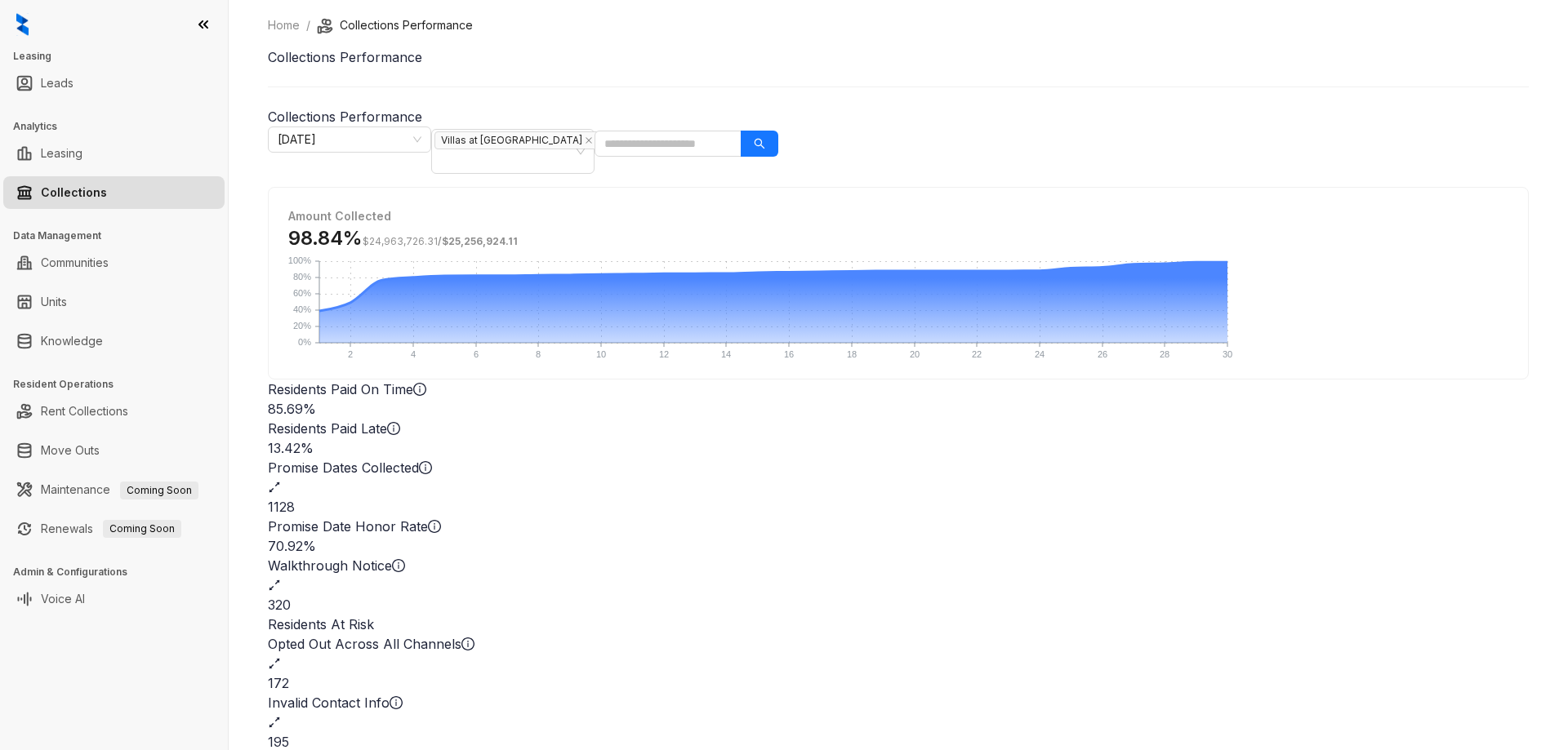
click at [1037, 497] on div "1128" at bounding box center [898, 506] width 1260 height 19
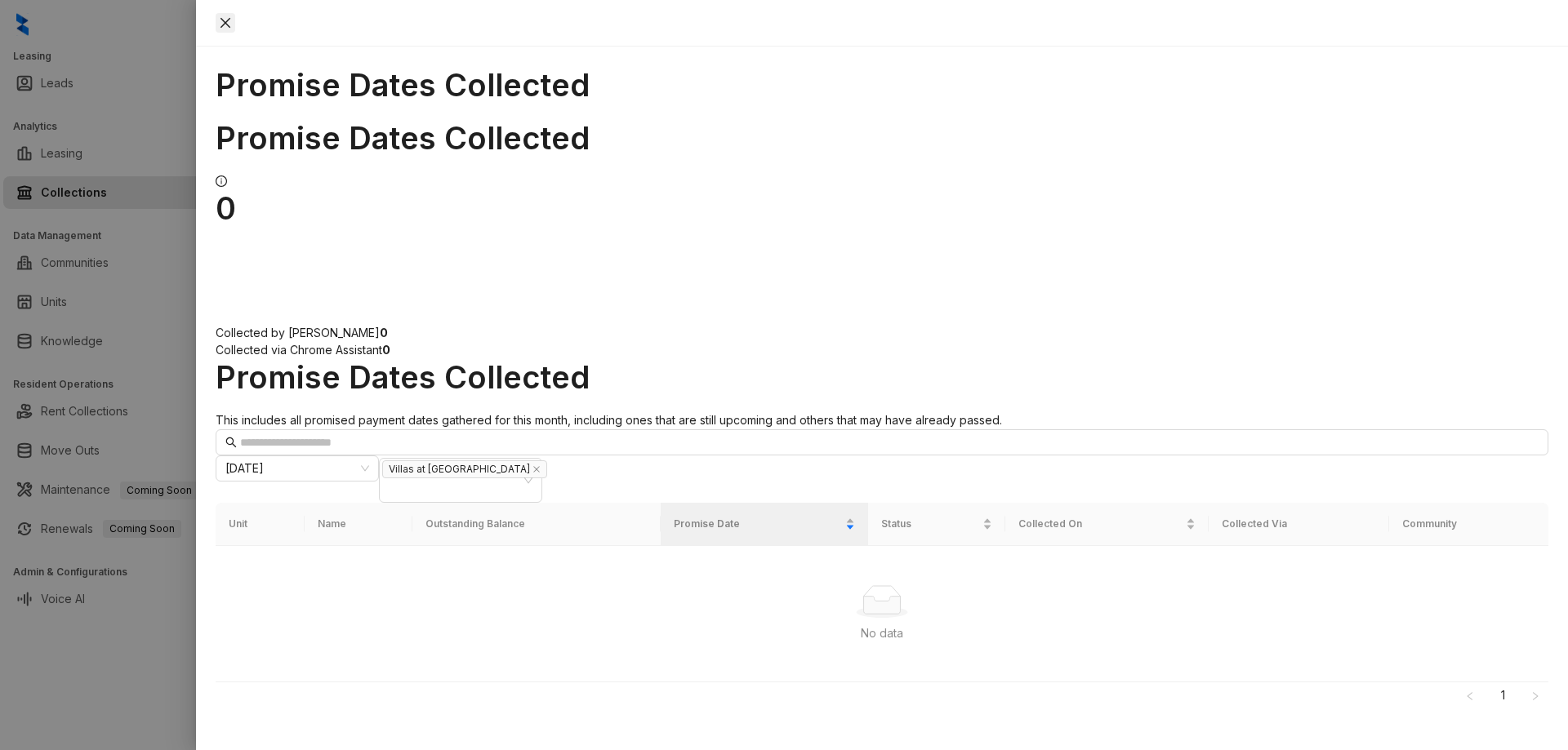
click at [230, 27] on icon "close" at bounding box center [225, 23] width 10 height 10
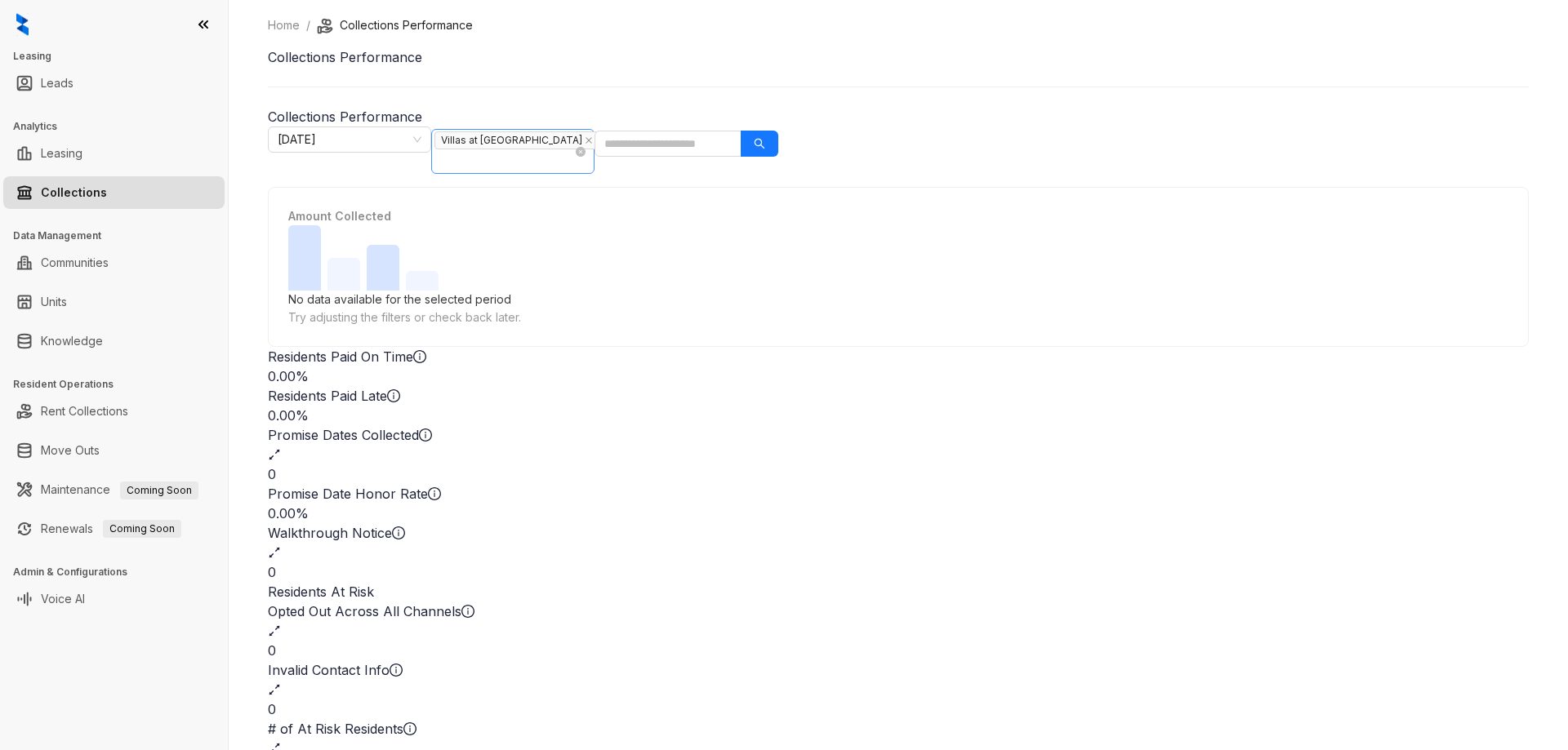
click at [438, 151] on input "search" at bounding box center [436, 160] width 4 height 19
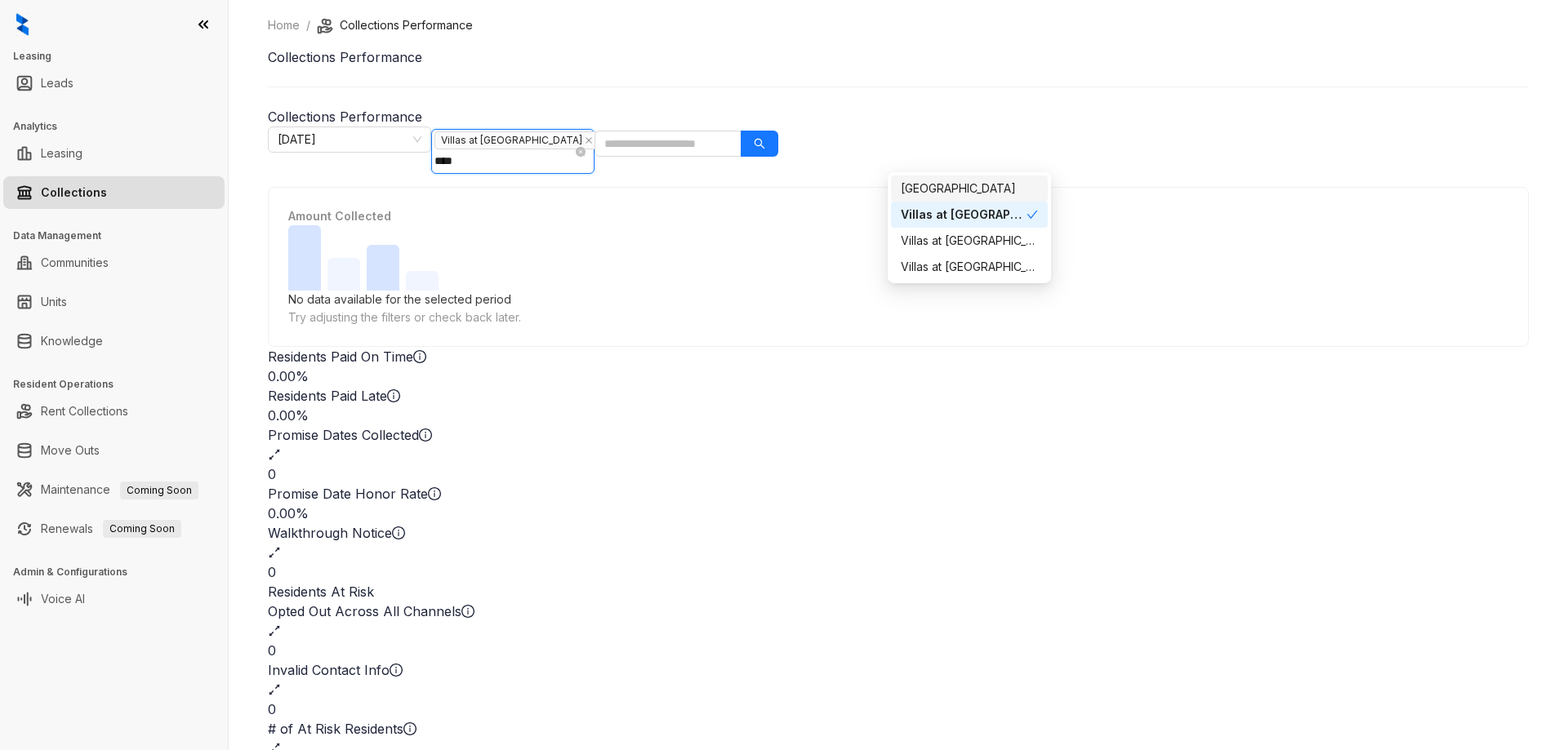
type input "*****"
click at [999, 243] on div "Villas at [GEOGRAPHIC_DATA] I" at bounding box center [969, 241] width 137 height 18
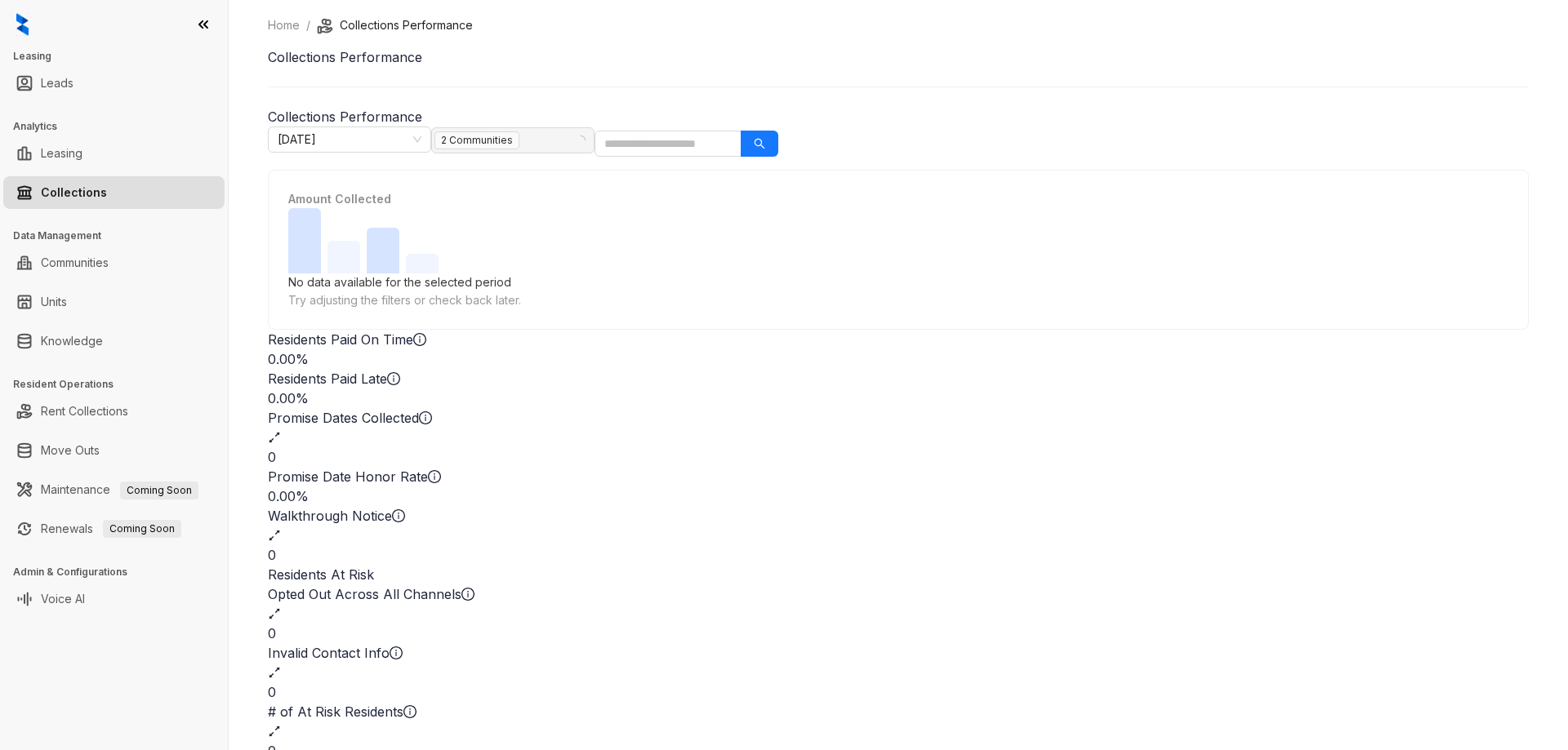
click at [519, 139] on span "2 Communities" at bounding box center [476, 141] width 85 height 18
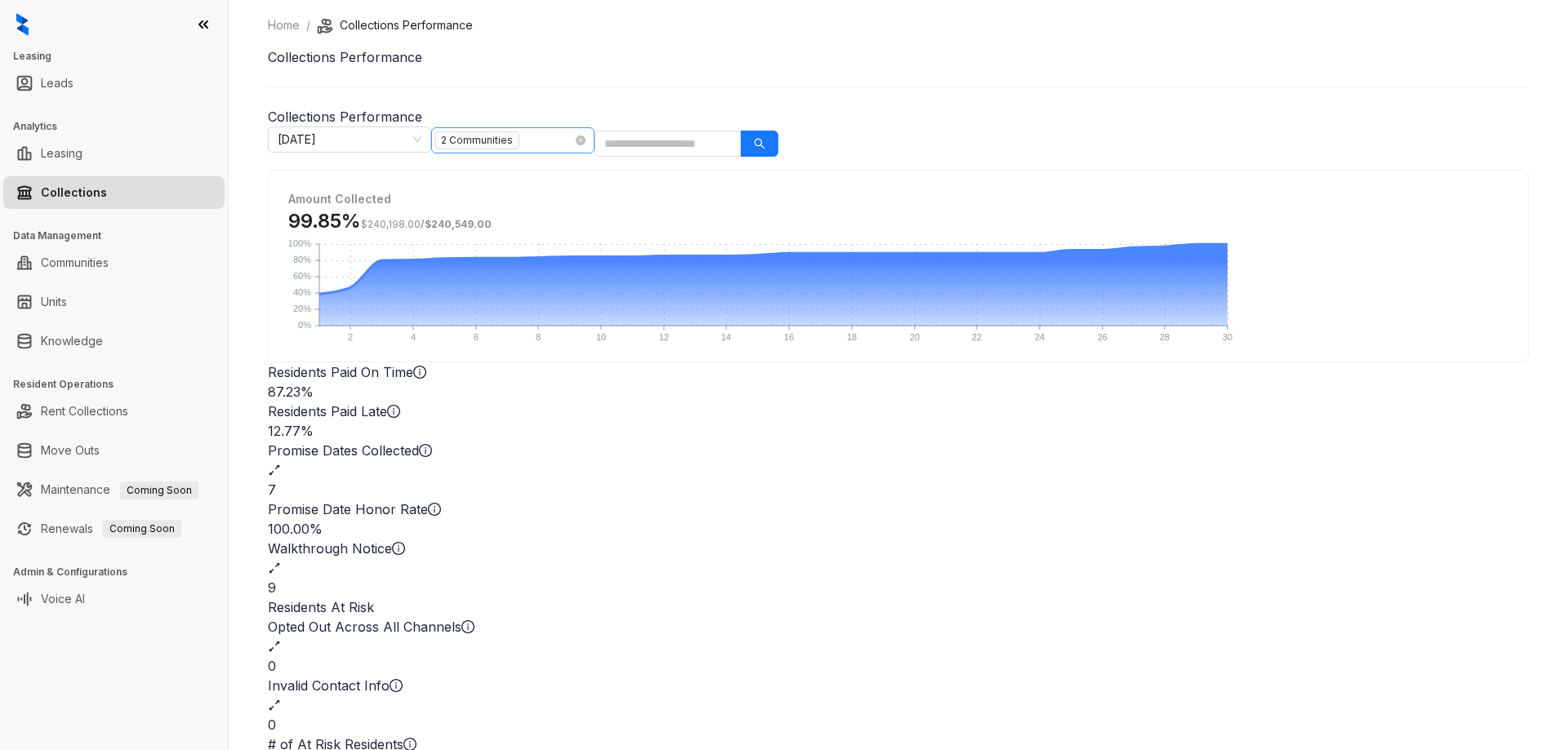
click at [574, 139] on div "2 Communities" at bounding box center [504, 140] width 139 height 23
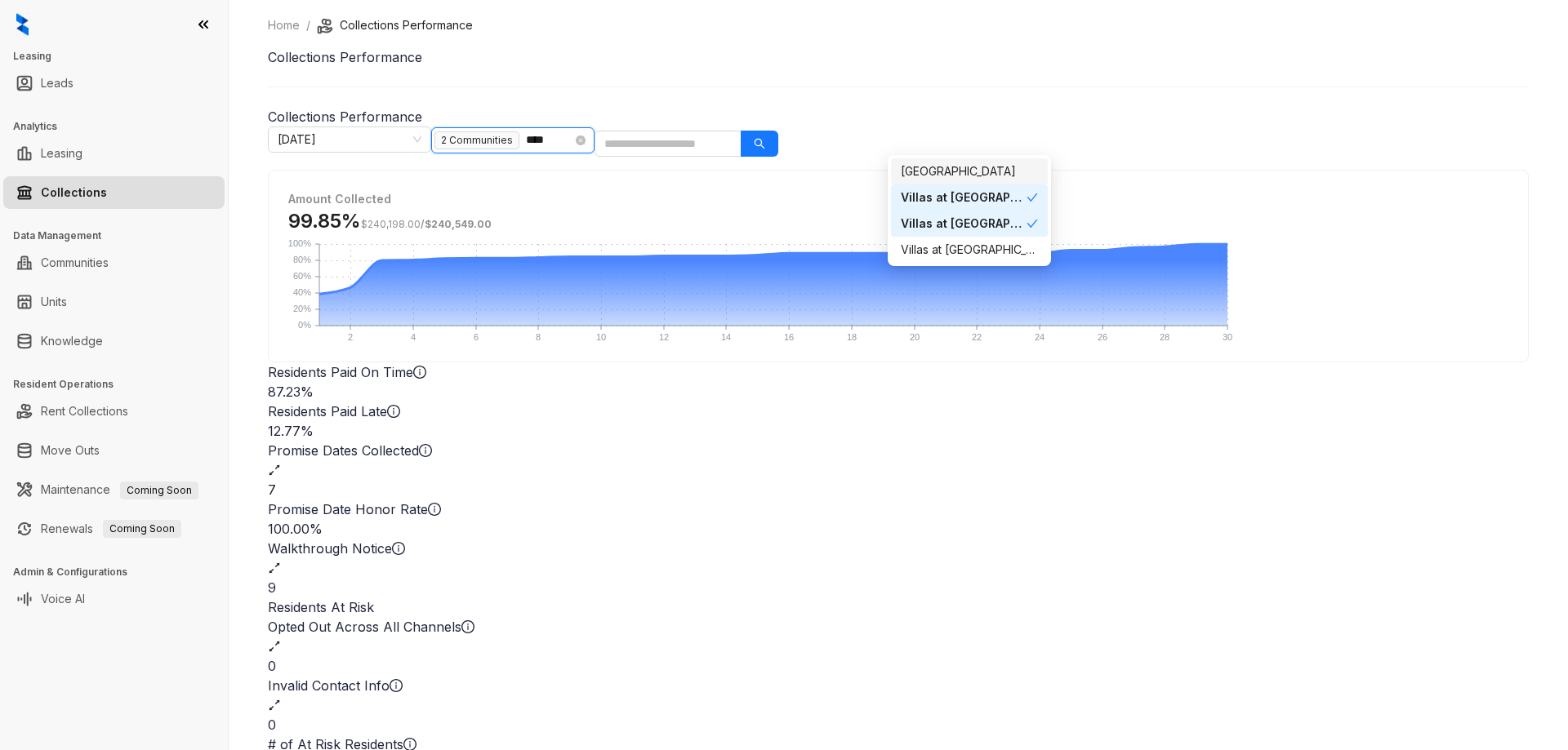
type input "*****"
click at [995, 201] on div "Villas at [GEOGRAPHIC_DATA]" at bounding box center [963, 198] width 125 height 18
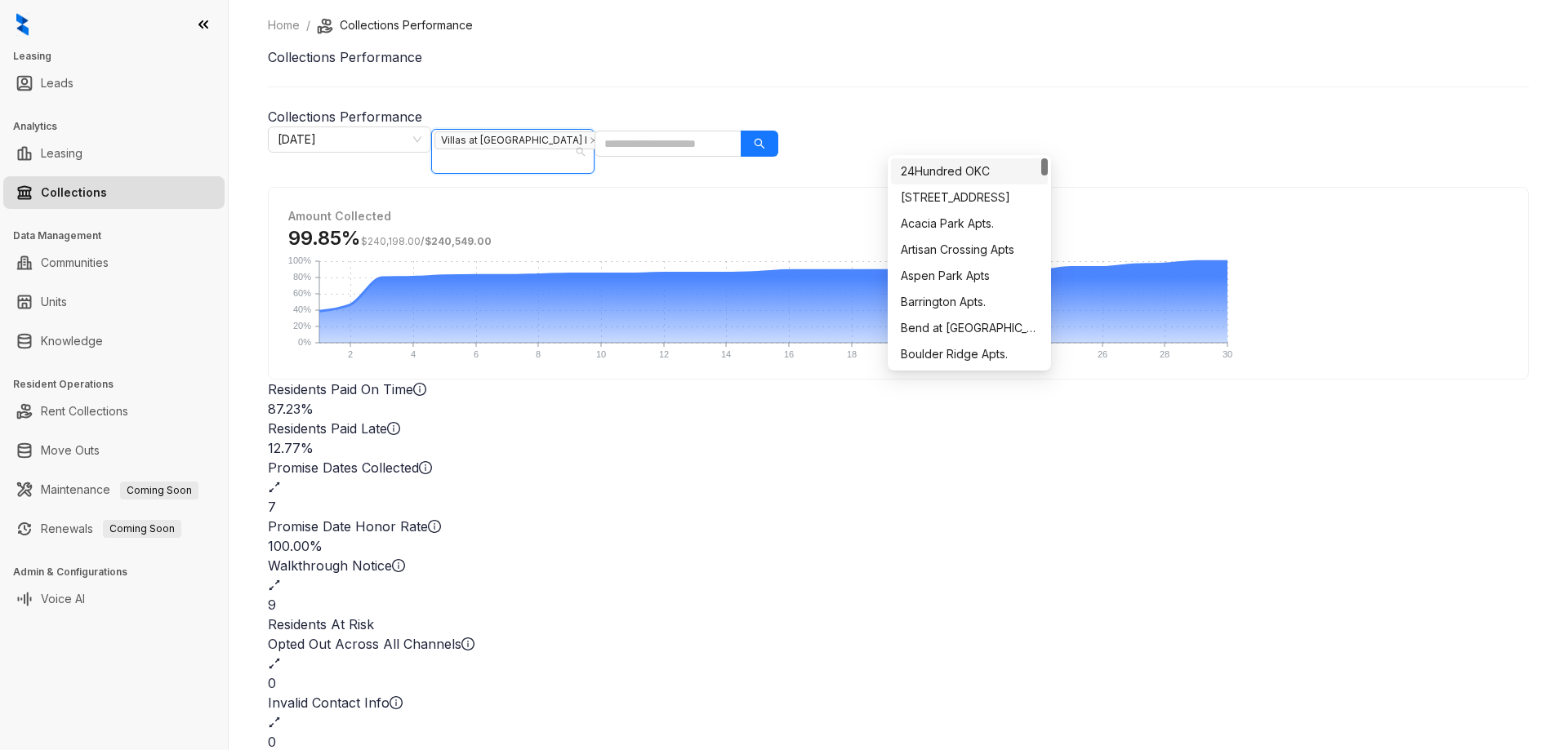
click at [1026, 67] on h1 "Collections Performance" at bounding box center [898, 57] width 1260 height 19
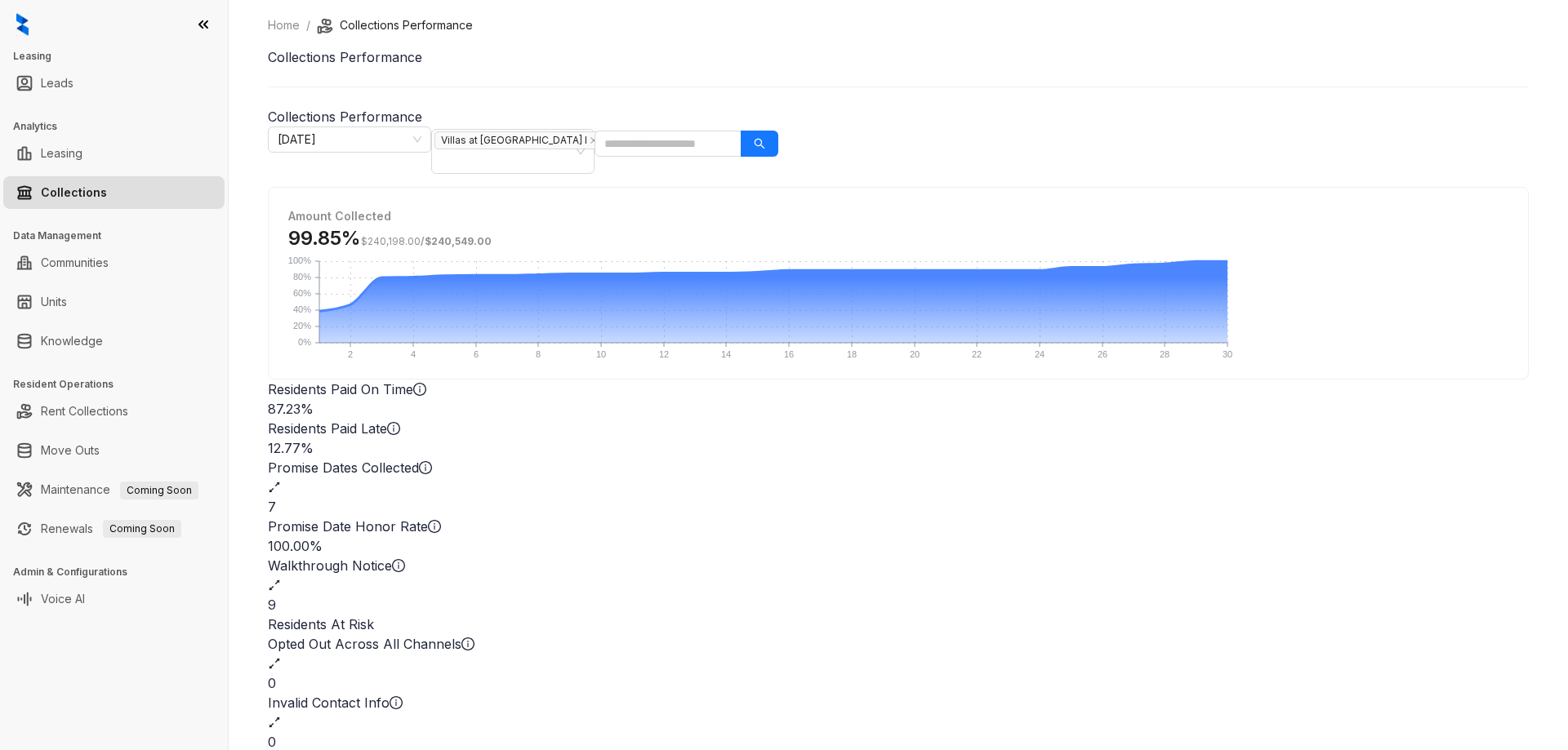
click at [1093, 497] on div "7" at bounding box center [898, 506] width 1260 height 19
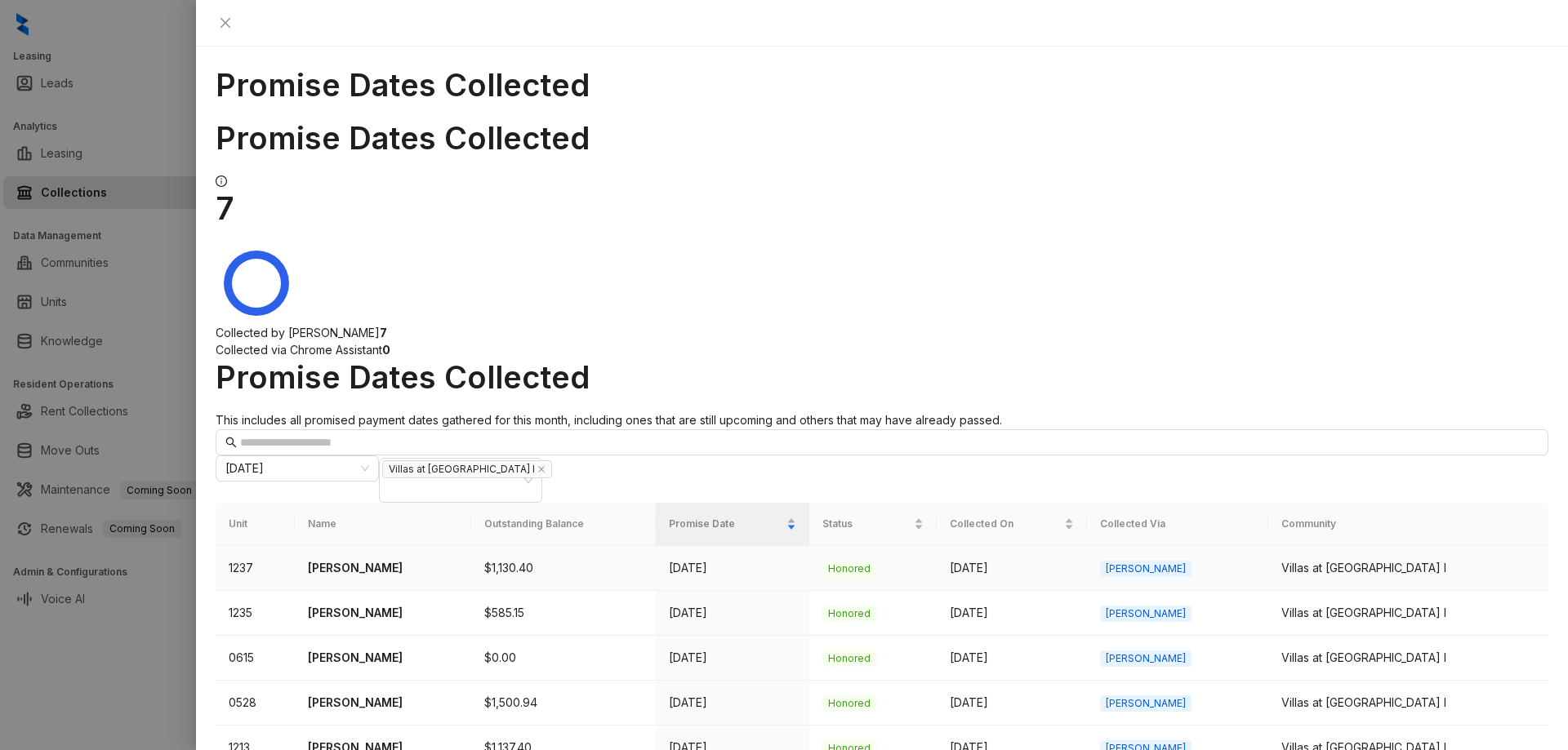
click at [365, 560] on p "[PERSON_NAME]" at bounding box center [383, 569] width 151 height 18
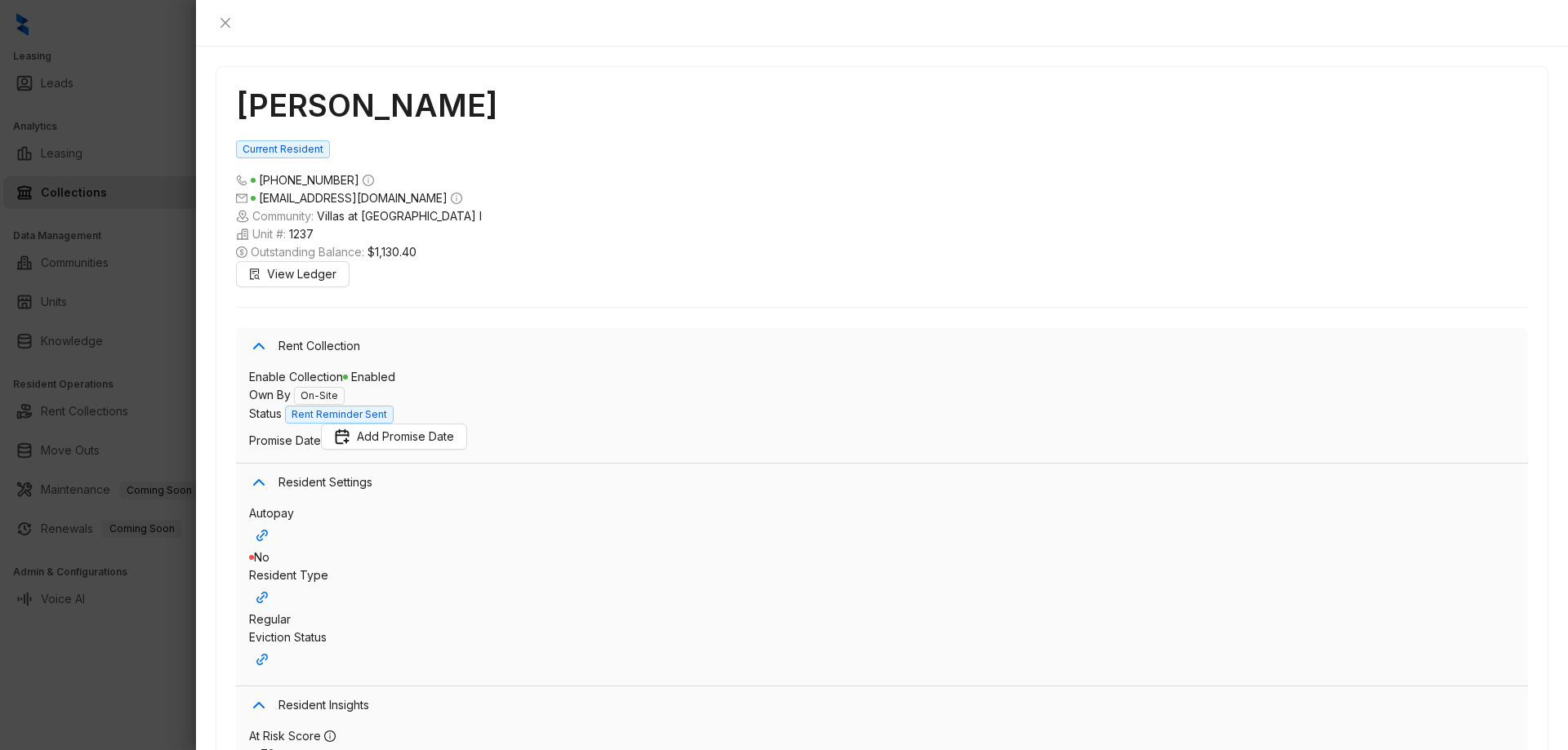
scroll to position [8725, 0]
click at [230, 21] on icon "close" at bounding box center [225, 23] width 10 height 10
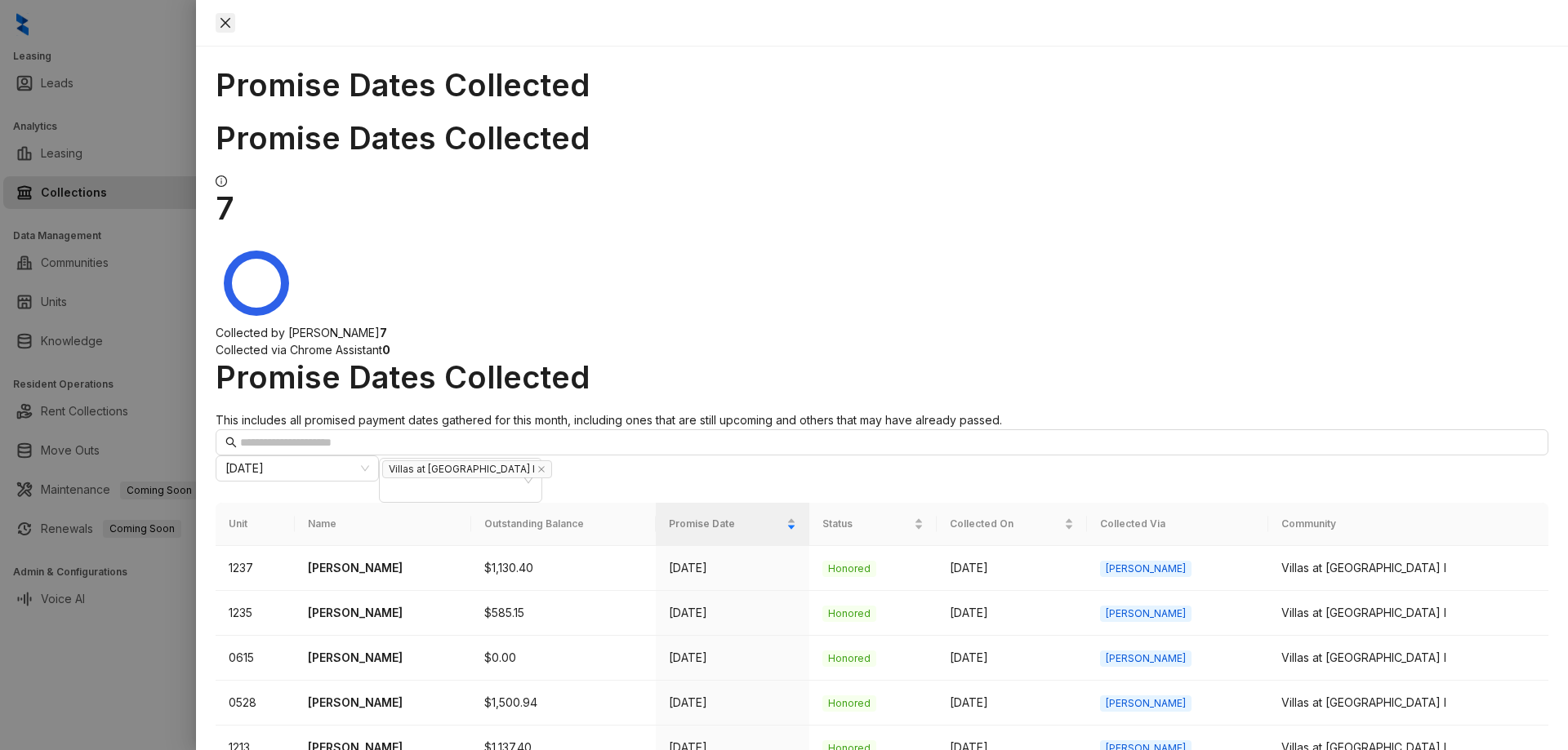
click at [232, 24] on icon "close" at bounding box center [225, 23] width 13 height 13
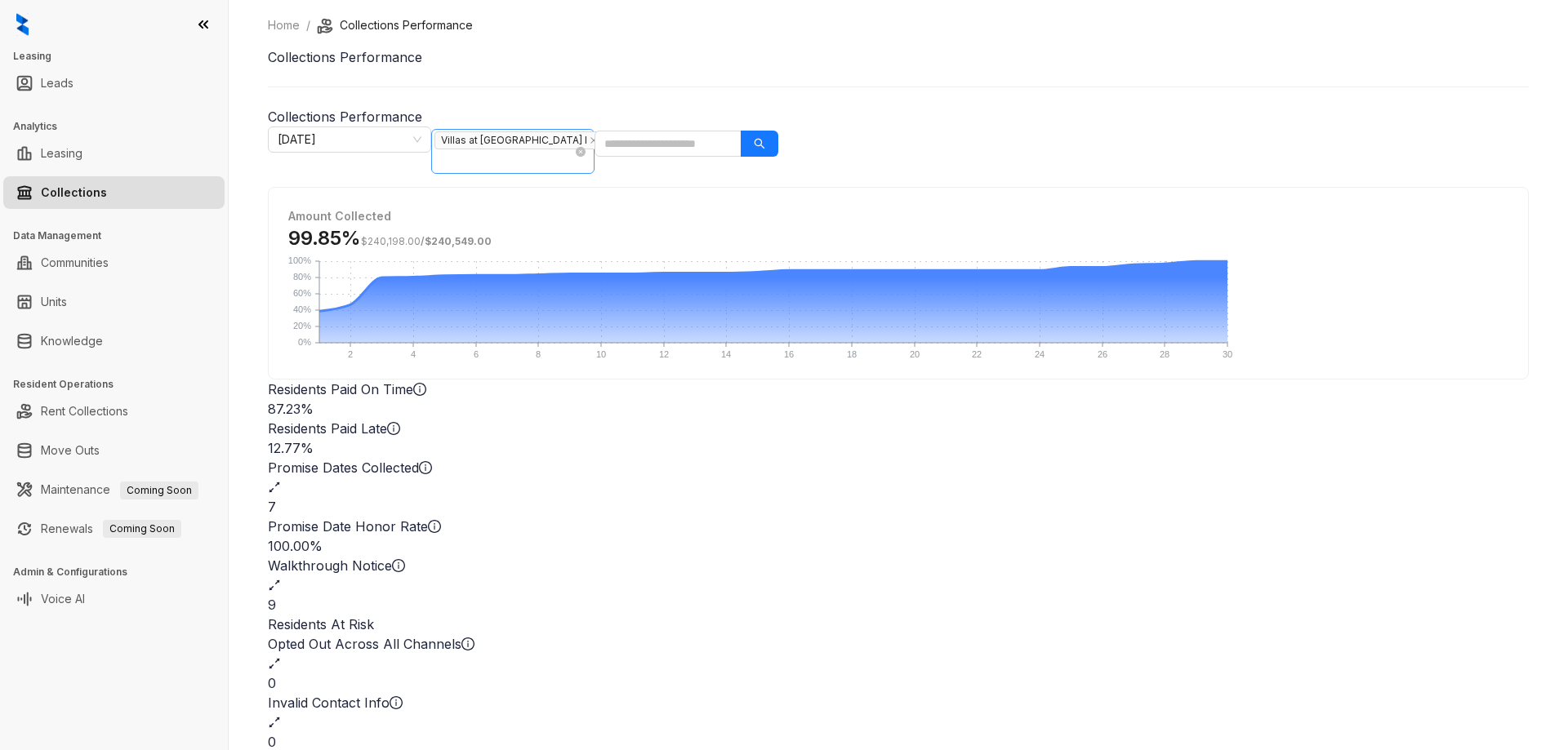
click at [611, 142] on span "Villas at [GEOGRAPHIC_DATA] I" at bounding box center [522, 140] width 177 height 19
type input "********"
click at [989, 243] on div "Villas at [GEOGRAPHIC_DATA]" at bounding box center [969, 241] width 137 height 18
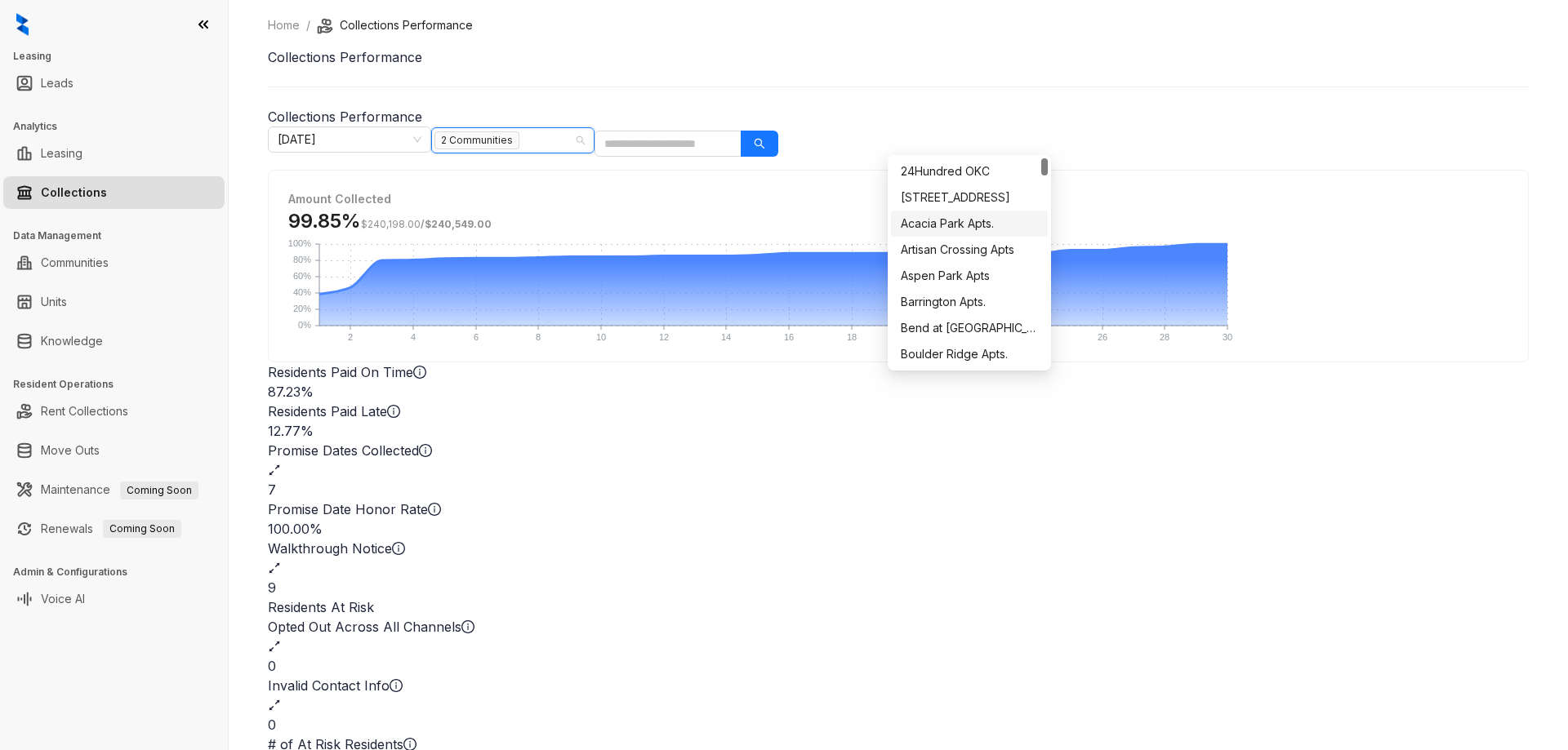
click at [1327, 228] on div "Home / Collections Performance Collections Performance Collections Performance …" at bounding box center [898, 375] width 1339 height 750
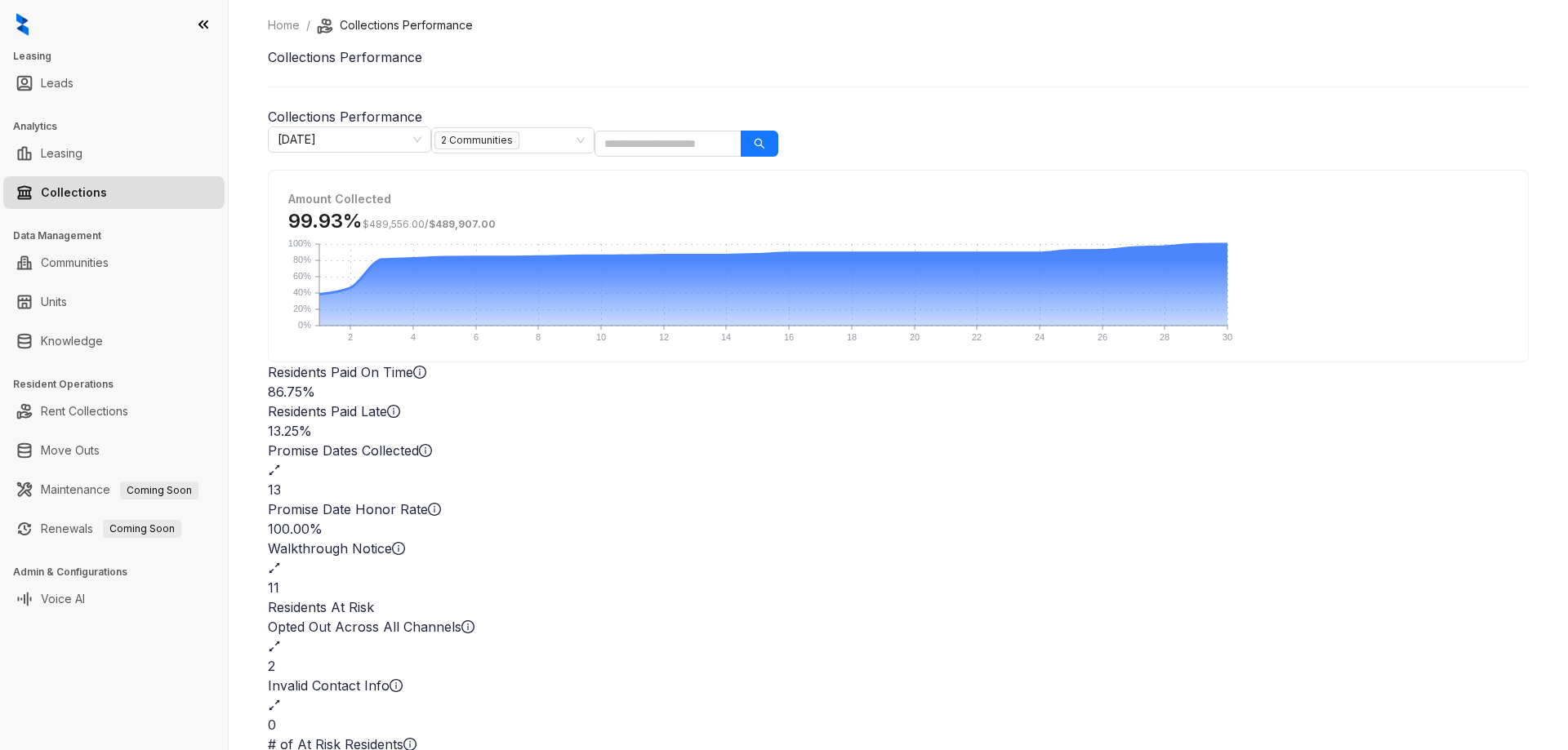
click at [999, 480] on div "13" at bounding box center [898, 489] width 1260 height 19
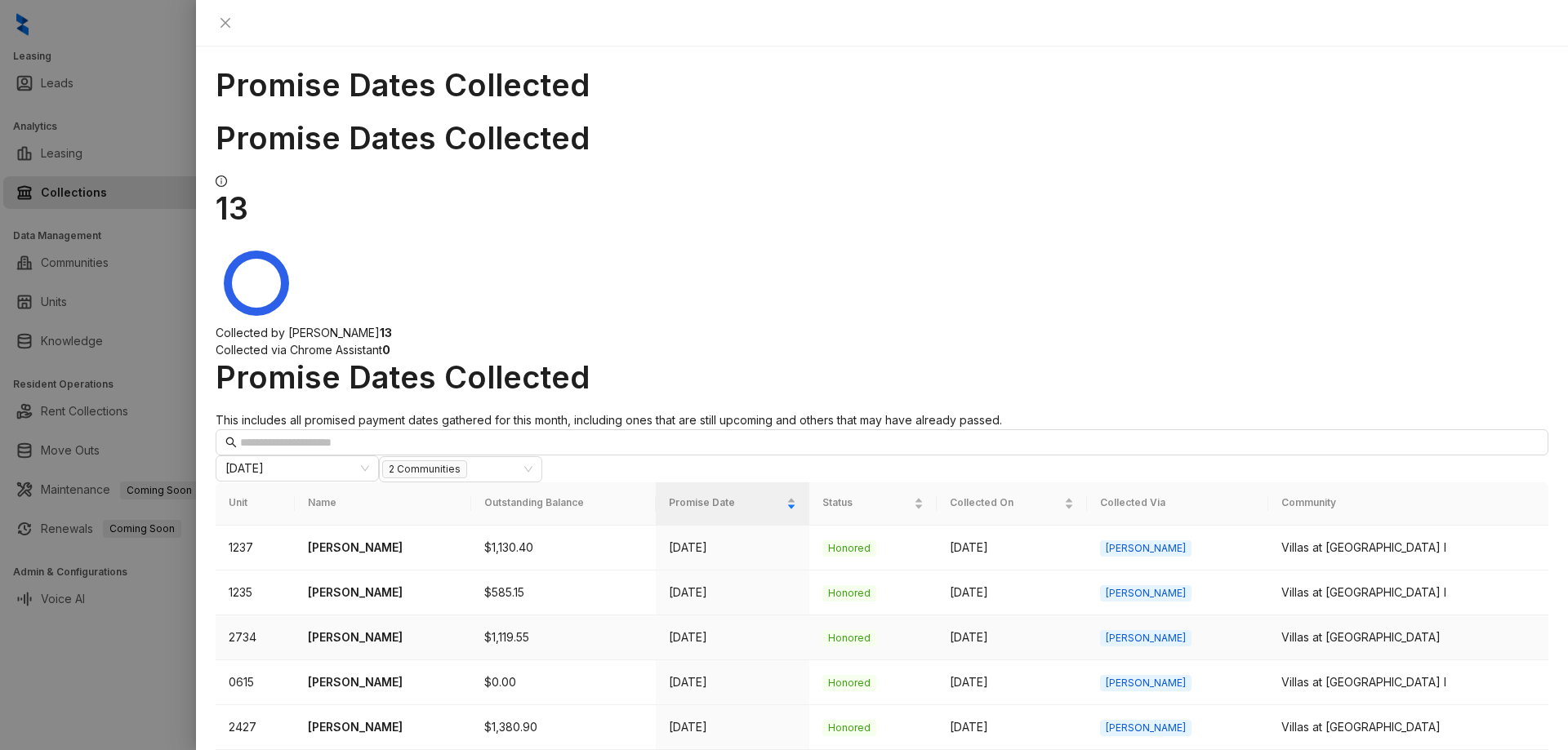
click at [350, 628] on p "[PERSON_NAME]" at bounding box center [383, 637] width 151 height 18
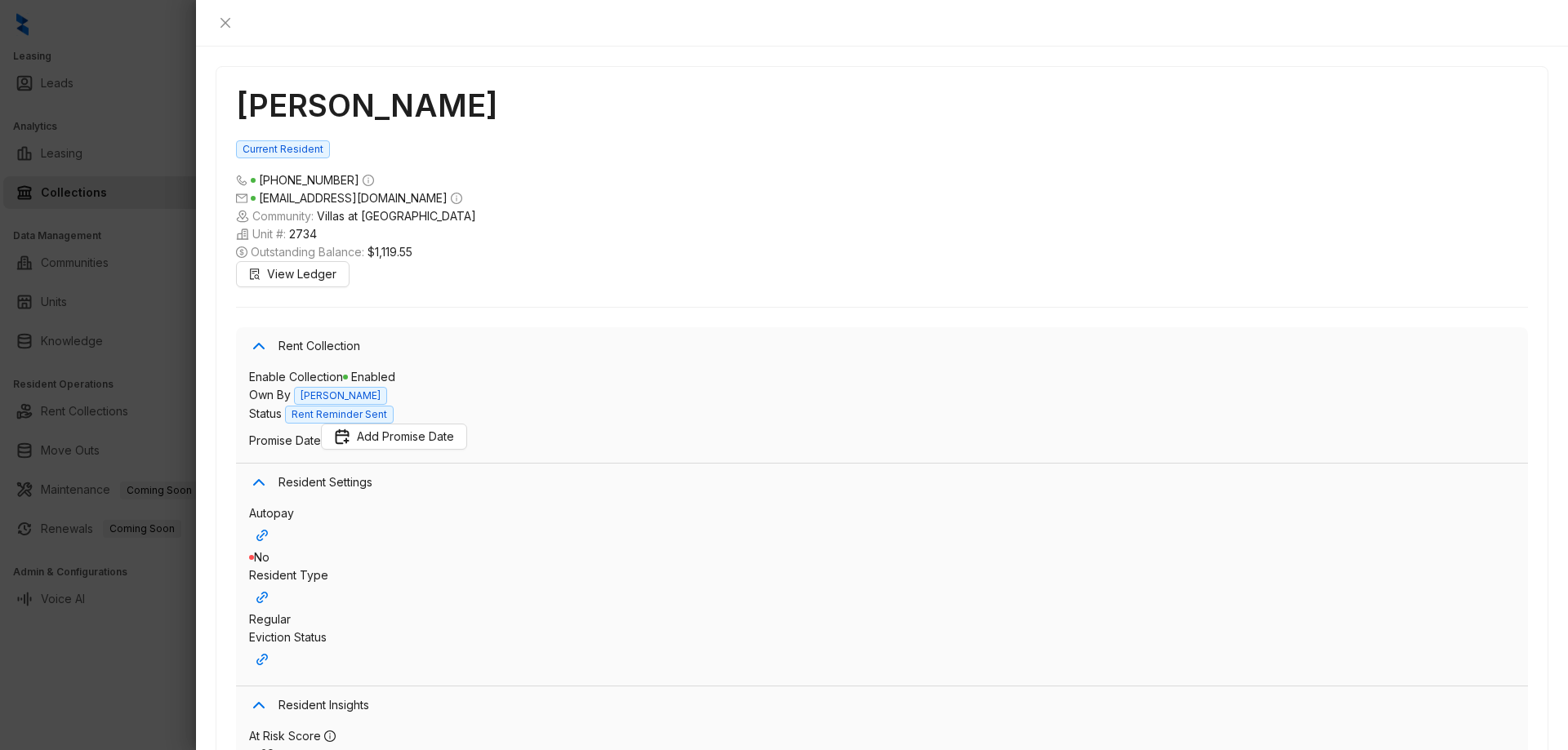
scroll to position [2506, 0]
